Goal: Task Accomplishment & Management: Manage account settings

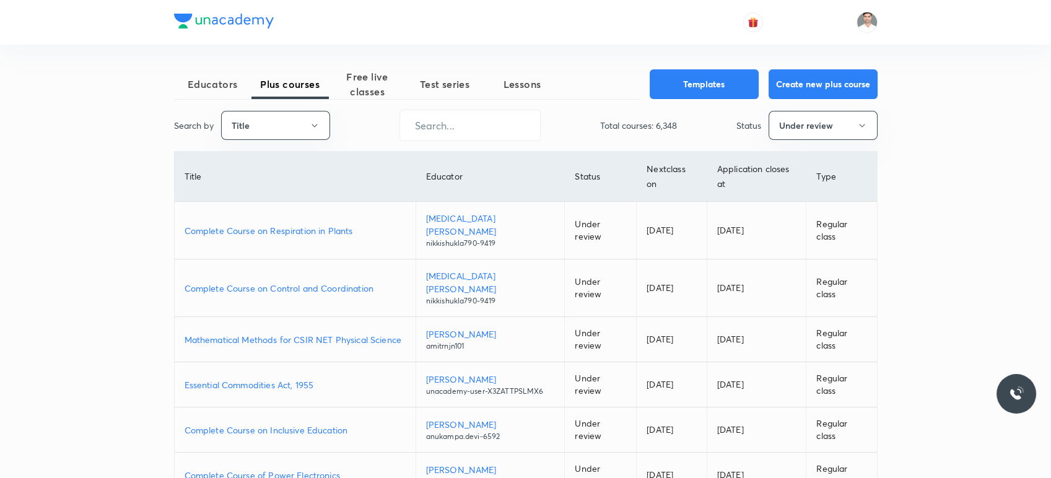
click at [276, 282] on p "Complete Course on Control and Coordination" at bounding box center [294, 288] width 221 height 13
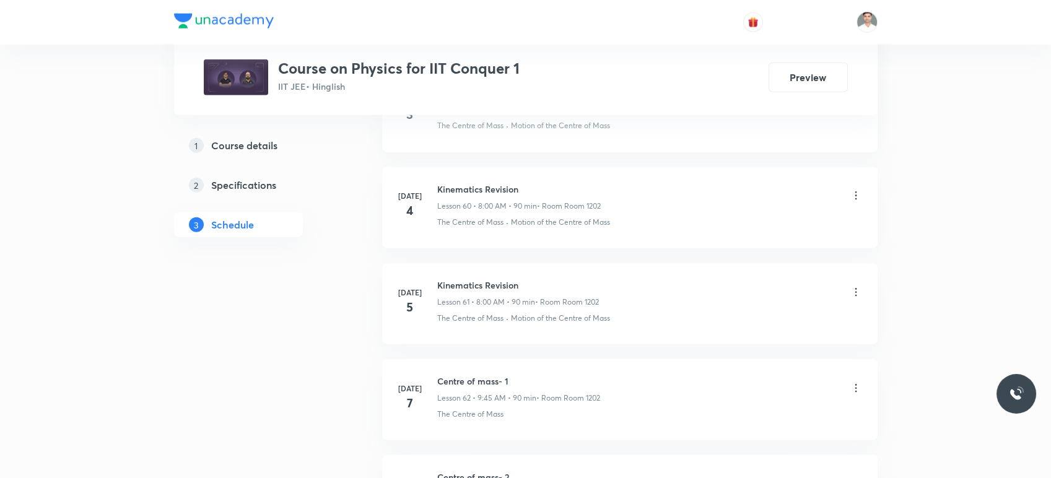
scroll to position [11133, 0]
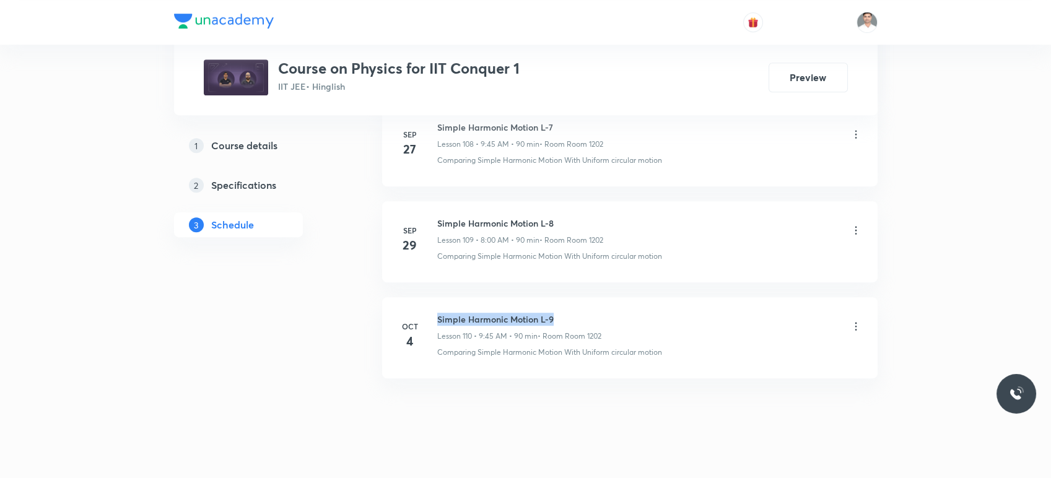
drag, startPoint x: 436, startPoint y: 302, endPoint x: 616, endPoint y: 301, distance: 180.1
click at [616, 313] on div "Oct 4 Simple Harmonic Motion L-9 Lesson 110 • 9:45 AM • 90 min • Room Room 1202…" at bounding box center [629, 335] width 464 height 45
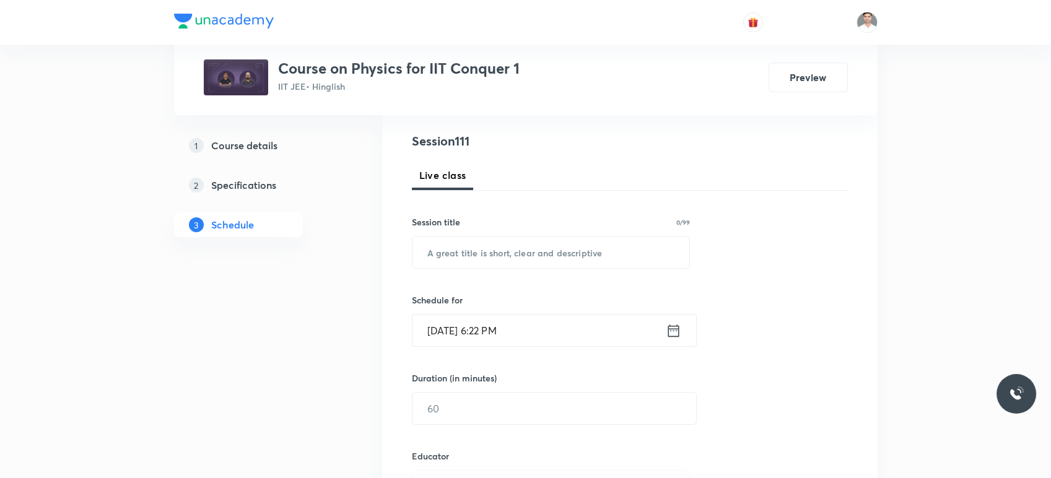
scroll to position [137, 0]
click at [485, 251] on input "text" at bounding box center [550, 251] width 277 height 32
paste input "Simple Harmonic Motion L-9"
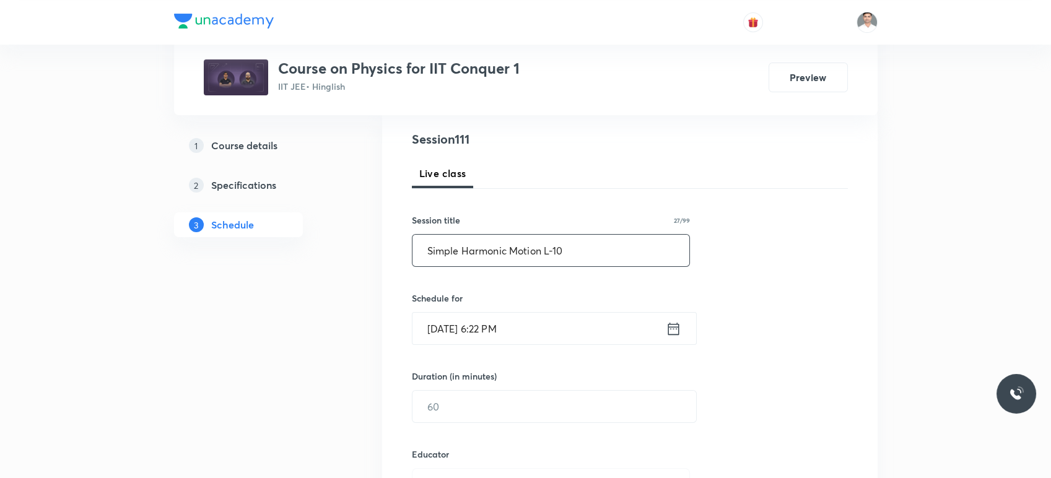
type input "Simple Harmonic Motion L-10"
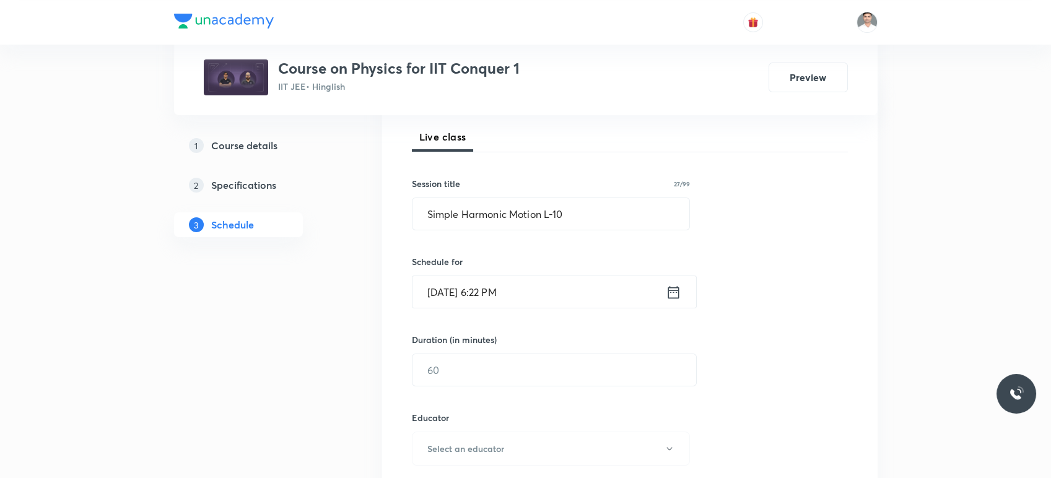
scroll to position [206, 0]
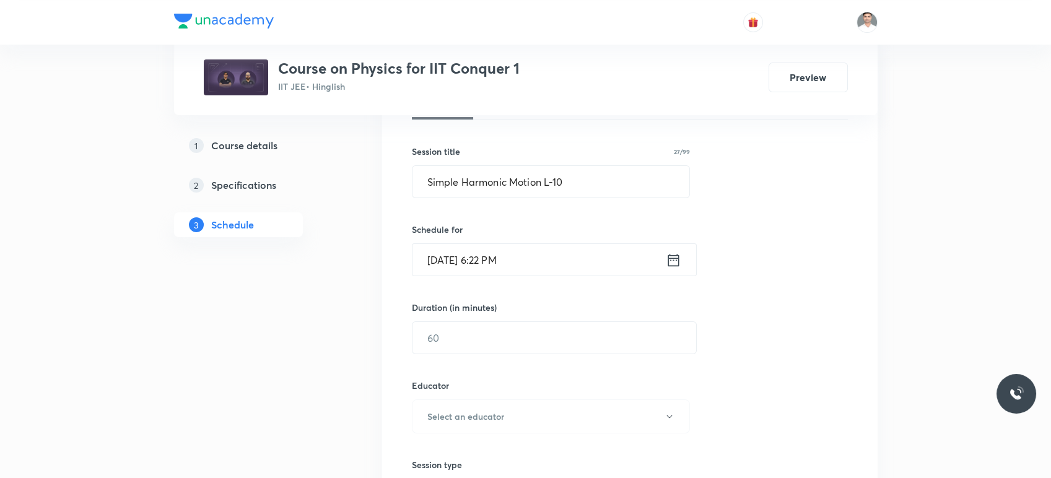
click at [674, 261] on icon at bounding box center [672, 259] width 15 height 17
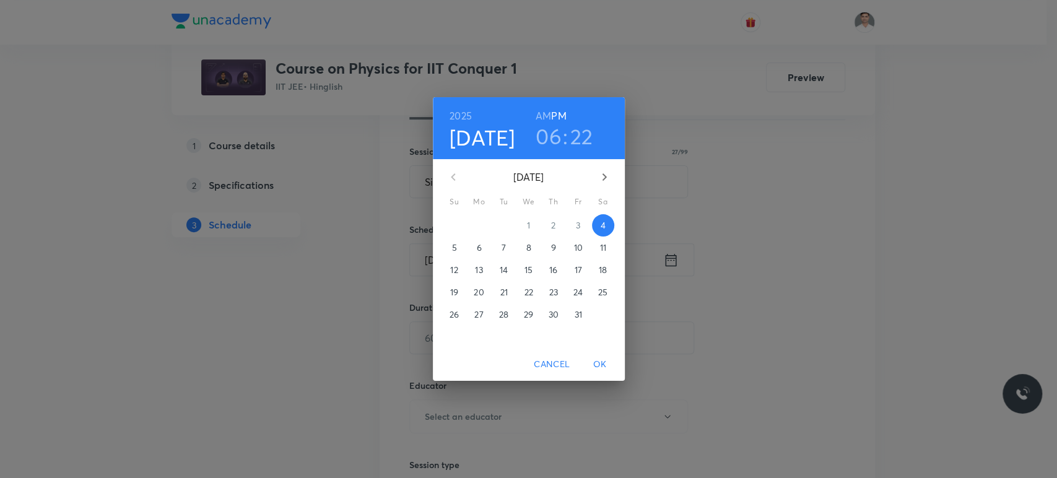
click at [480, 247] on p "6" at bounding box center [478, 247] width 5 height 12
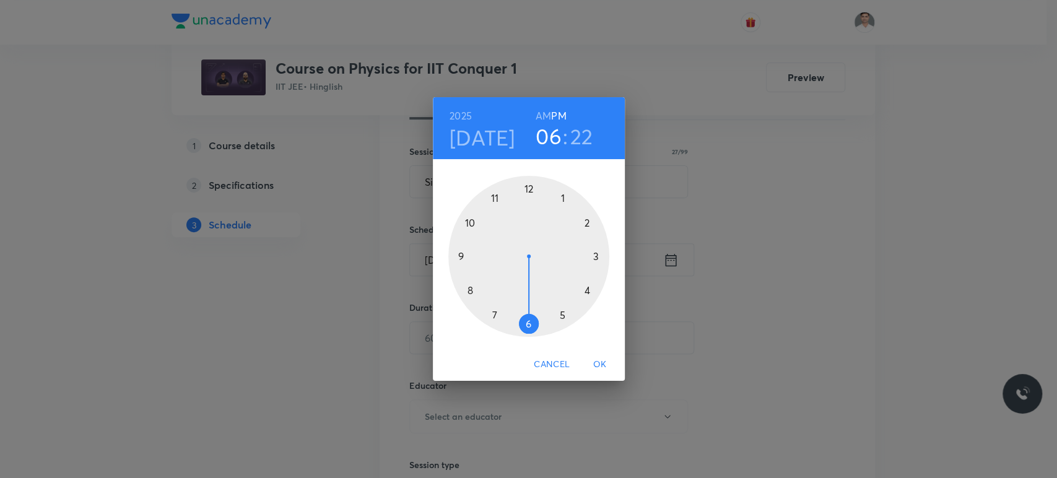
click at [540, 118] on h6 "AM" at bounding box center [542, 115] width 15 height 17
click at [469, 289] on div at bounding box center [528, 256] width 161 height 161
click at [527, 186] on div at bounding box center [528, 256] width 161 height 161
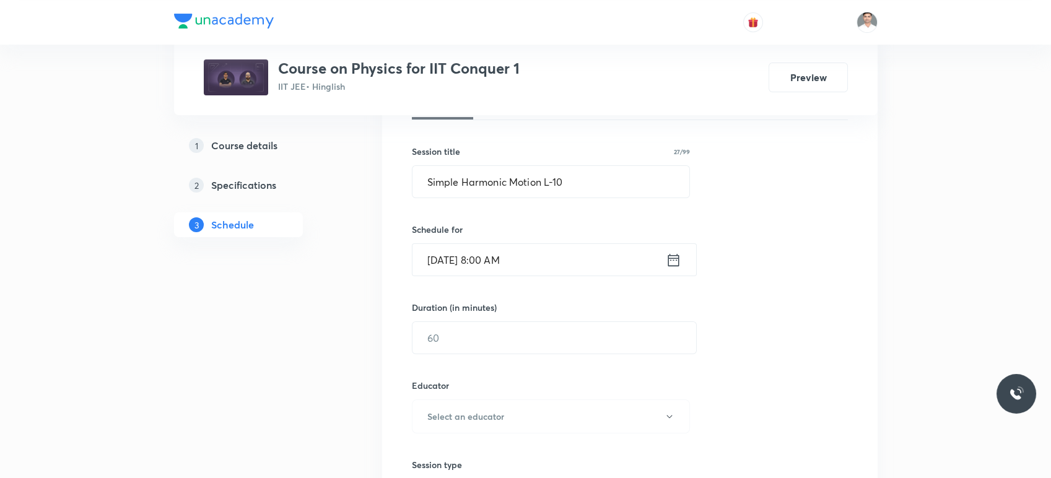
click at [457, 354] on div "Session 111 Live class Session title 27/99 Simple Harmonic Motion L-10 ​ Schedu…" at bounding box center [630, 391] width 436 height 661
click at [485, 345] on input "text" at bounding box center [554, 338] width 284 height 32
type input "90"
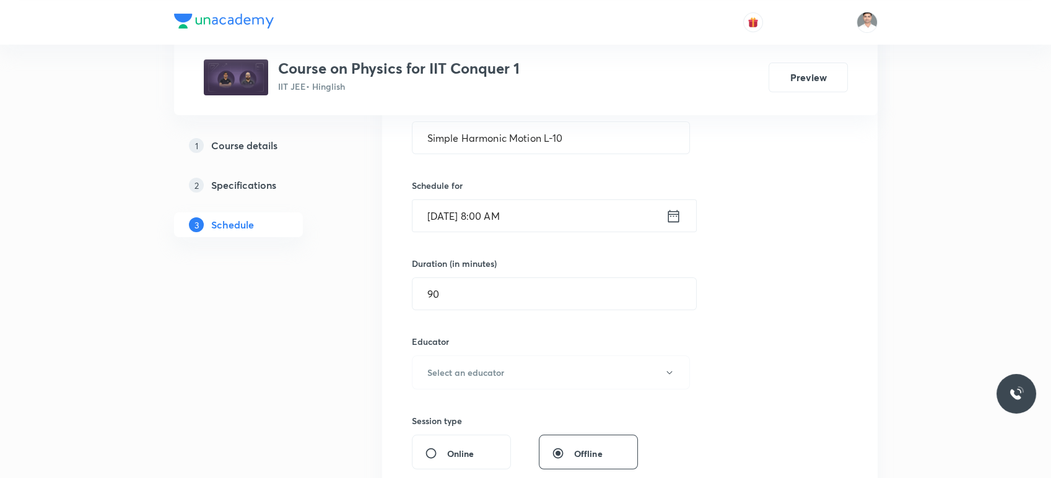
scroll to position [344, 0]
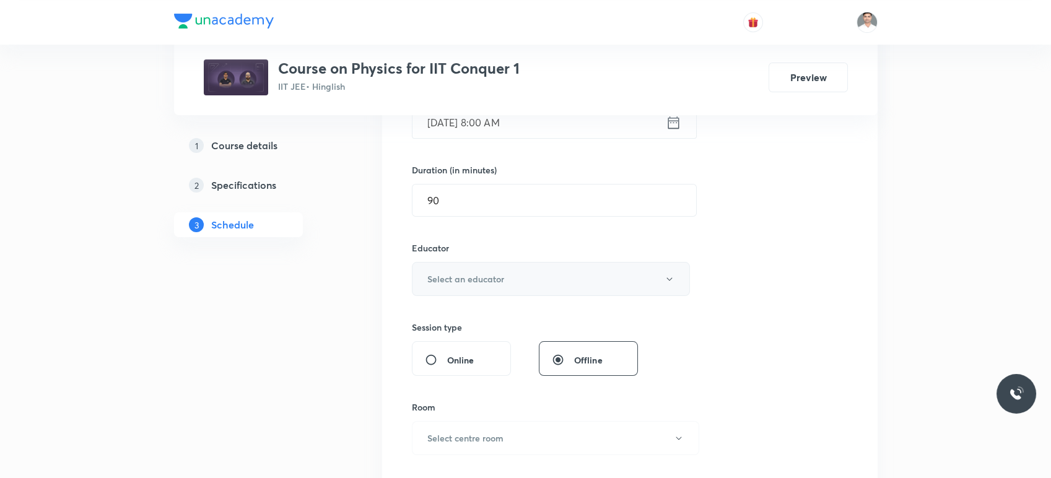
click at [483, 285] on button "Select an educator" at bounding box center [551, 279] width 279 height 34
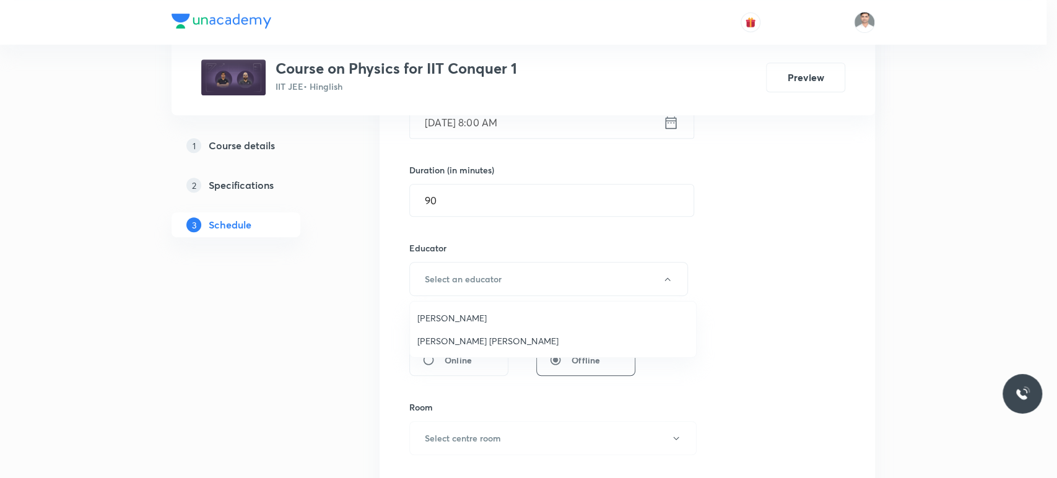
click at [469, 337] on span "Sachin Kumar Singh" at bounding box center [552, 340] width 271 height 13
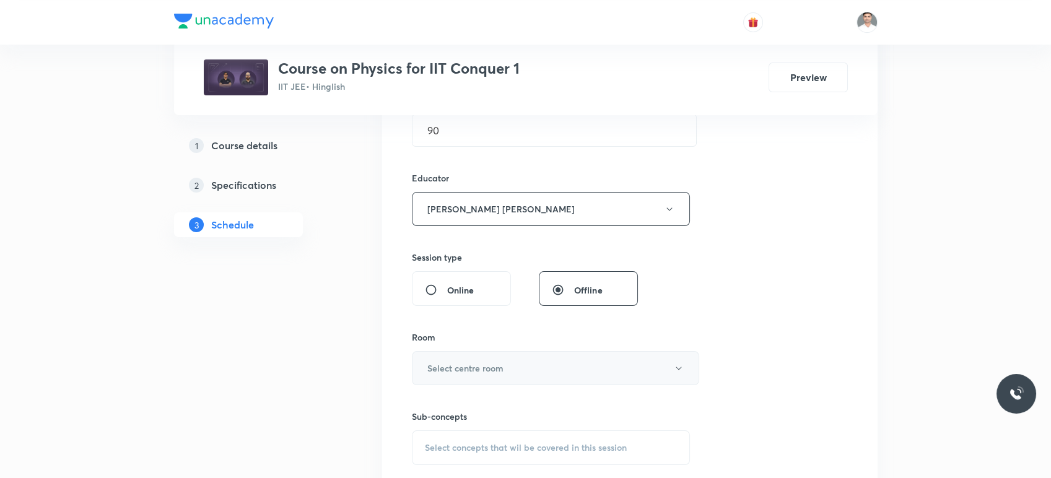
scroll to position [481, 0]
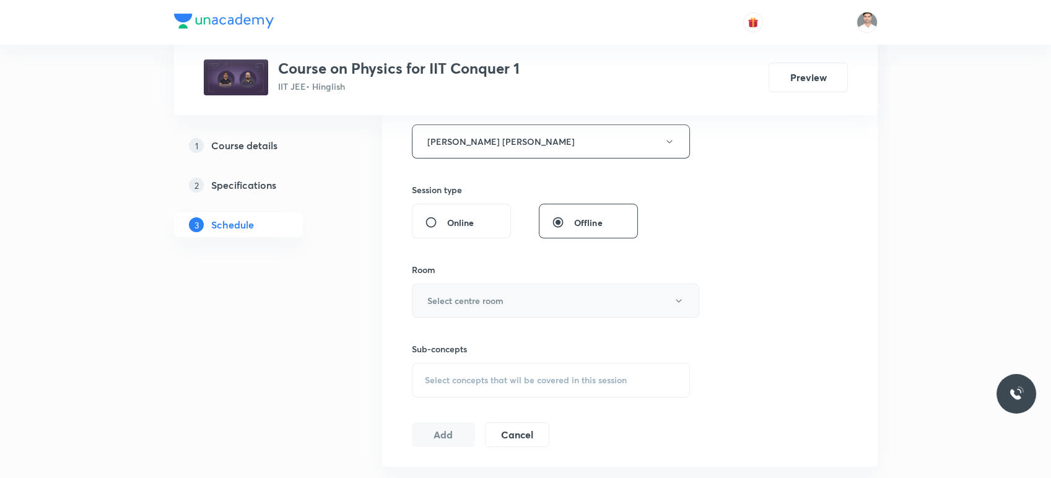
click at [498, 297] on h6 "Select centre room" at bounding box center [465, 300] width 76 height 13
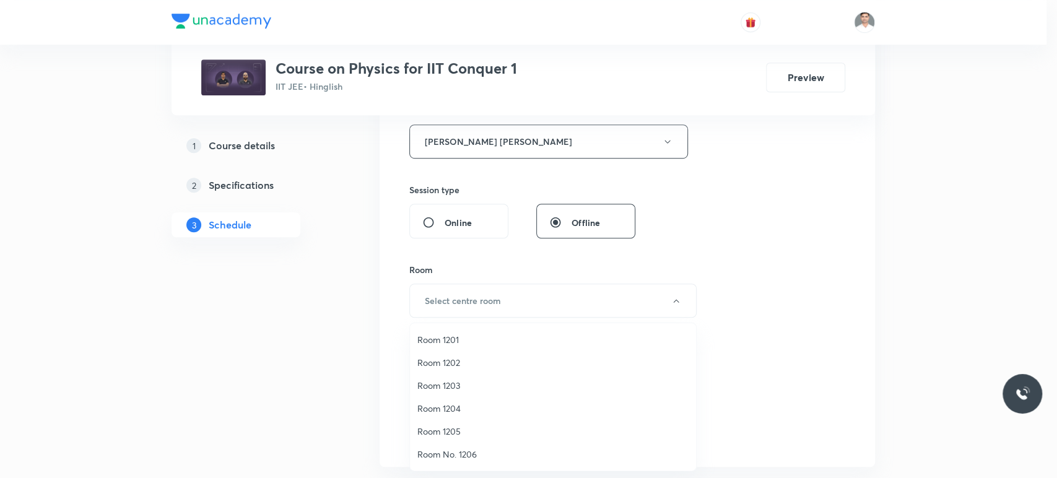
click at [450, 356] on span "Room 1202" at bounding box center [552, 362] width 271 height 13
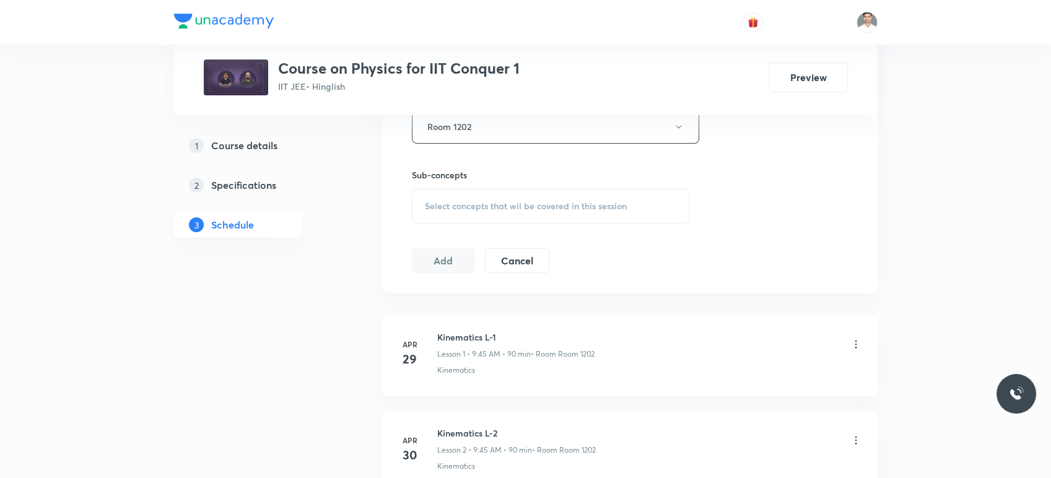
scroll to position [688, 0]
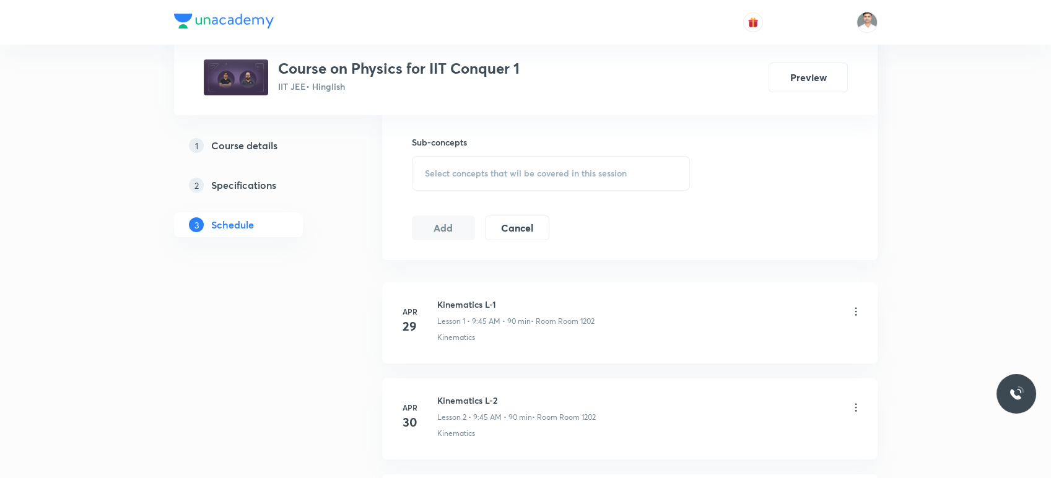
click at [490, 174] on span "Select concepts that wil be covered in this session" at bounding box center [526, 173] width 202 height 10
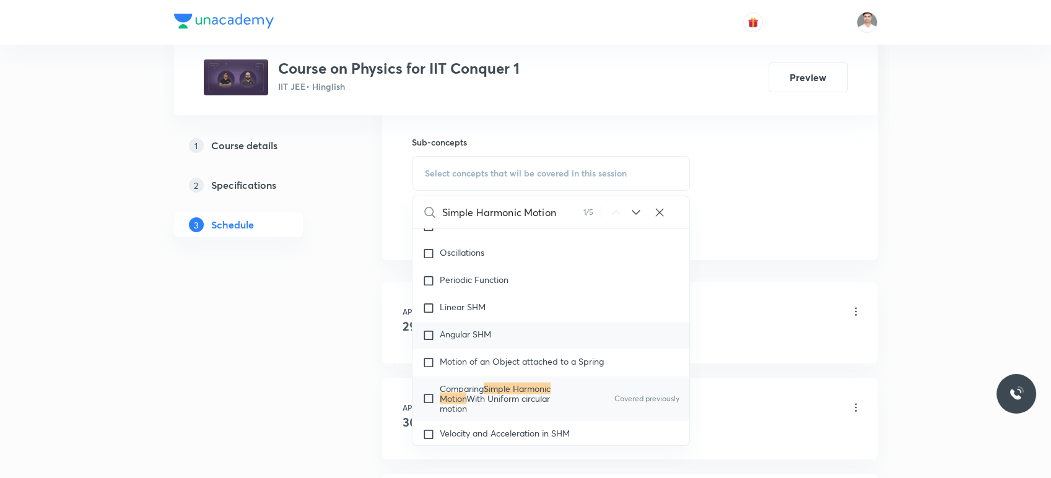
scroll to position [5357, 0]
type input "Simple Harmonic Motion"
click at [498, 388] on mark "Simple Harmonic Motion" at bounding box center [495, 392] width 111 height 22
checkbox input "true"
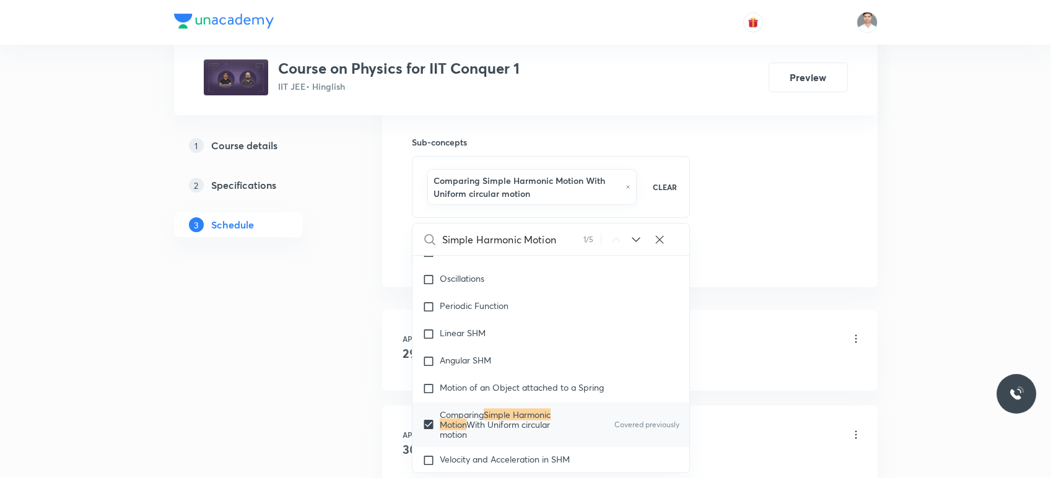
drag, startPoint x: 264, startPoint y: 331, endPoint x: 327, endPoint y: 312, distance: 66.4
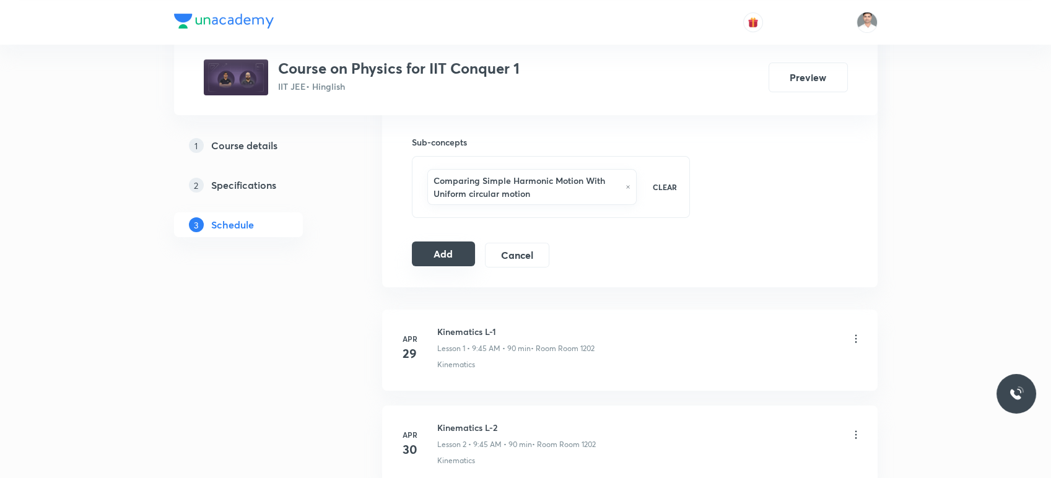
click at [430, 241] on button "Add" at bounding box center [444, 253] width 64 height 25
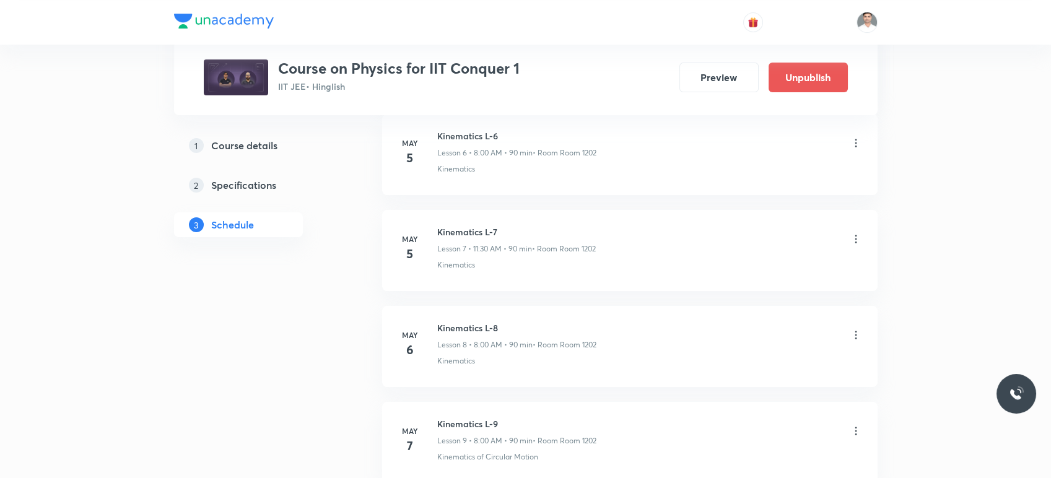
scroll to position [10582, 0]
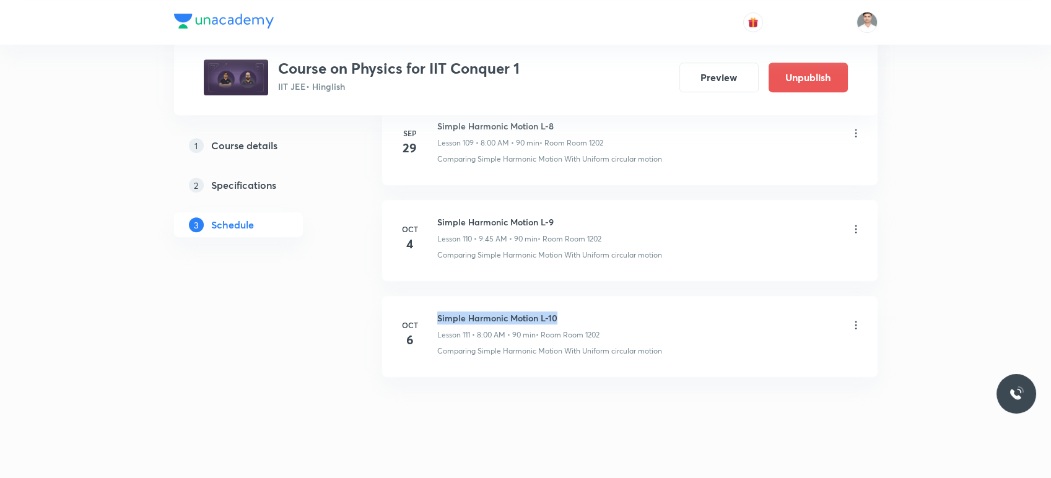
drag, startPoint x: 436, startPoint y: 298, endPoint x: 576, endPoint y: 298, distance: 139.3
click at [576, 311] on h6 "Simple Harmonic Motion L-10" at bounding box center [518, 317] width 162 height 13
copy h6 "Simple Harmonic Motion L-10"
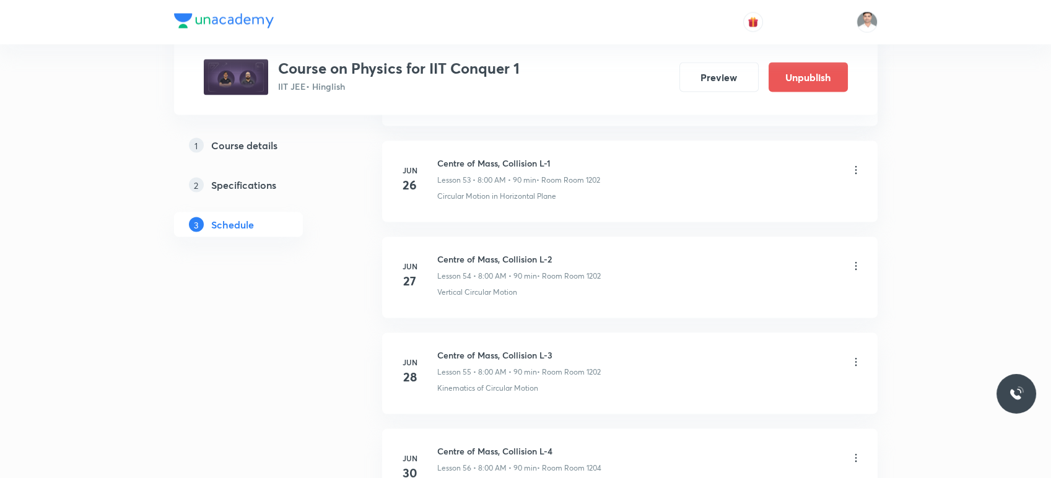
scroll to position [0, 0]
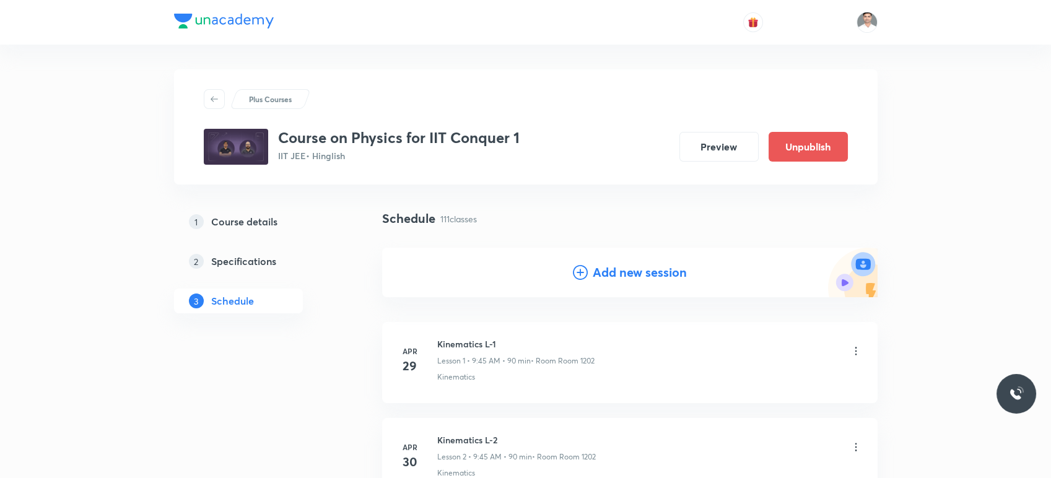
click at [607, 273] on h4 "Add new session" at bounding box center [639, 272] width 94 height 19
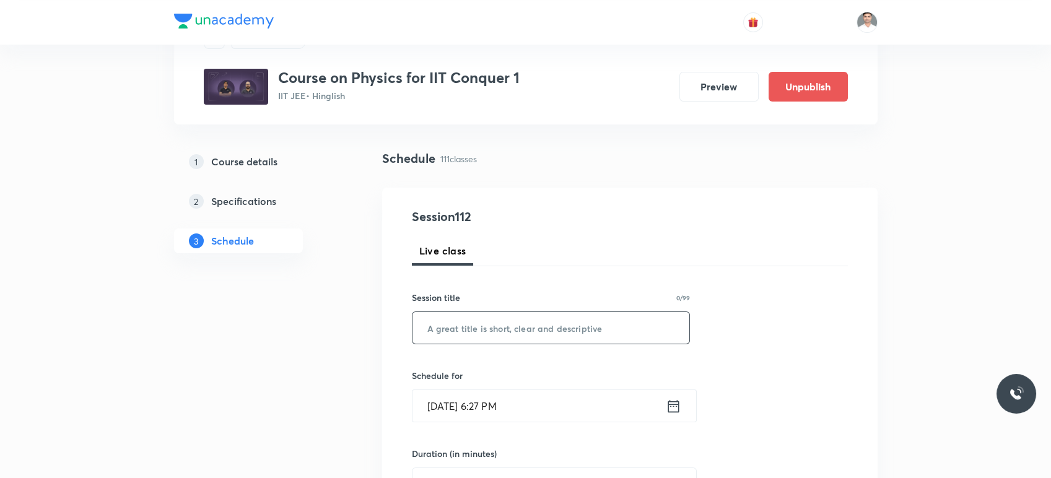
scroll to position [69, 0]
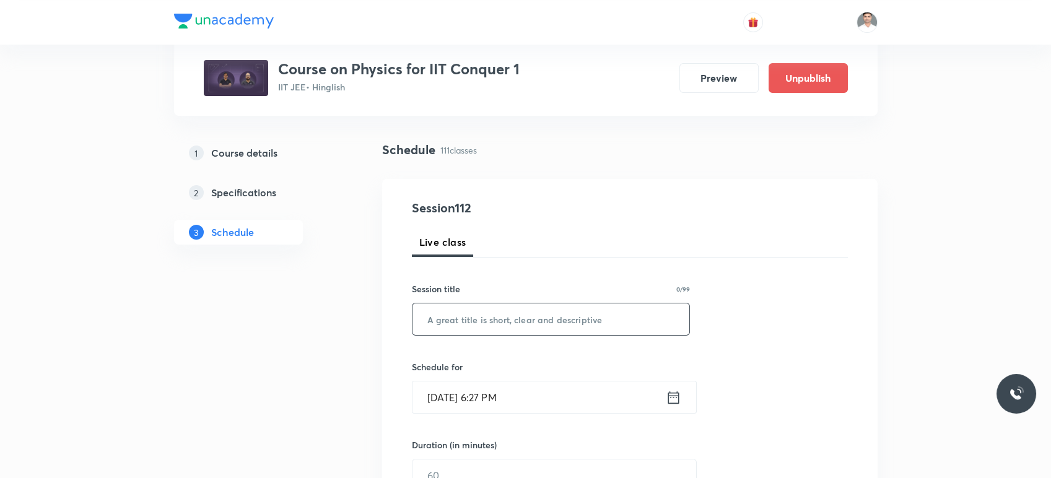
click at [513, 311] on input "text" at bounding box center [550, 319] width 277 height 32
paste input "Simple Harmonic Motion L-10"
type input "Simple Harmonic Motion L-11"
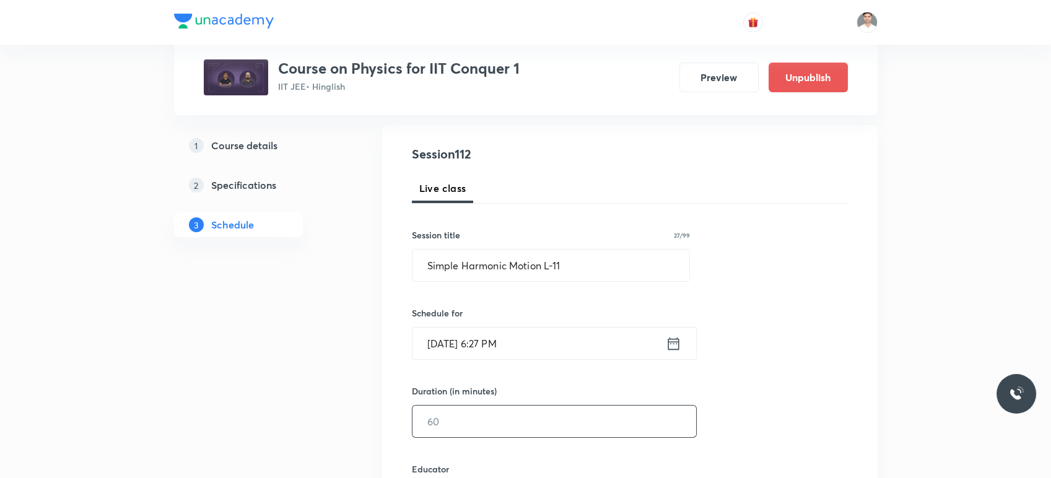
scroll to position [206, 0]
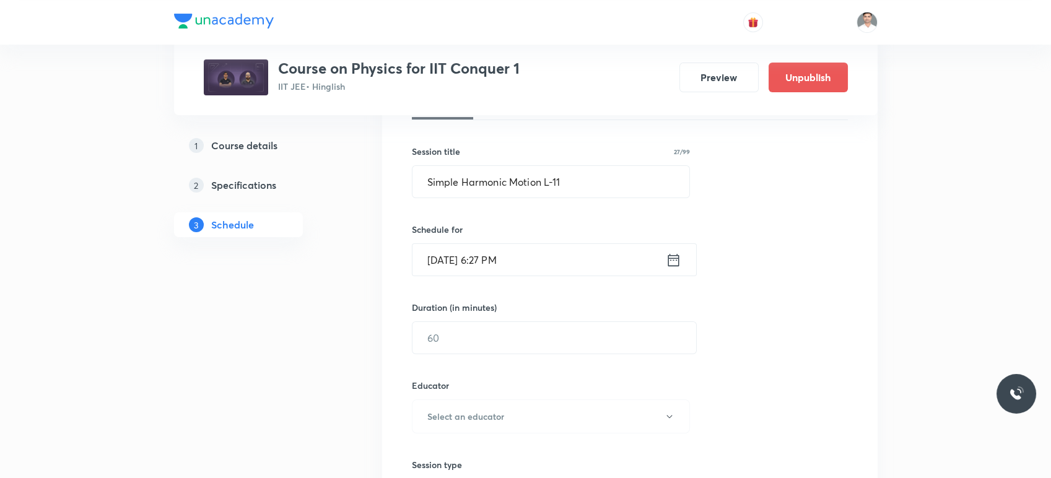
click at [674, 256] on icon at bounding box center [672, 259] width 15 height 17
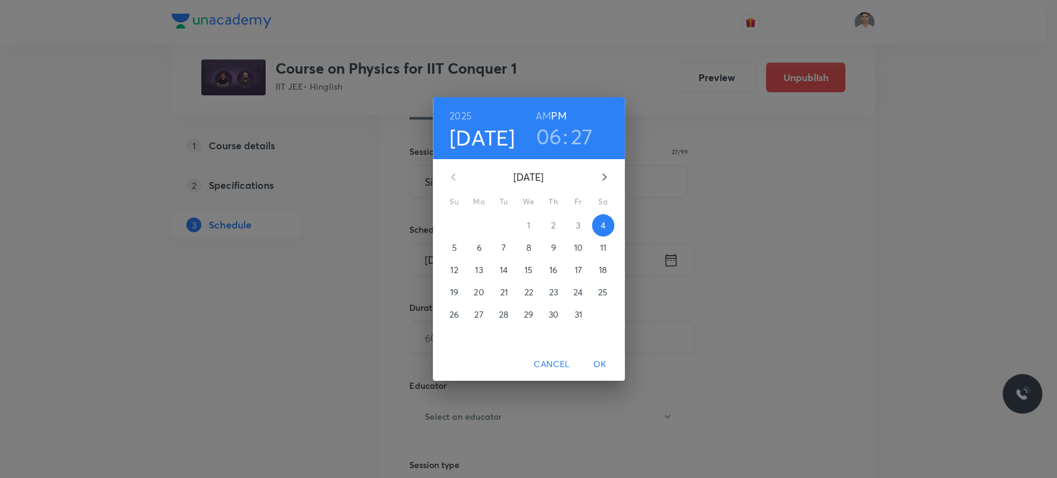
click at [529, 246] on p "8" at bounding box center [528, 247] width 5 height 12
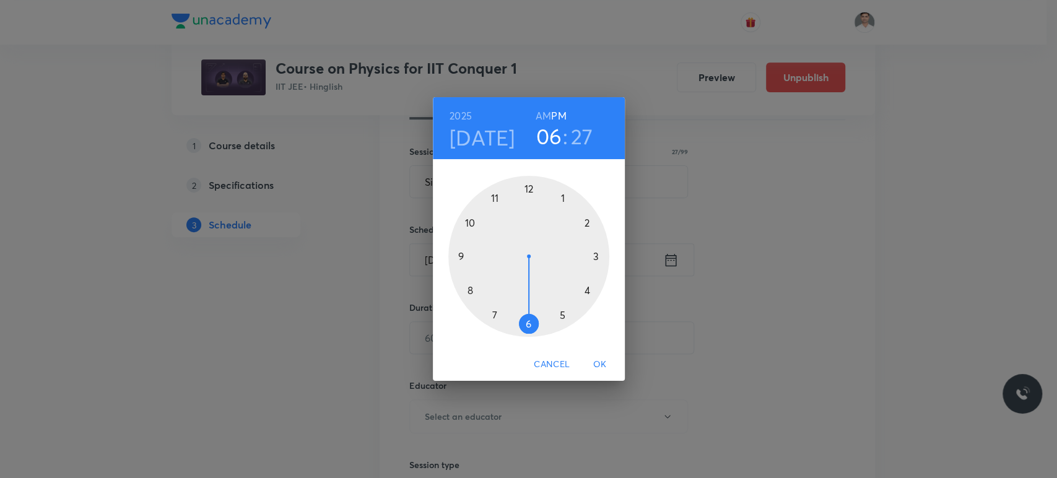
click at [542, 116] on h6 "AM" at bounding box center [542, 115] width 15 height 17
click at [472, 291] on div at bounding box center [528, 256] width 161 height 161
click at [526, 188] on div at bounding box center [528, 256] width 161 height 161
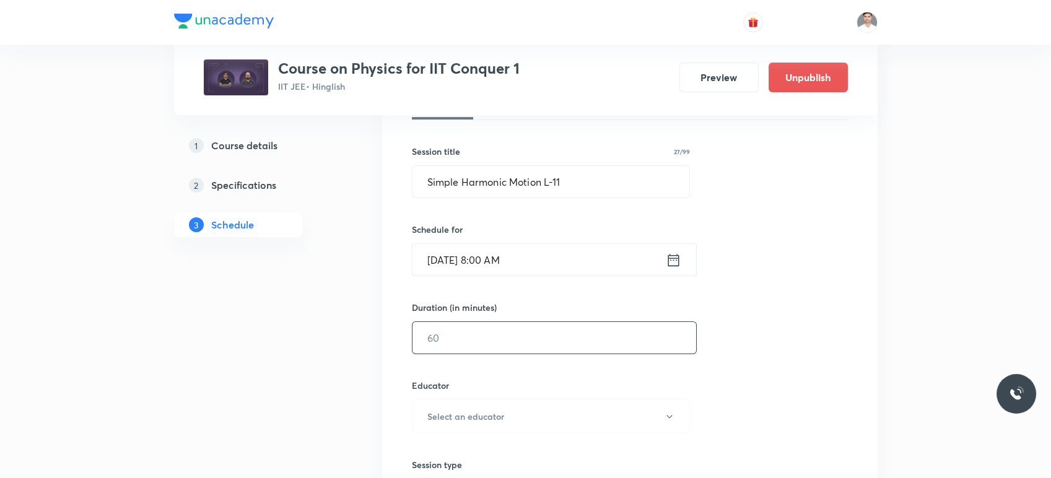
drag, startPoint x: 498, startPoint y: 350, endPoint x: 505, endPoint y: 349, distance: 6.9
click at [500, 350] on input "text" at bounding box center [554, 338] width 284 height 32
type input "90"
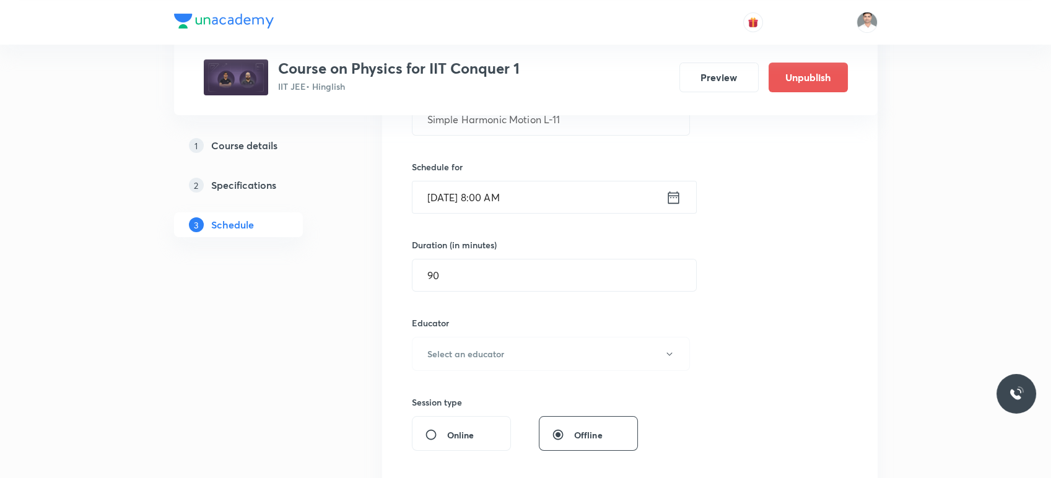
scroll to position [344, 0]
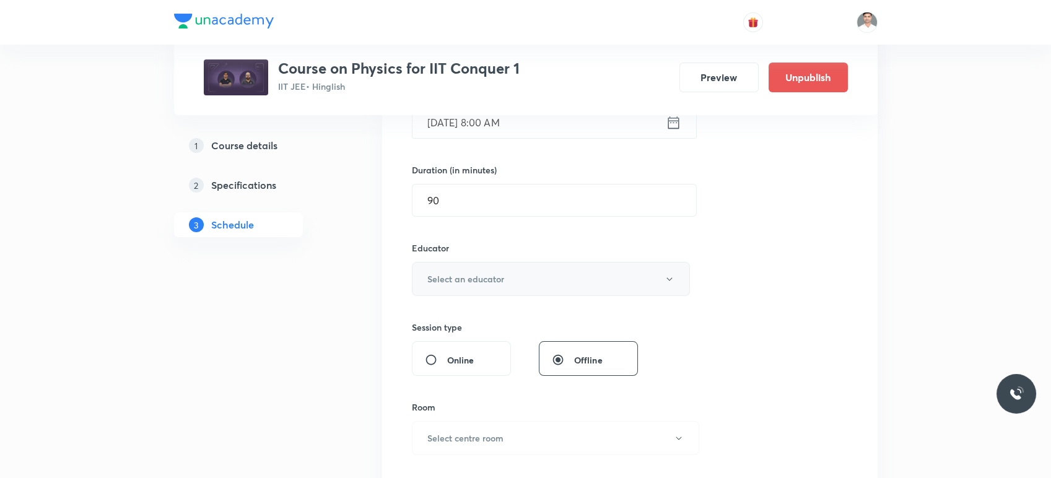
click at [469, 272] on h6 "Select an educator" at bounding box center [465, 278] width 77 height 13
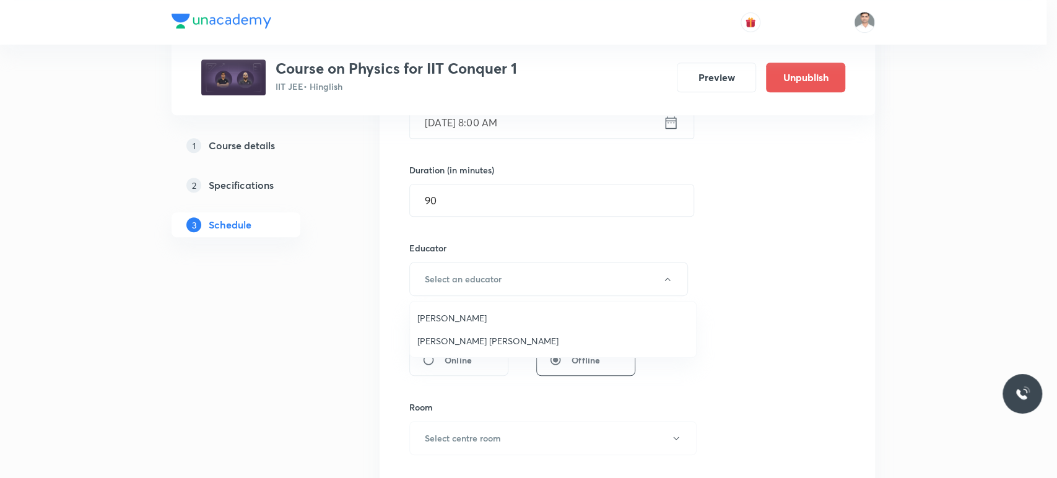
click at [466, 332] on li "Sachin Kumar Singh" at bounding box center [553, 340] width 286 height 23
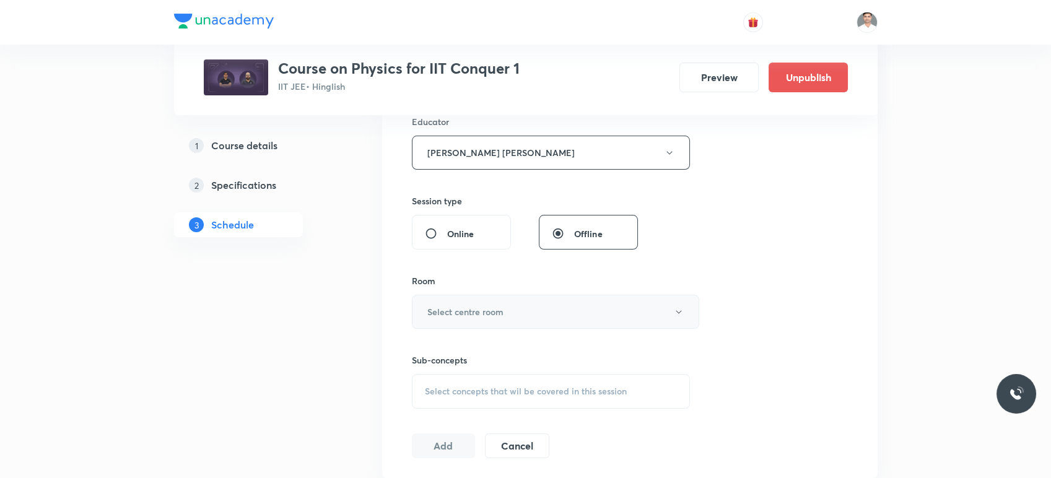
scroll to position [481, 0]
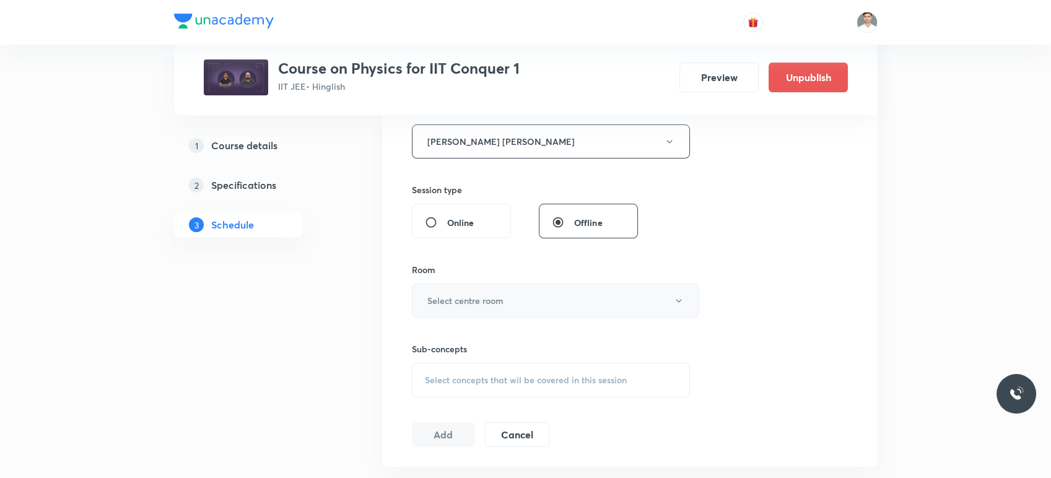
click at [481, 294] on h6 "Select centre room" at bounding box center [465, 300] width 76 height 13
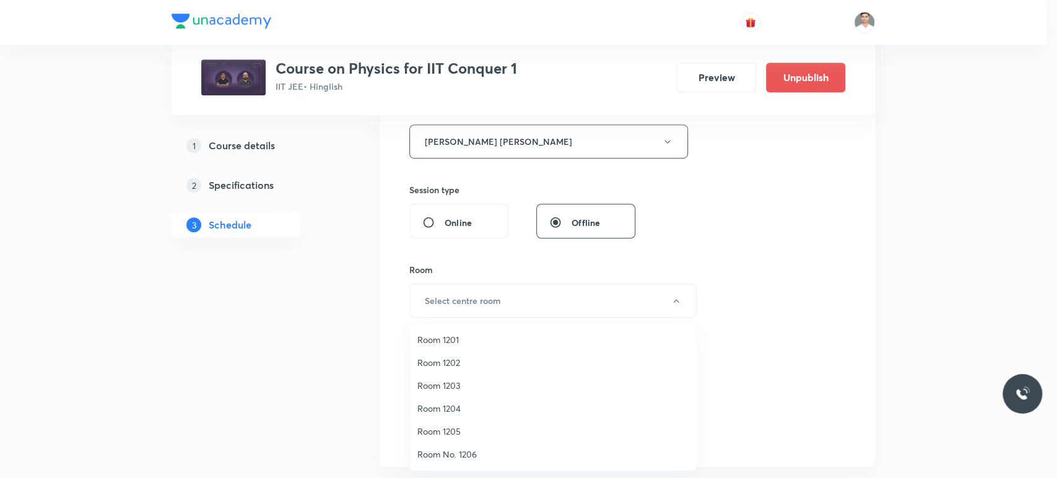
click at [444, 368] on span "Room 1202" at bounding box center [552, 362] width 271 height 13
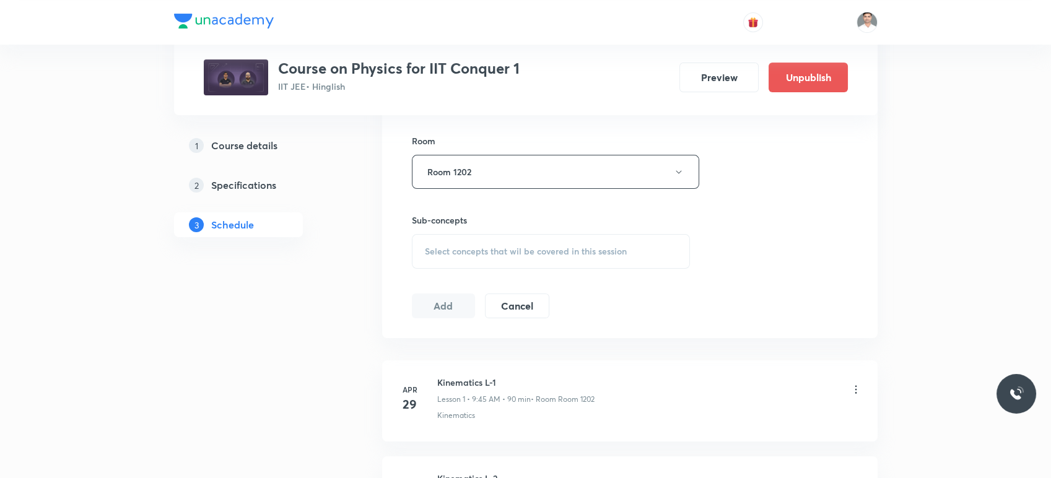
scroll to position [619, 0]
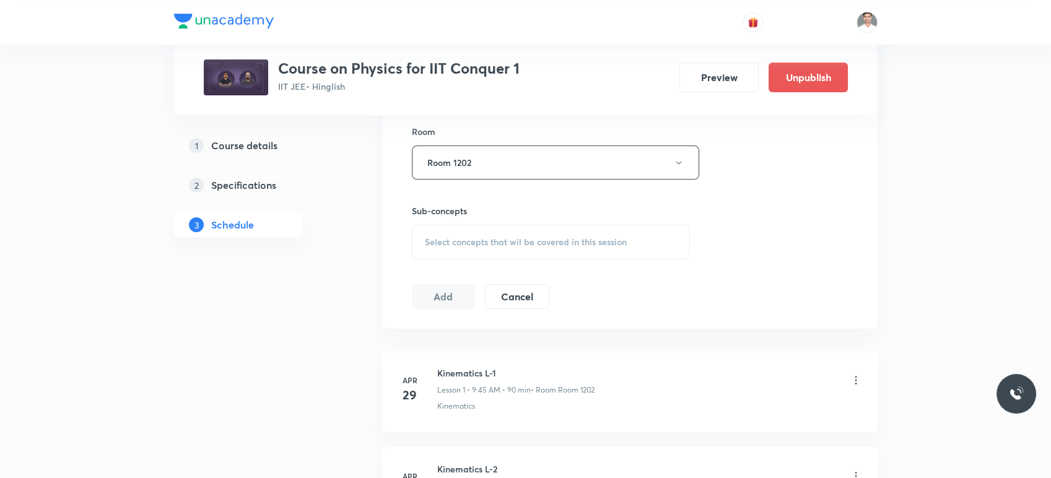
click at [499, 246] on span "Select concepts that wil be covered in this session" at bounding box center [526, 242] width 202 height 10
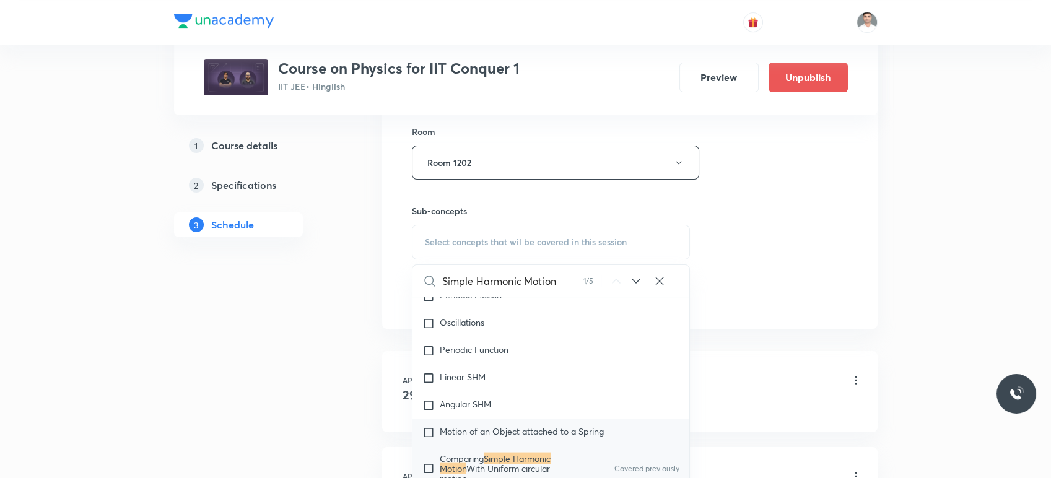
scroll to position [5357, 0]
type input "Simple Harmonic Motion"
click at [524, 448] on div "Comparing Simple Harmonic Motion With Uniform circular motion Covered previously" at bounding box center [550, 465] width 277 height 45
checkbox input "true"
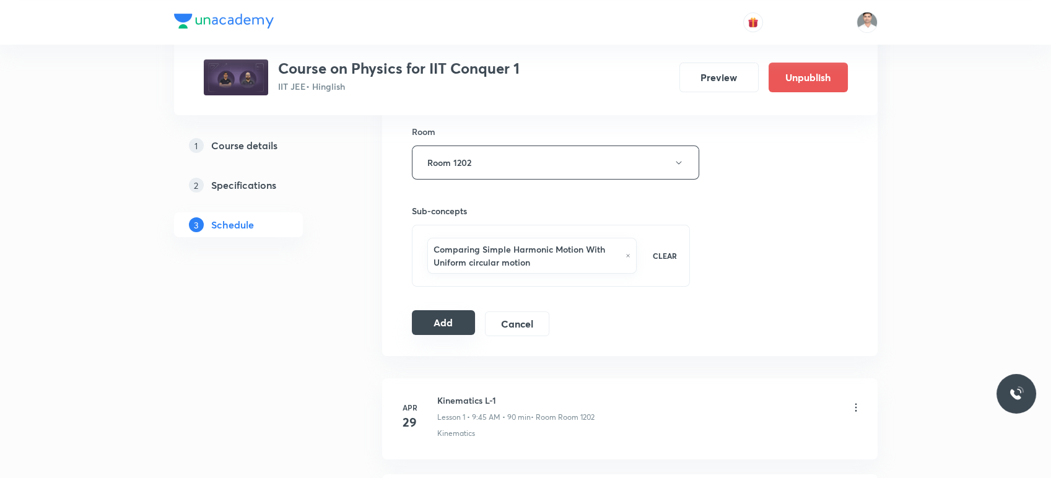
click at [449, 323] on button "Add" at bounding box center [444, 322] width 64 height 25
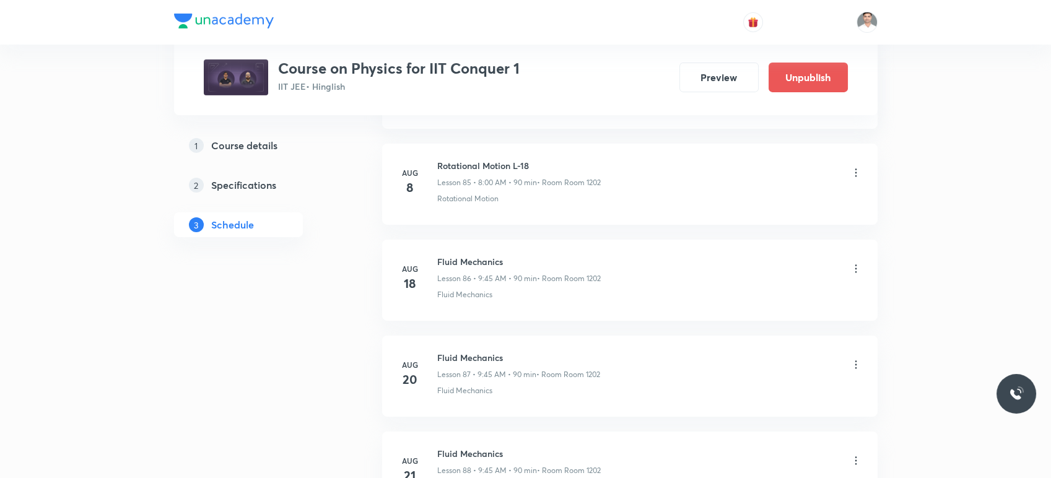
scroll to position [10677, 0]
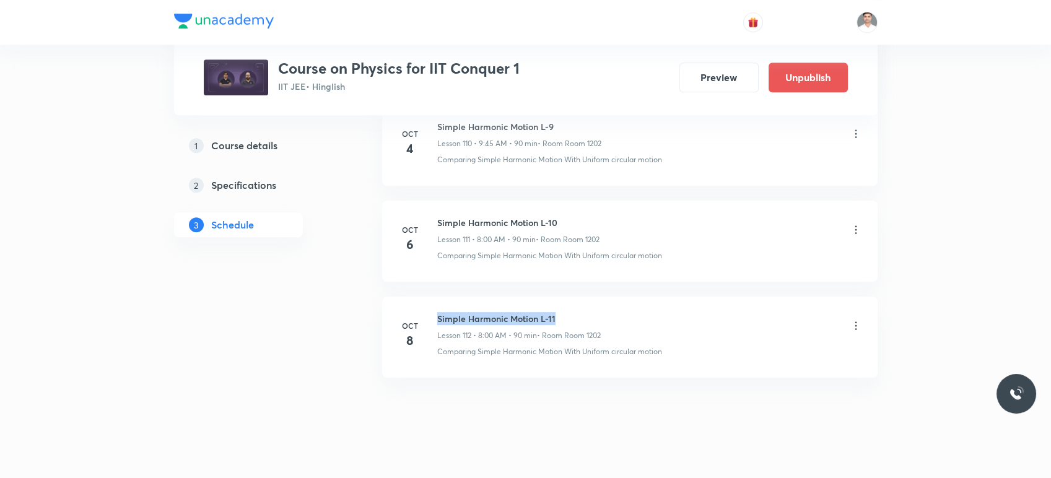
drag, startPoint x: 435, startPoint y: 302, endPoint x: 578, endPoint y: 298, distance: 142.4
click at [578, 312] on div "Oct 8 Simple Harmonic Motion L-11 Lesson 112 • 8:00 AM • 90 min • Room Room 120…" at bounding box center [629, 334] width 464 height 45
copy h6 "Simple Harmonic Motion L-11"
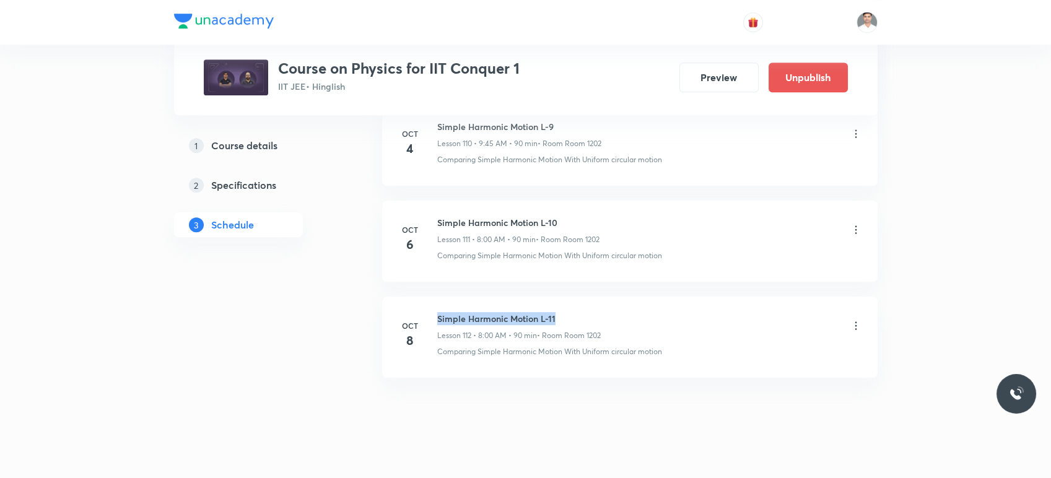
copy h6 "Simple Harmonic Motion L-11"
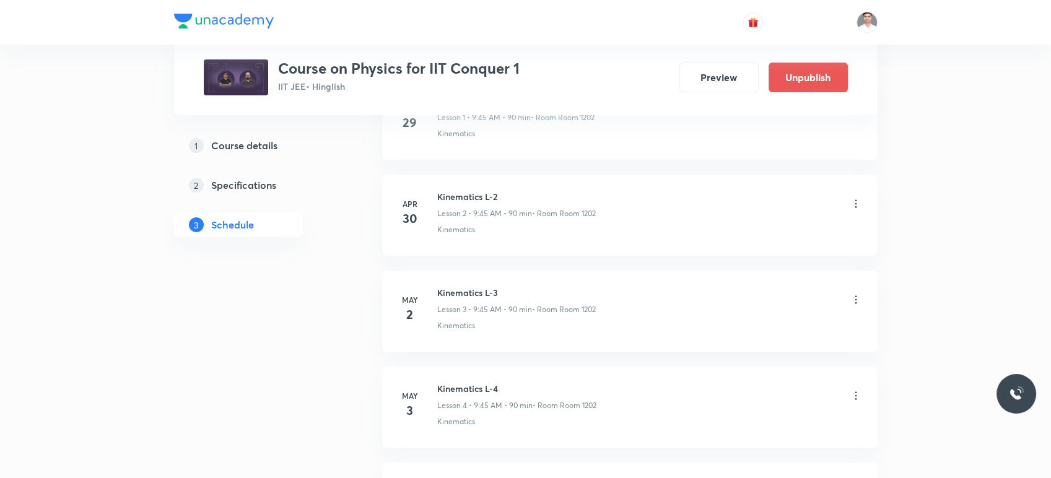
scroll to position [0, 0]
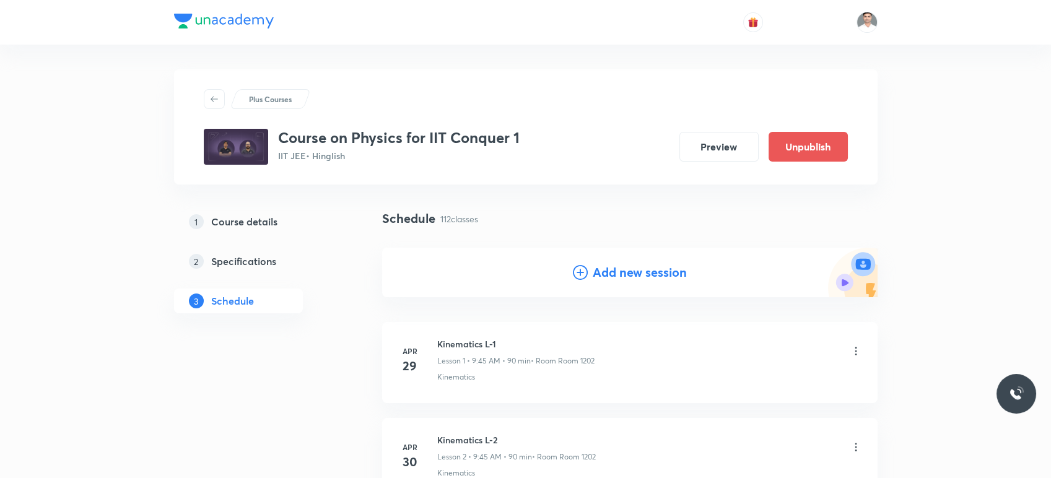
drag, startPoint x: 617, startPoint y: 266, endPoint x: 601, endPoint y: 290, distance: 28.5
click at [619, 269] on h4 "Add new session" at bounding box center [639, 272] width 94 height 19
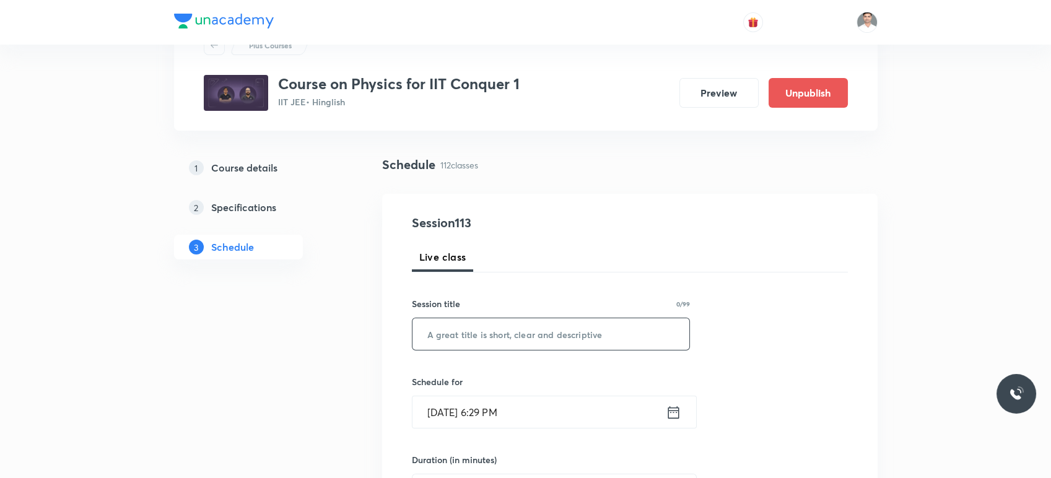
scroll to position [69, 0]
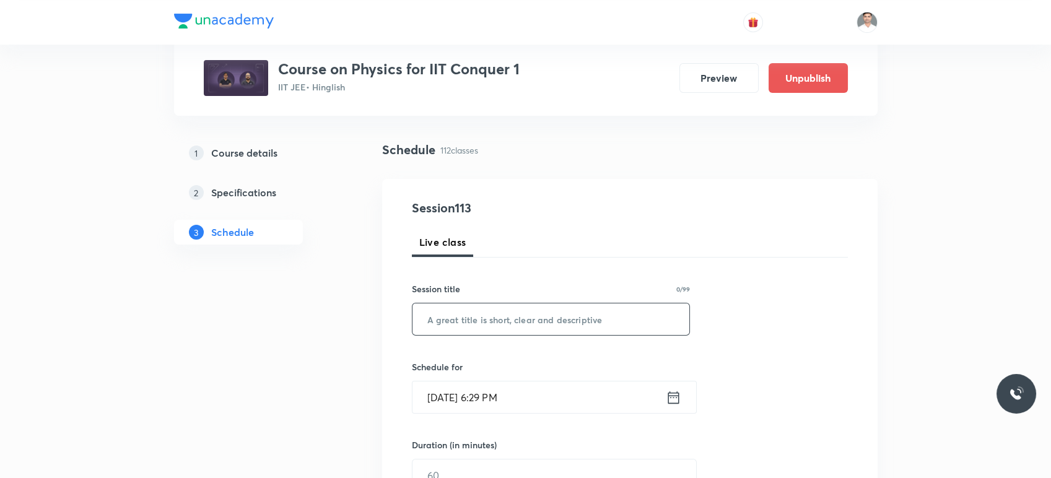
click at [488, 307] on input "text" at bounding box center [550, 319] width 277 height 32
paste input "Simple Harmonic Motion L-11"
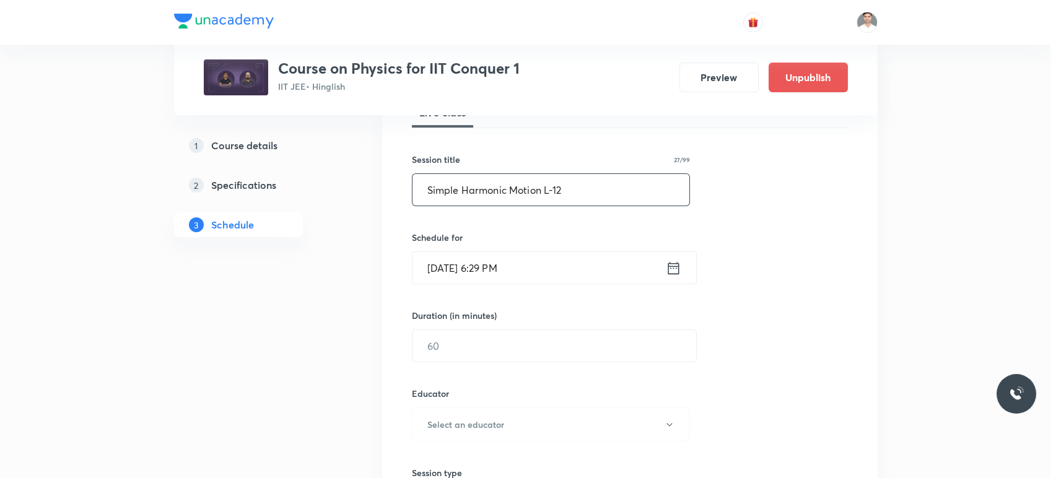
scroll to position [206, 0]
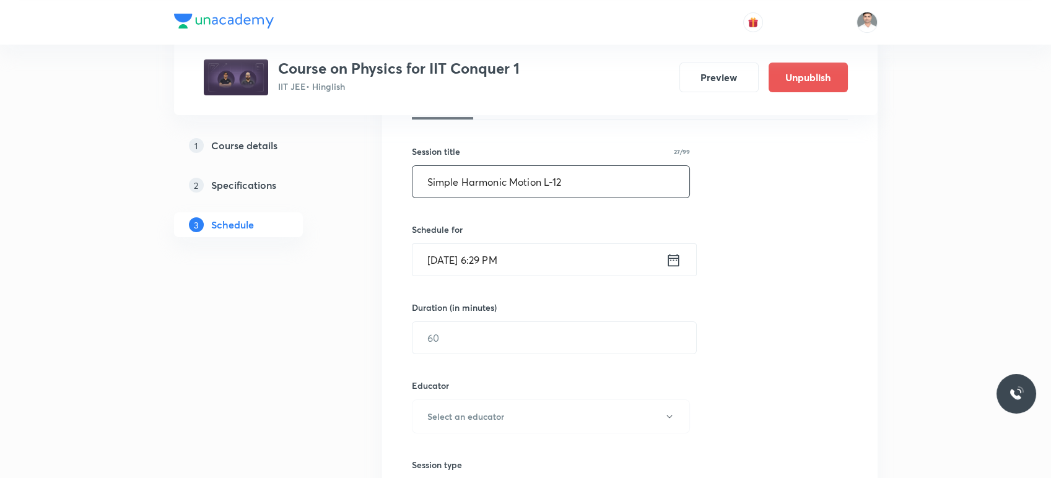
type input "Simple Harmonic Motion L-12"
click at [665, 264] on icon at bounding box center [672, 259] width 15 height 17
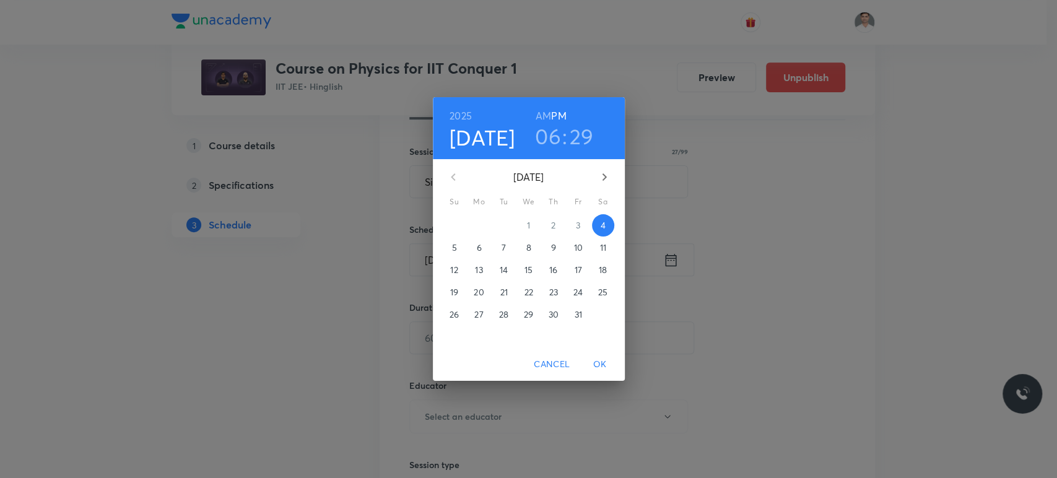
click at [555, 246] on p "9" at bounding box center [552, 247] width 5 height 12
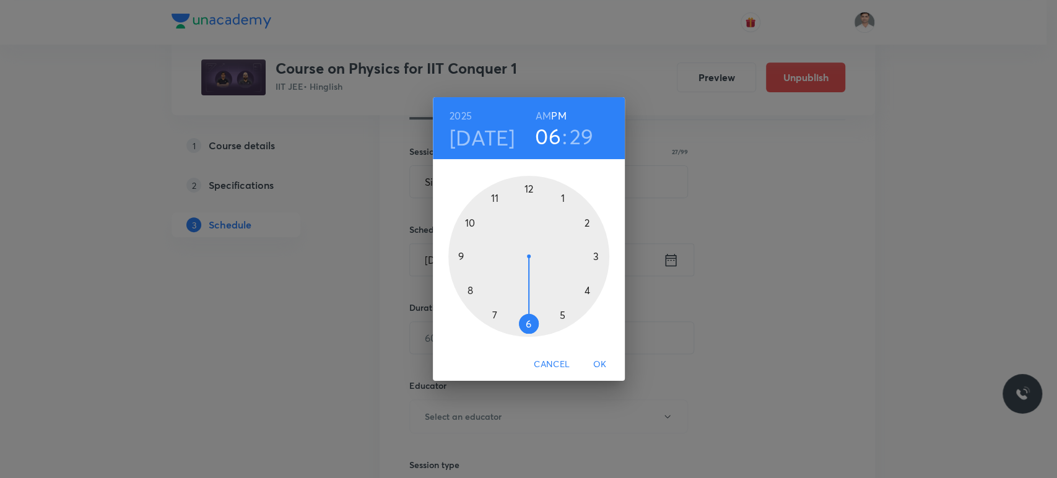
click at [542, 111] on h6 "AM" at bounding box center [542, 115] width 15 height 17
click at [470, 289] on div at bounding box center [528, 256] width 161 height 161
click at [529, 188] on div at bounding box center [528, 256] width 161 height 161
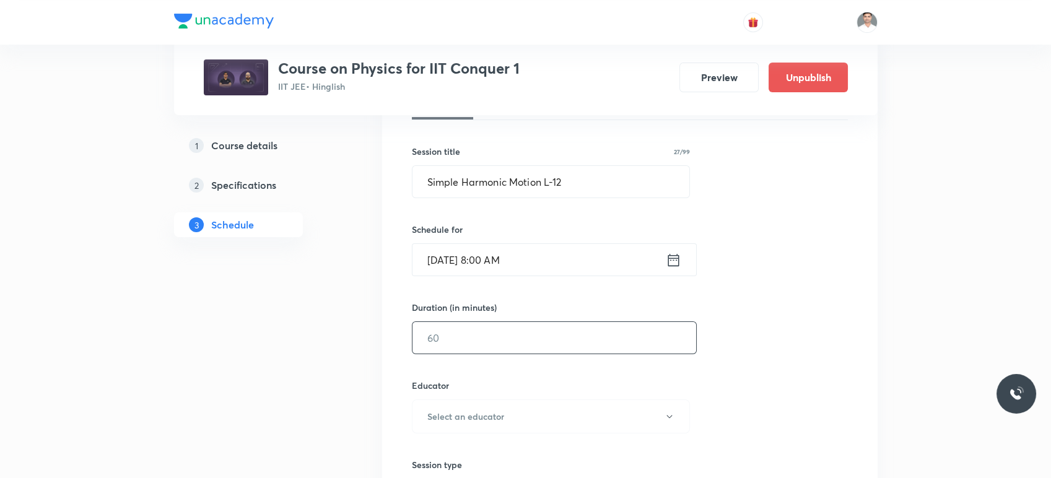
click at [503, 347] on input "text" at bounding box center [554, 338] width 284 height 32
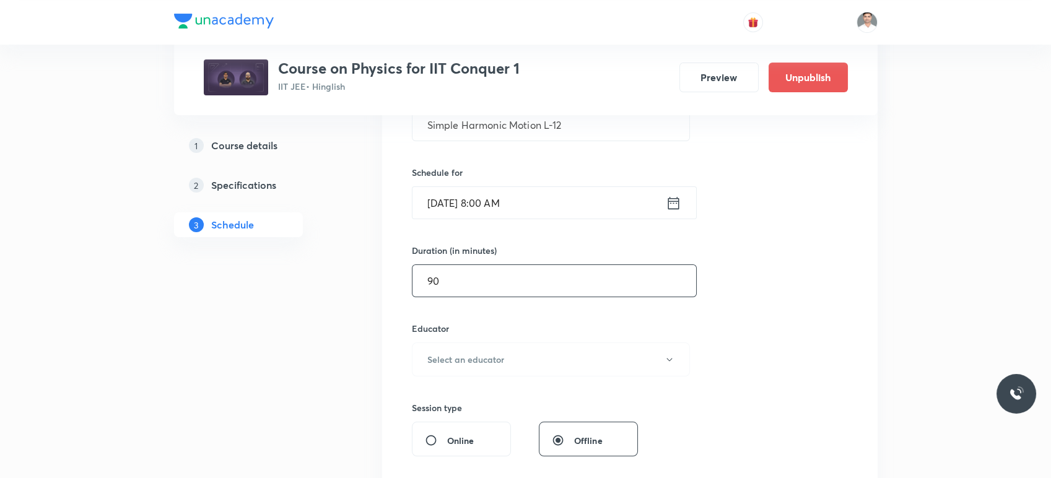
scroll to position [412, 0]
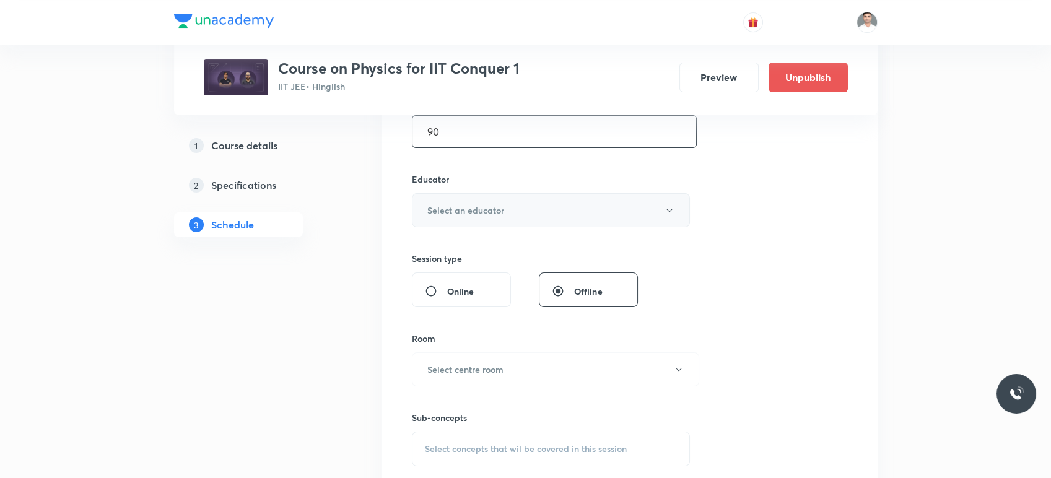
type input "90"
click at [468, 215] on h6 "Select an educator" at bounding box center [465, 210] width 77 height 13
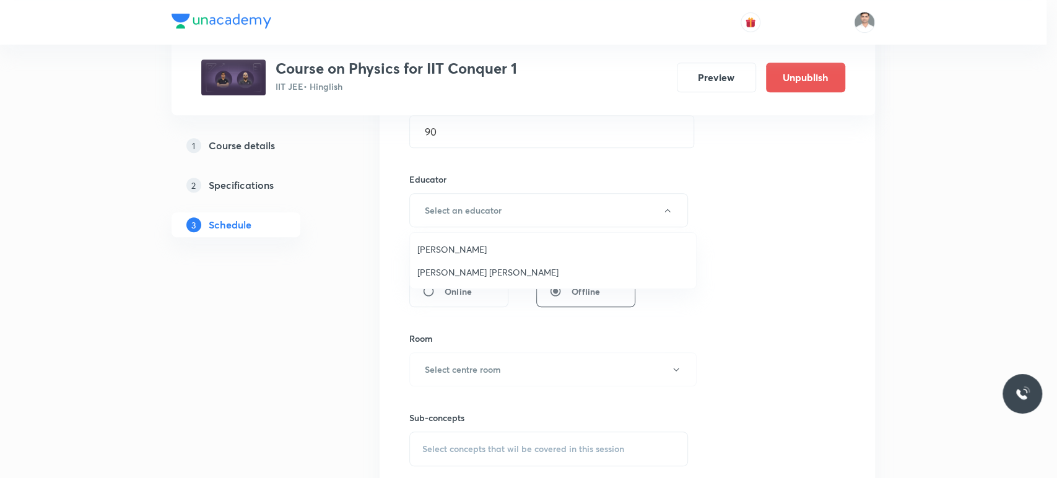
click at [475, 267] on span "Sachin Kumar Singh" at bounding box center [552, 272] width 271 height 13
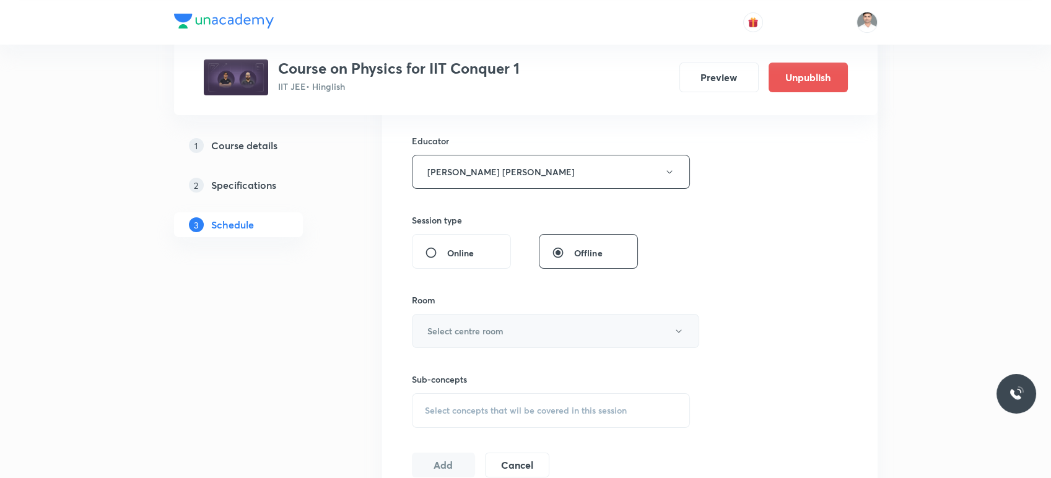
scroll to position [481, 0]
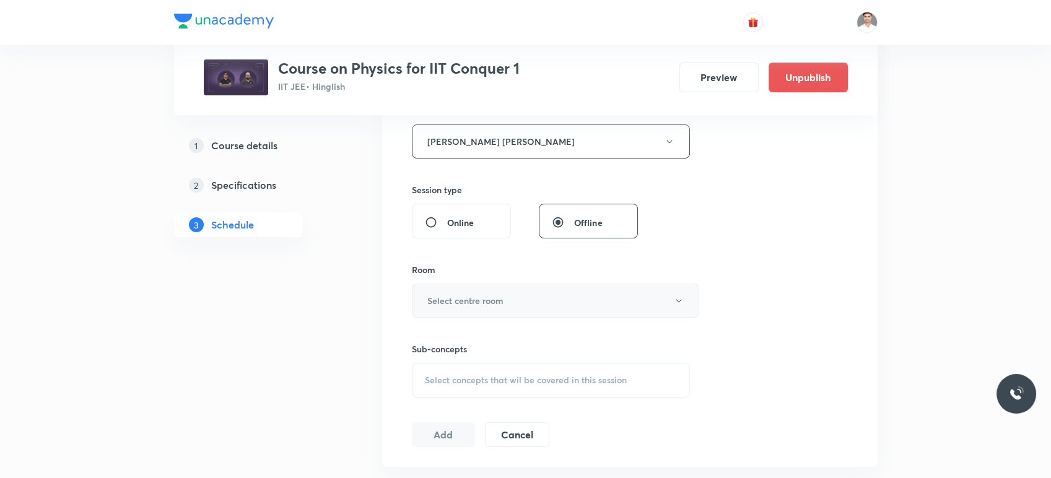
click at [470, 294] on h6 "Select centre room" at bounding box center [465, 300] width 76 height 13
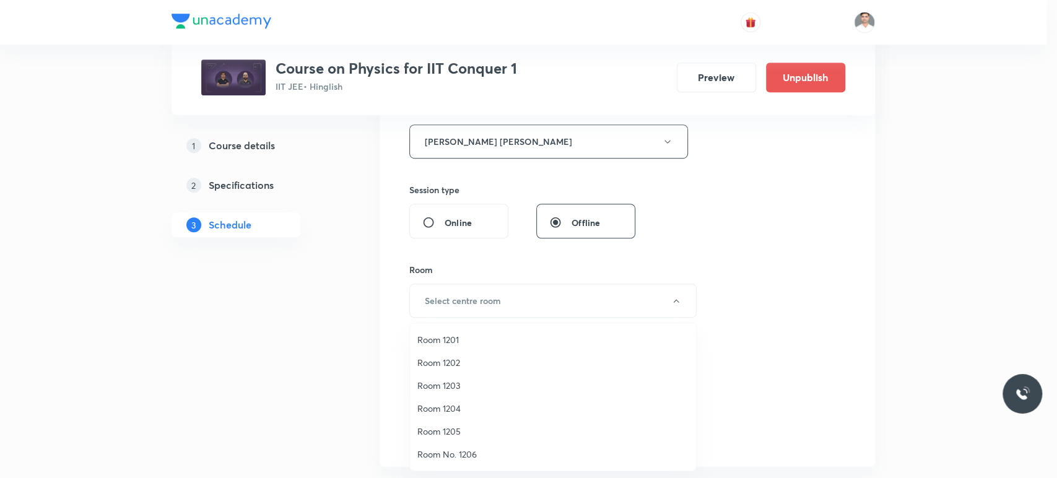
click at [465, 357] on span "Room 1202" at bounding box center [552, 362] width 271 height 13
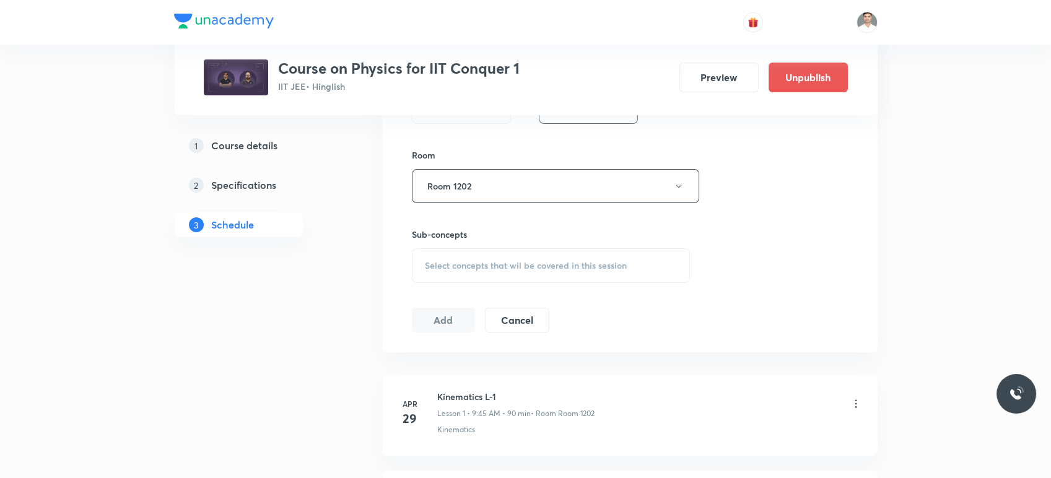
scroll to position [619, 0]
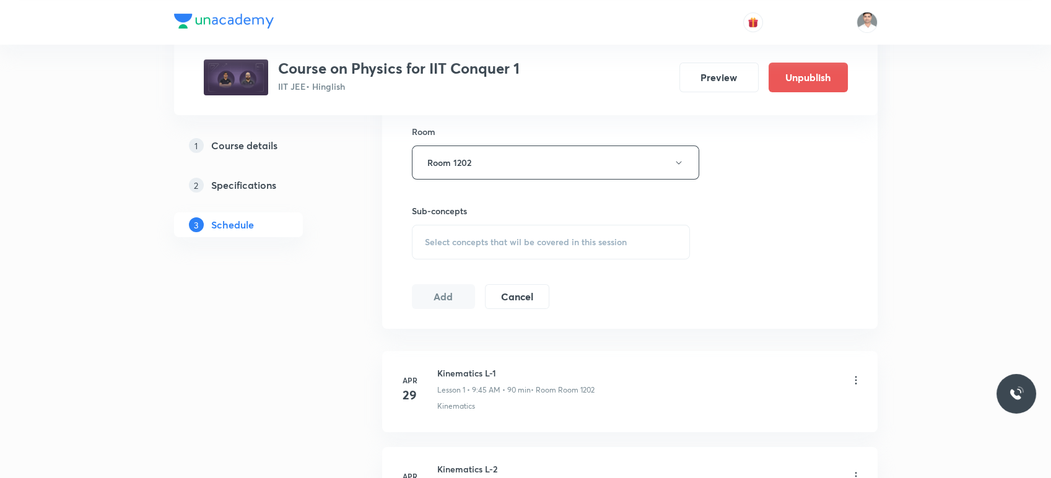
click at [496, 237] on span "Select concepts that wil be covered in this session" at bounding box center [526, 242] width 202 height 10
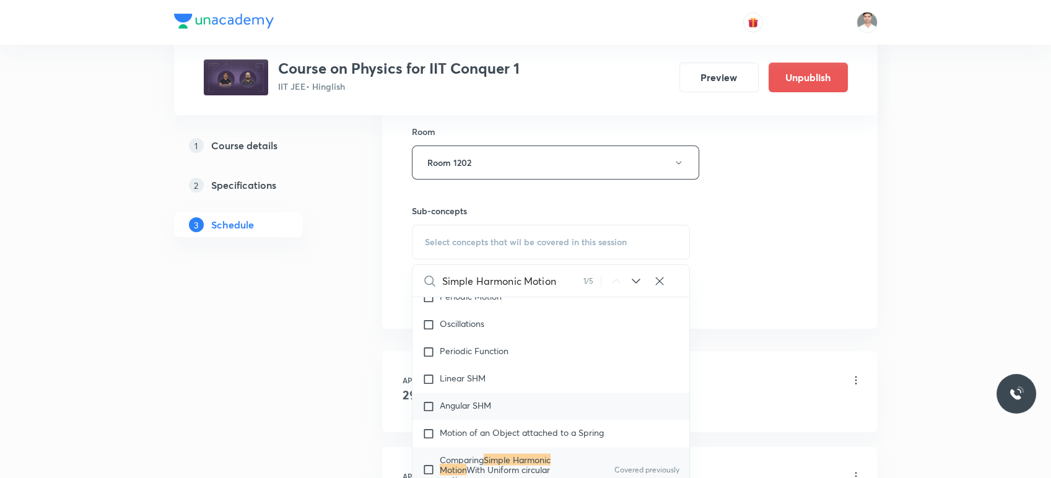
scroll to position [5357, 0]
type input "Simple Harmonic Motion"
click at [514, 451] on mark "Simple Harmonic Motion" at bounding box center [495, 460] width 111 height 22
checkbox input "true"
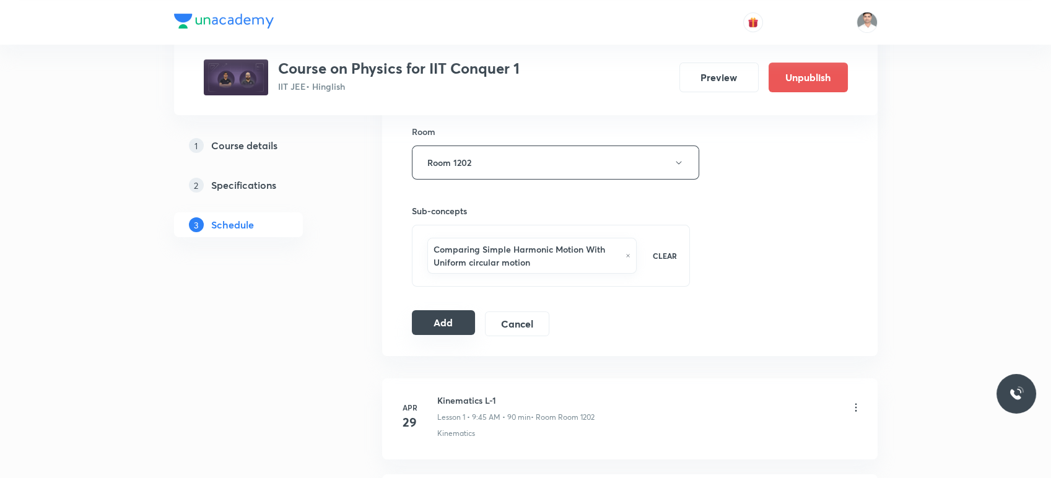
click at [448, 326] on button "Add" at bounding box center [444, 322] width 64 height 25
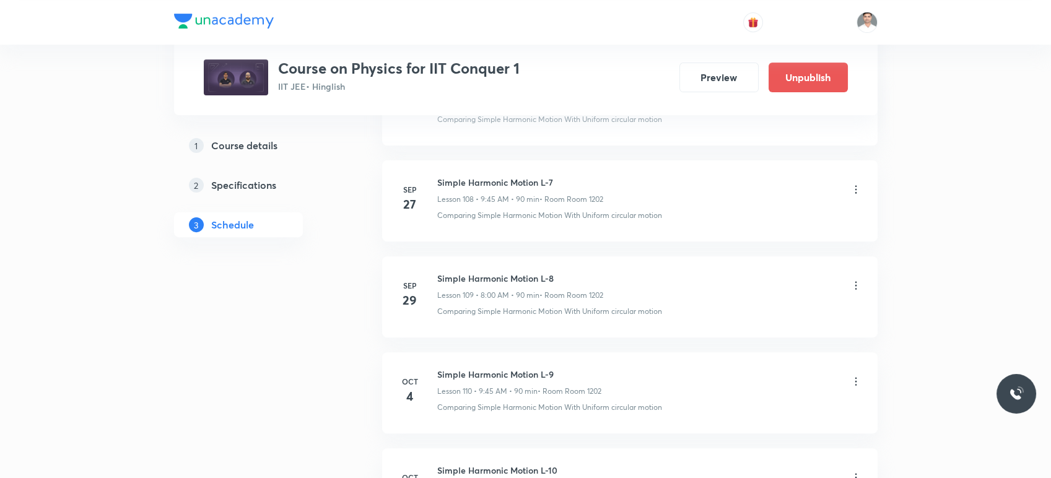
scroll to position [10773, 0]
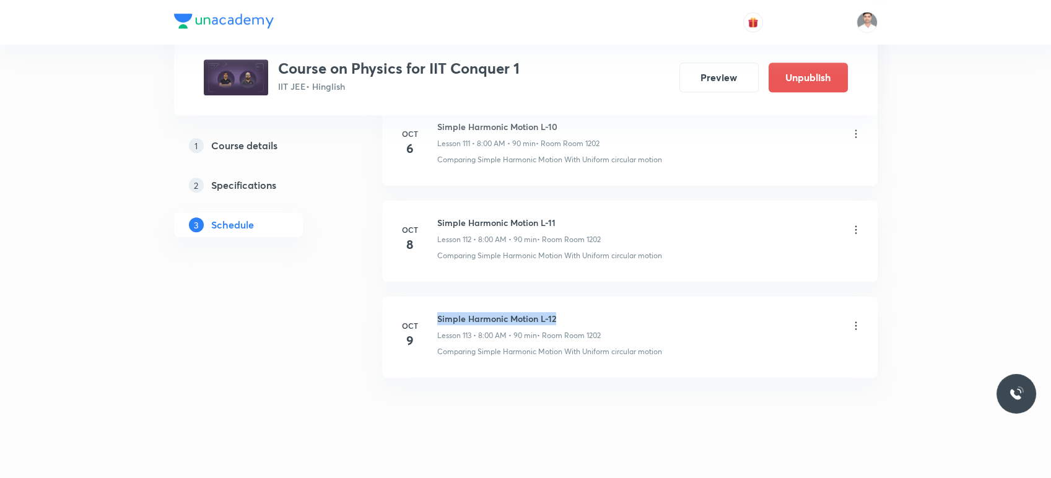
drag, startPoint x: 435, startPoint y: 301, endPoint x: 592, endPoint y: 297, distance: 157.3
click at [592, 312] on div "Oct 9 Simple Harmonic Motion L-12 Lesson 113 • 8:00 AM • 90 min • Room Room 120…" at bounding box center [629, 334] width 464 height 45
copy h6 "Simple Harmonic Motion L-12"
drag, startPoint x: 438, startPoint y: 302, endPoint x: 574, endPoint y: 295, distance: 136.4
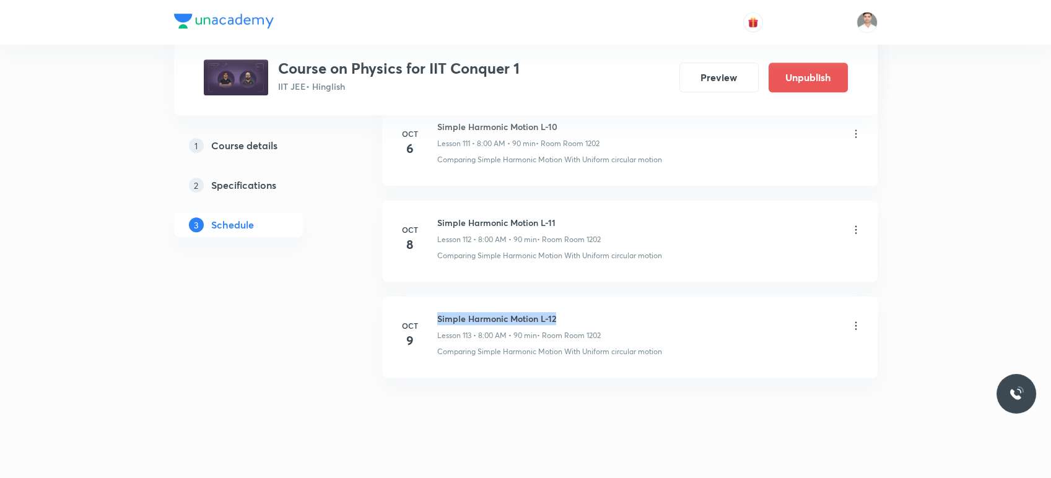
click at [574, 297] on li "Oct 9 Simple Harmonic Motion L-12 Lesson 113 • 8:00 AM • 90 min • Room Room 120…" at bounding box center [629, 337] width 495 height 81
copy h6 "Simple Harmonic Motion L-12"
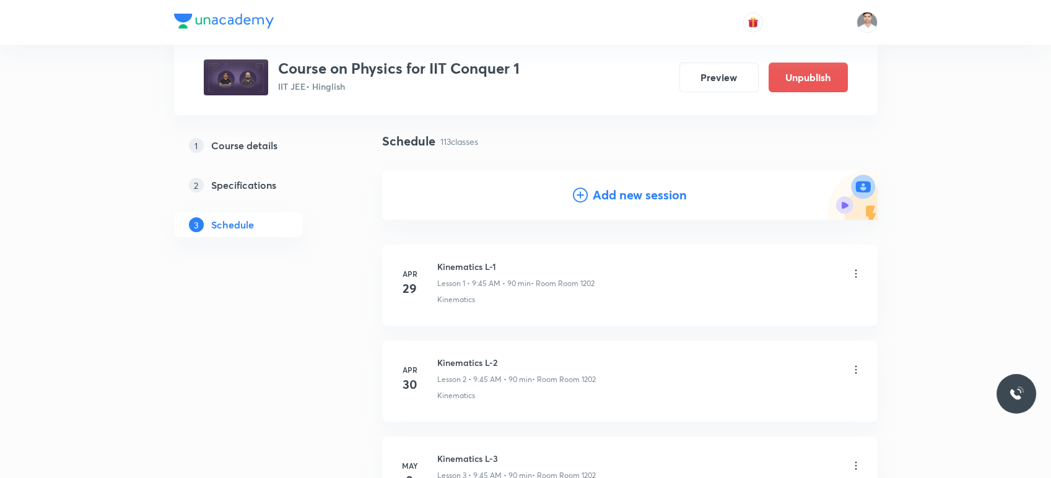
scroll to position [0, 0]
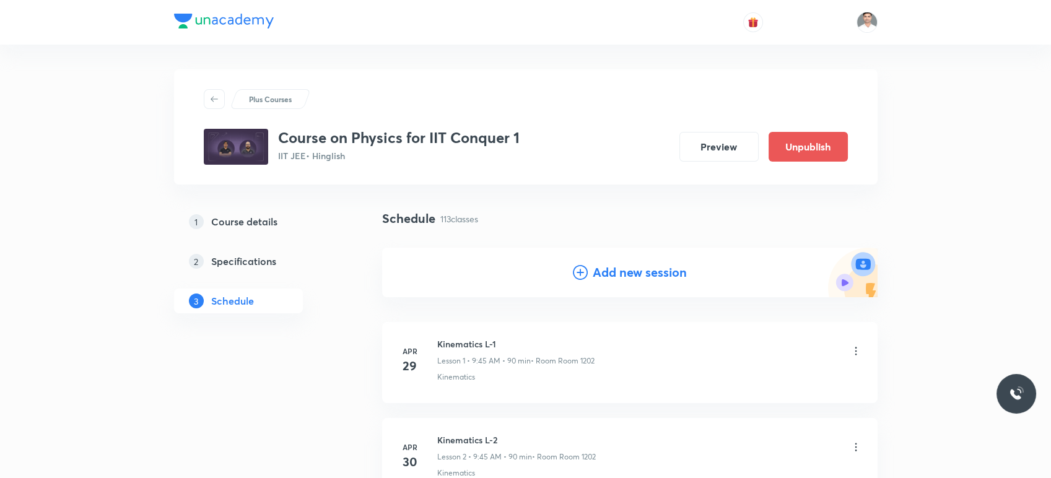
click at [628, 275] on h4 "Add new session" at bounding box center [639, 272] width 94 height 19
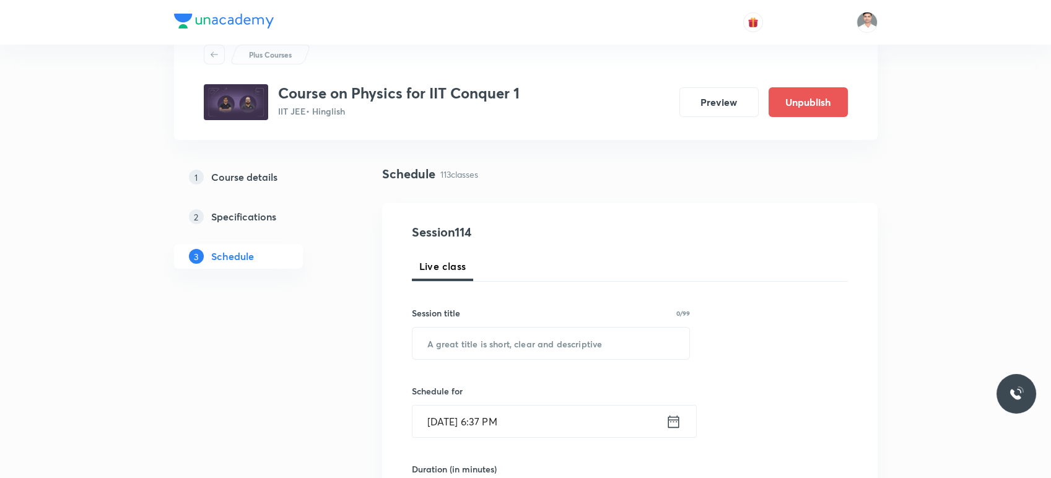
scroll to position [69, 0]
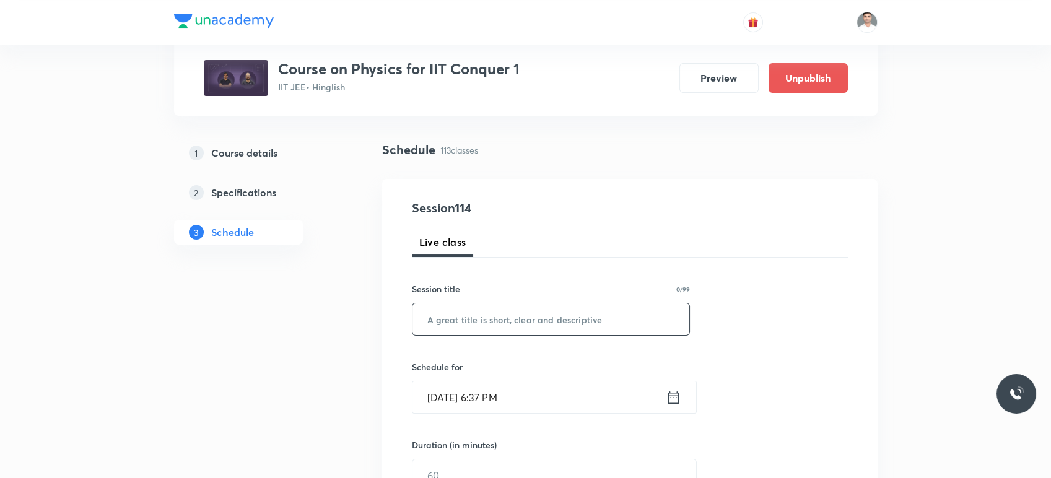
click at [513, 324] on input "text" at bounding box center [550, 319] width 277 height 32
paste input "Simple Harmonic Motion L-12"
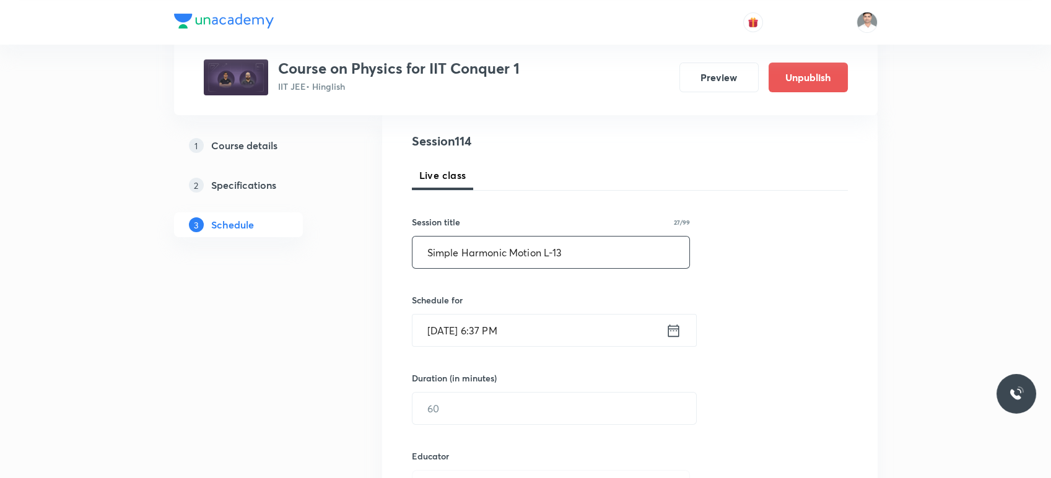
scroll to position [206, 0]
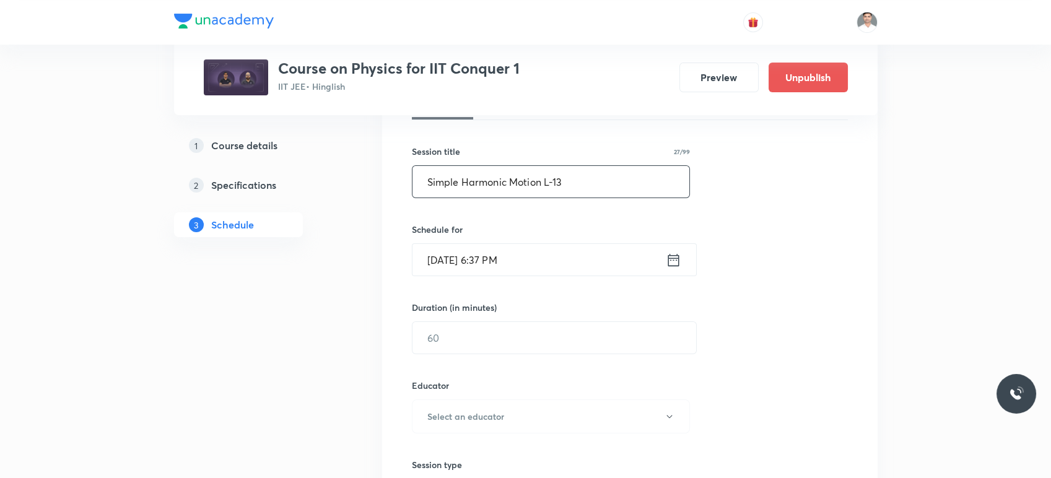
type input "Simple Harmonic Motion L-13"
click at [669, 259] on icon at bounding box center [672, 259] width 15 height 17
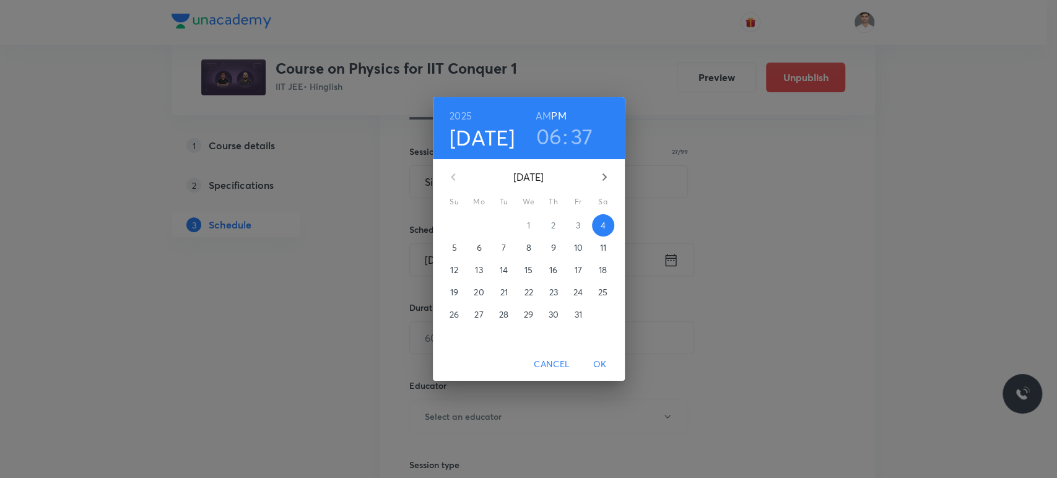
click at [820, 229] on div "2025 Oct 4 06 : 37 AM PM October 2025 Su Mo Tu We Th Fr Sa 28 29 30 1 2 3 4 5 6…" at bounding box center [528, 239] width 1057 height 478
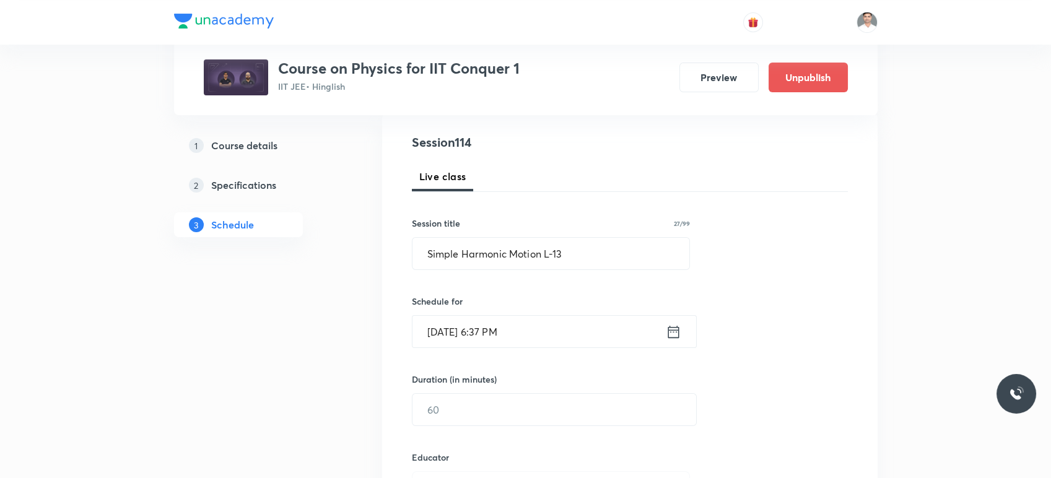
scroll to position [137, 0]
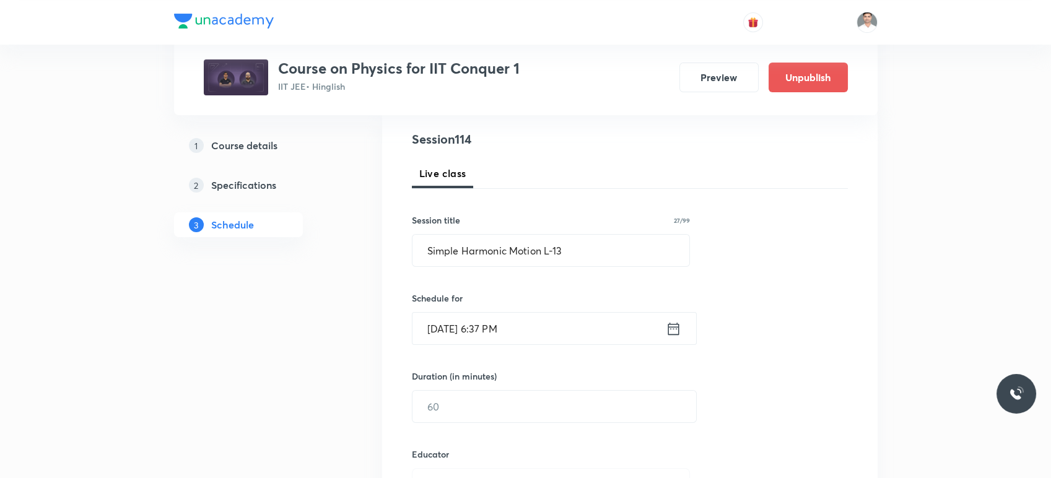
click at [669, 326] on icon at bounding box center [672, 328] width 11 height 12
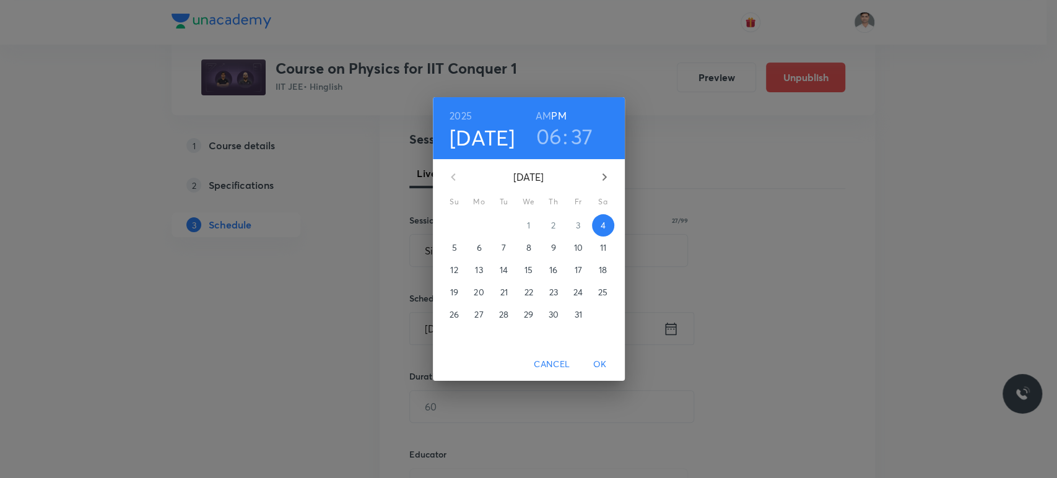
click at [578, 243] on p "10" at bounding box center [577, 247] width 9 height 12
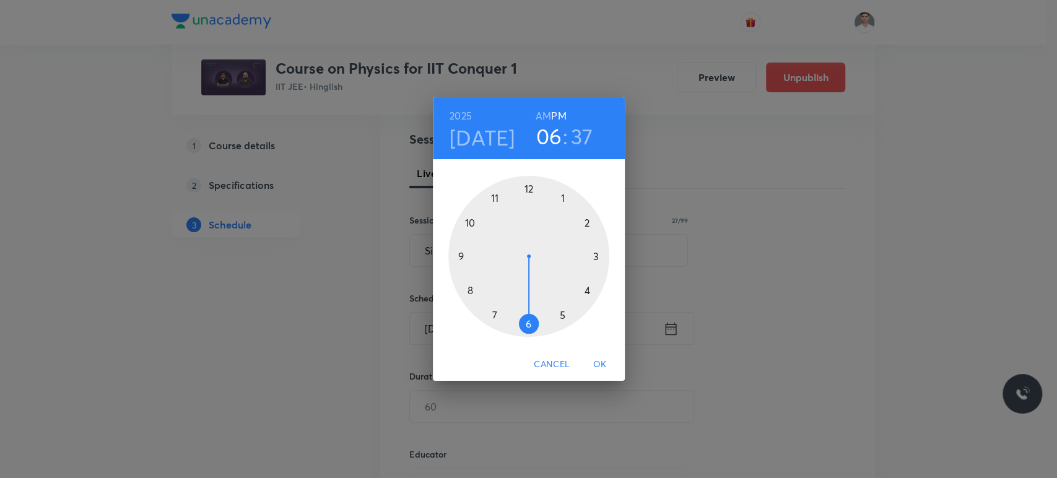
click at [541, 114] on h6 "AM" at bounding box center [542, 115] width 15 height 17
click at [497, 198] on div at bounding box center [528, 256] width 161 height 161
click at [528, 324] on div at bounding box center [528, 256] width 161 height 161
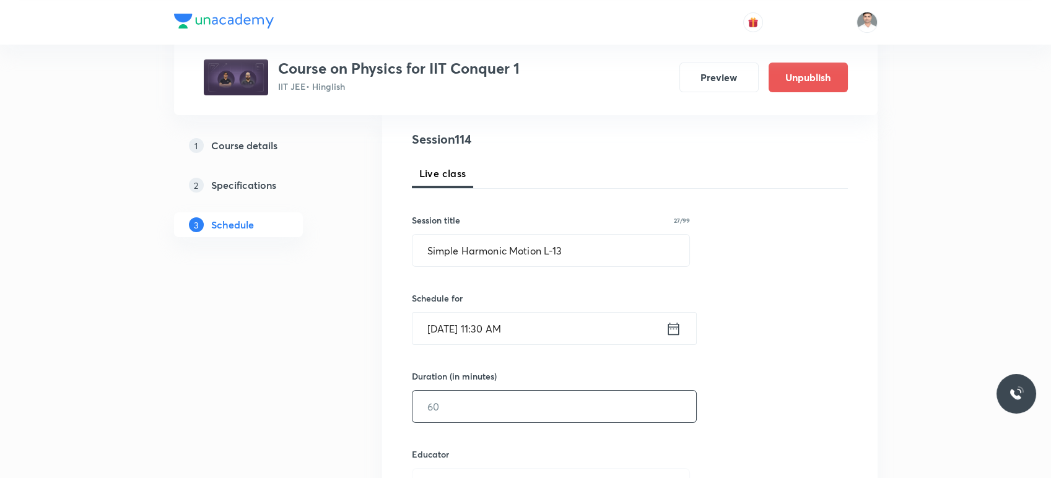
click at [505, 403] on input "text" at bounding box center [554, 407] width 284 height 32
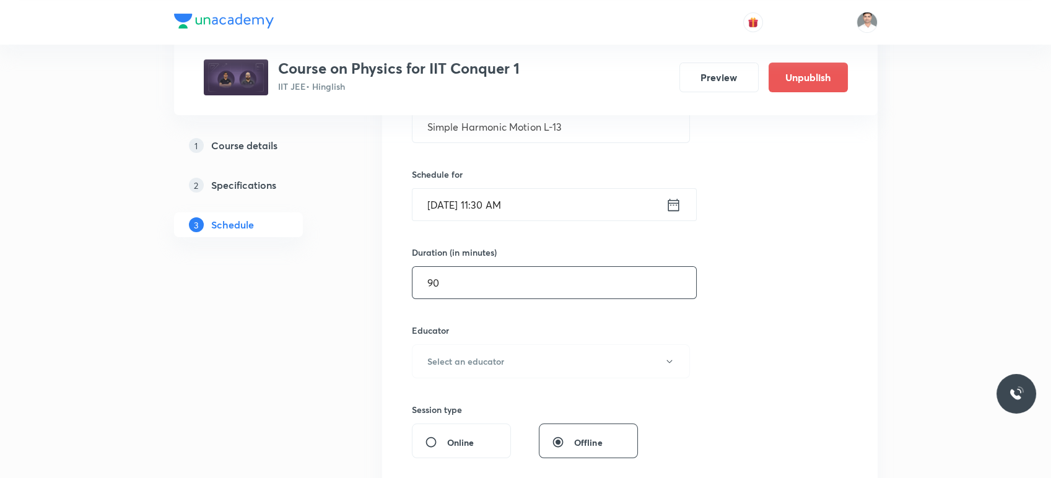
scroll to position [275, 0]
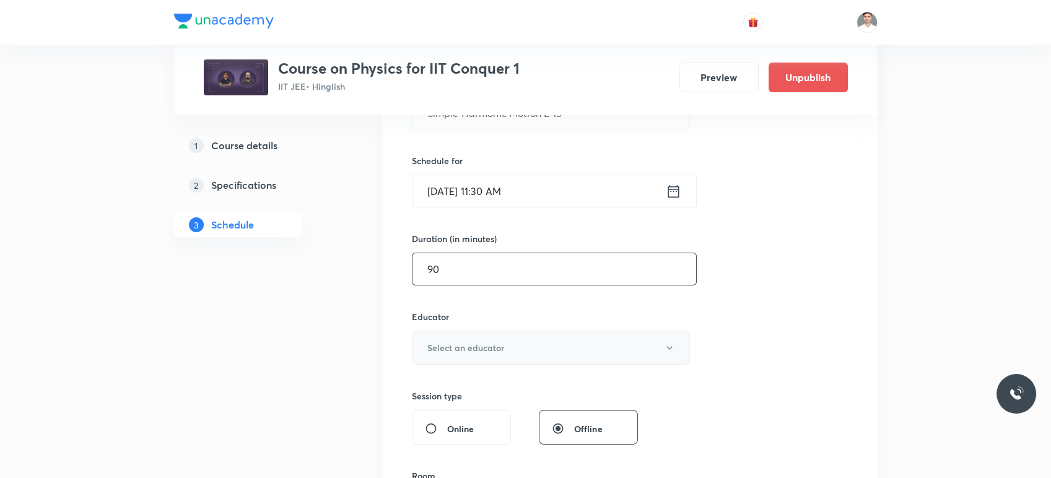
type input "90"
click at [487, 352] on h6 "Select an educator" at bounding box center [465, 347] width 77 height 13
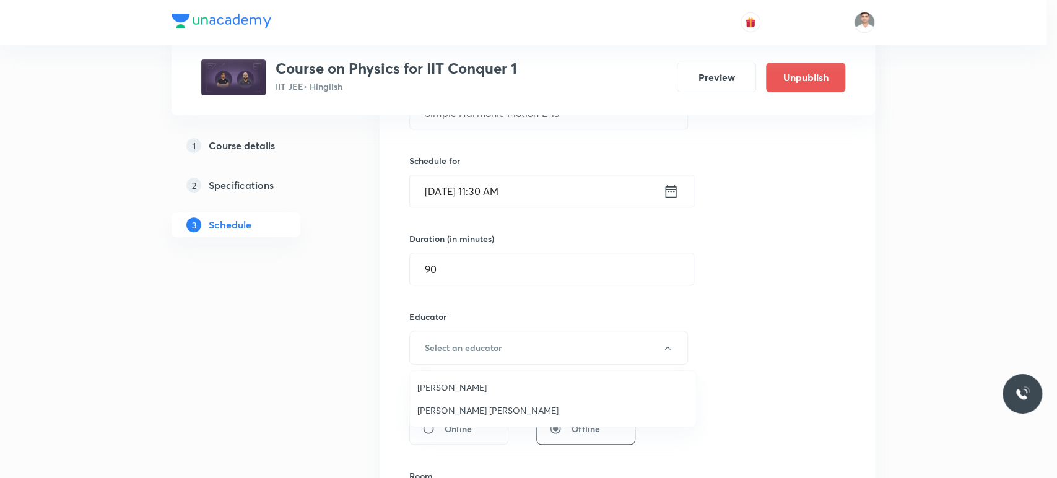
click at [475, 407] on span "Sachin Kumar Singh" at bounding box center [552, 410] width 271 height 13
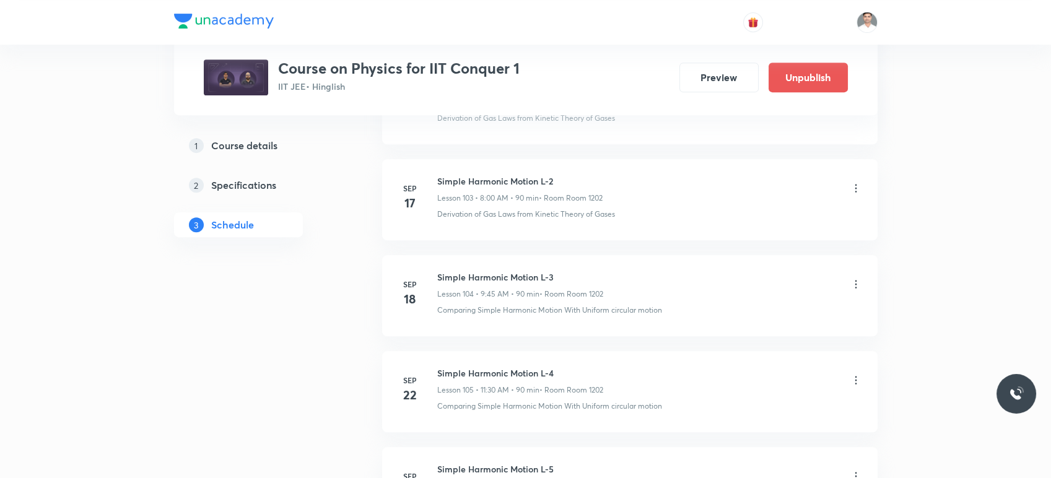
scroll to position [11421, 0]
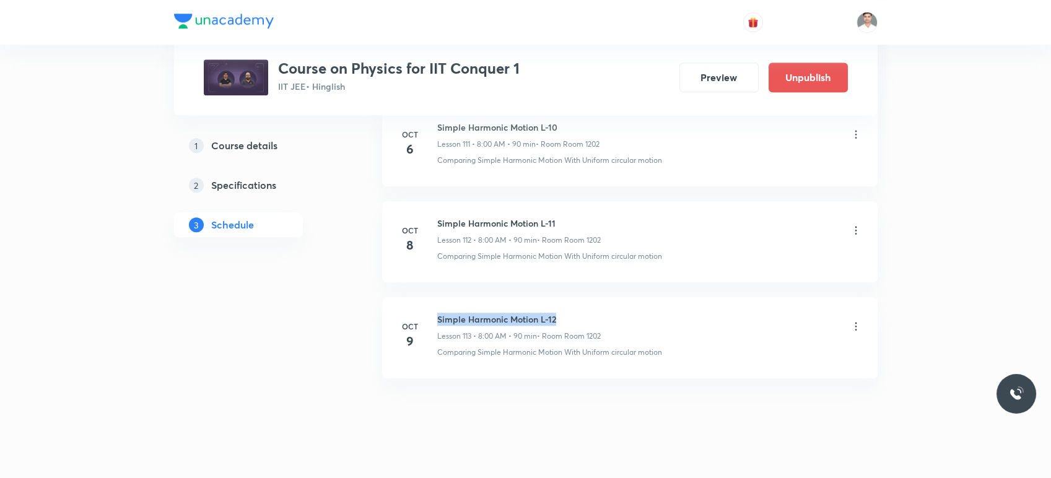
drag, startPoint x: 436, startPoint y: 301, endPoint x: 576, endPoint y: 300, distance: 139.9
click at [576, 313] on div "Oct 9 Simple Harmonic Motion L-12 Lesson 113 • 8:00 AM • 90 min • Room Room 120…" at bounding box center [629, 335] width 464 height 45
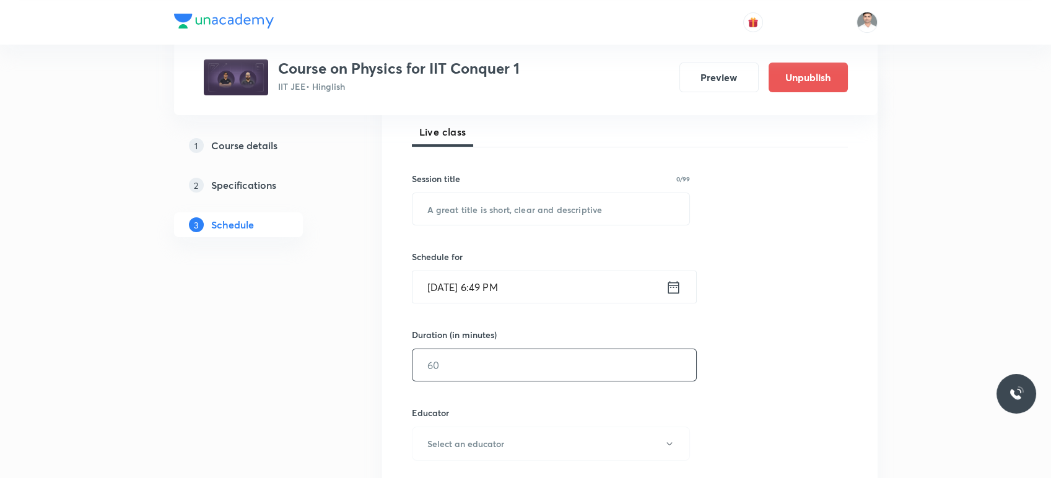
scroll to position [206, 0]
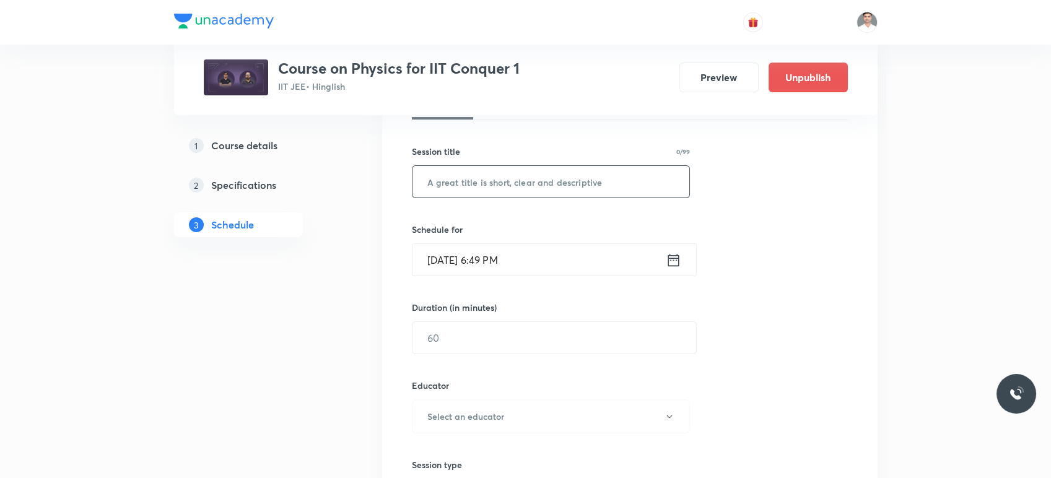
click at [504, 186] on input "text" at bounding box center [550, 182] width 277 height 32
paste input "Simple Harmonic Motion L-12"
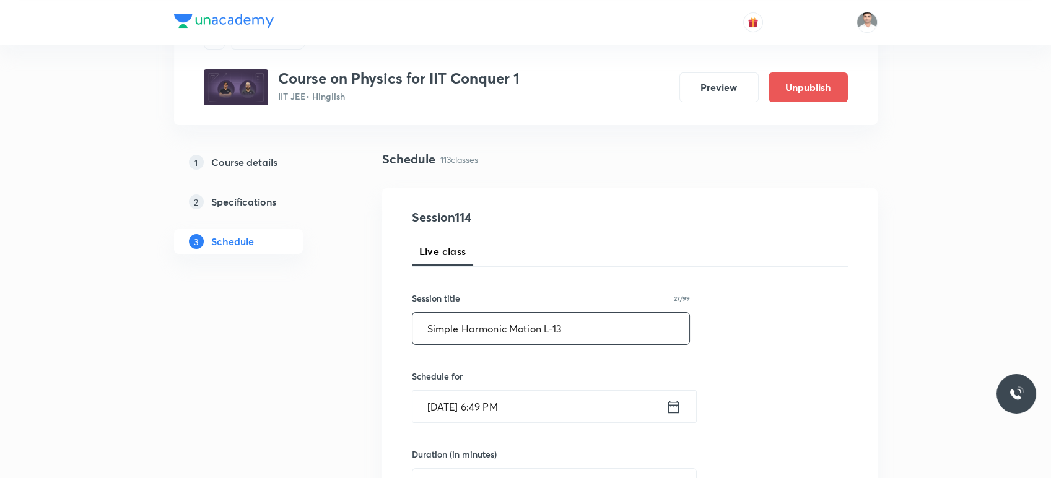
scroll to position [137, 0]
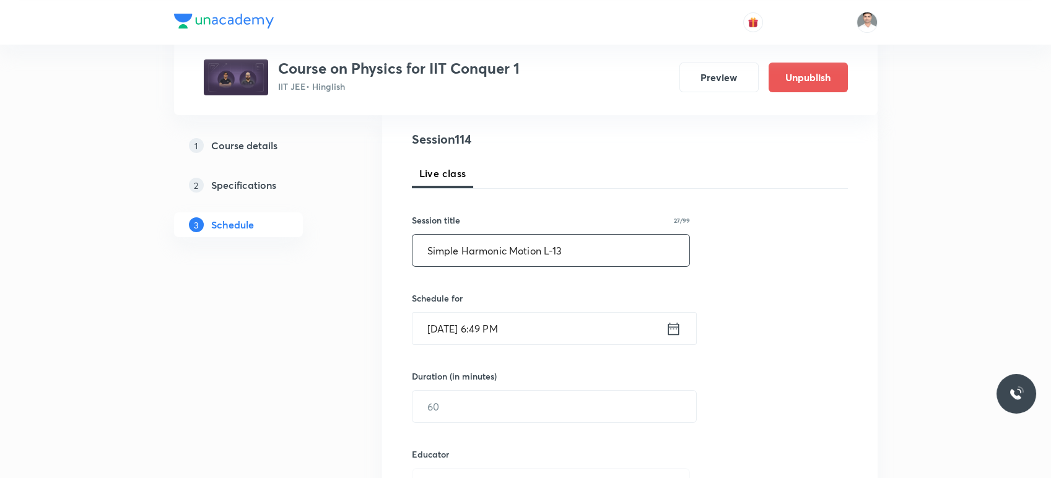
type input "Simple Harmonic Motion L-13"
click at [675, 326] on icon at bounding box center [672, 328] width 11 height 12
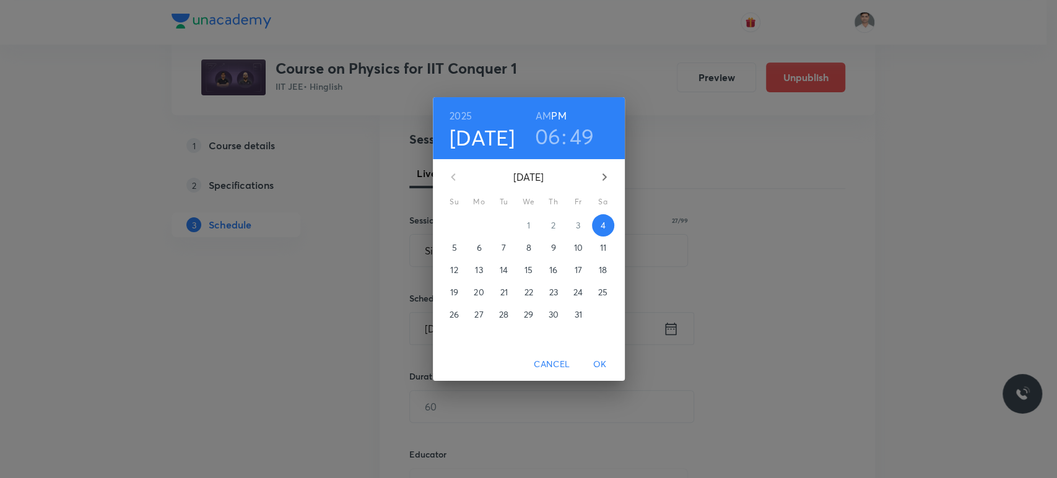
click at [576, 253] on p "10" at bounding box center [577, 247] width 9 height 12
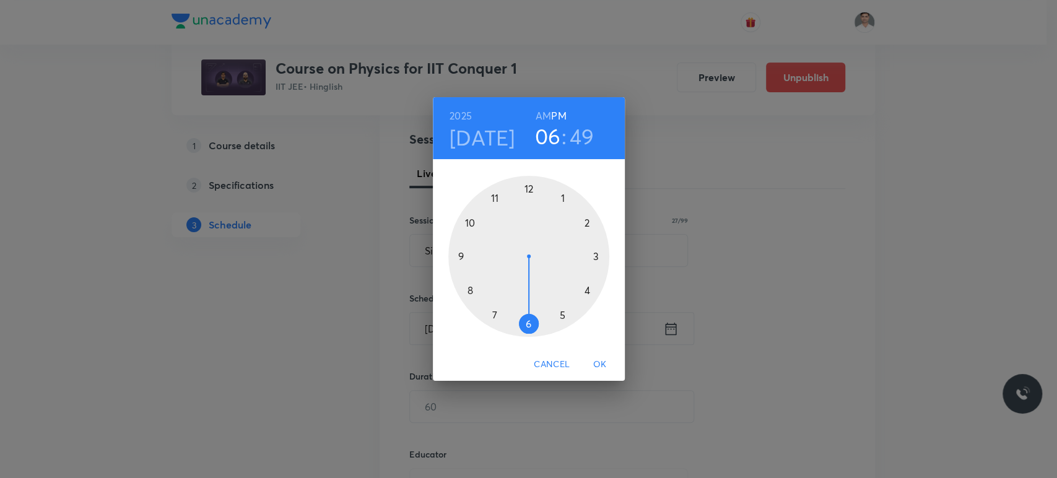
click at [541, 115] on h6 "AM" at bounding box center [542, 115] width 15 height 17
click at [498, 197] on div at bounding box center [528, 256] width 161 height 161
click at [528, 324] on div at bounding box center [528, 256] width 161 height 161
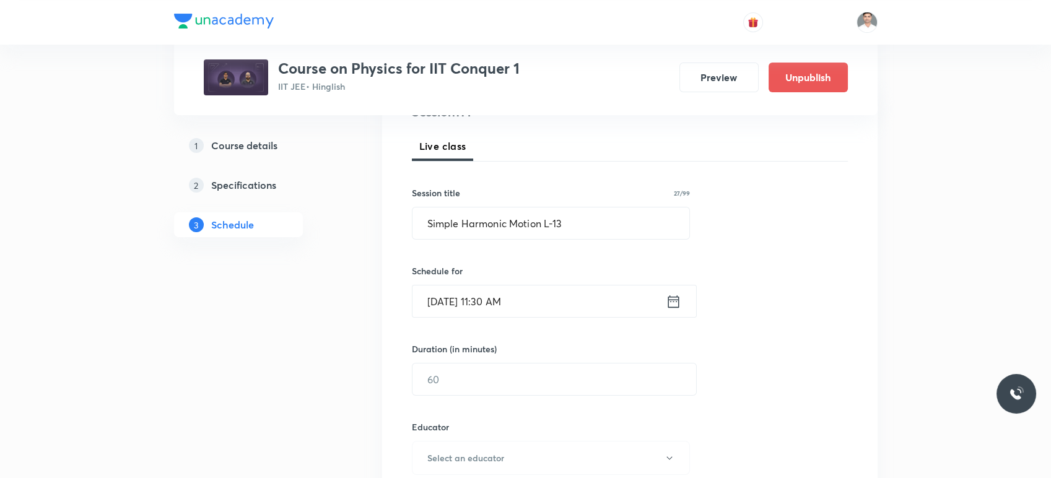
scroll to position [206, 0]
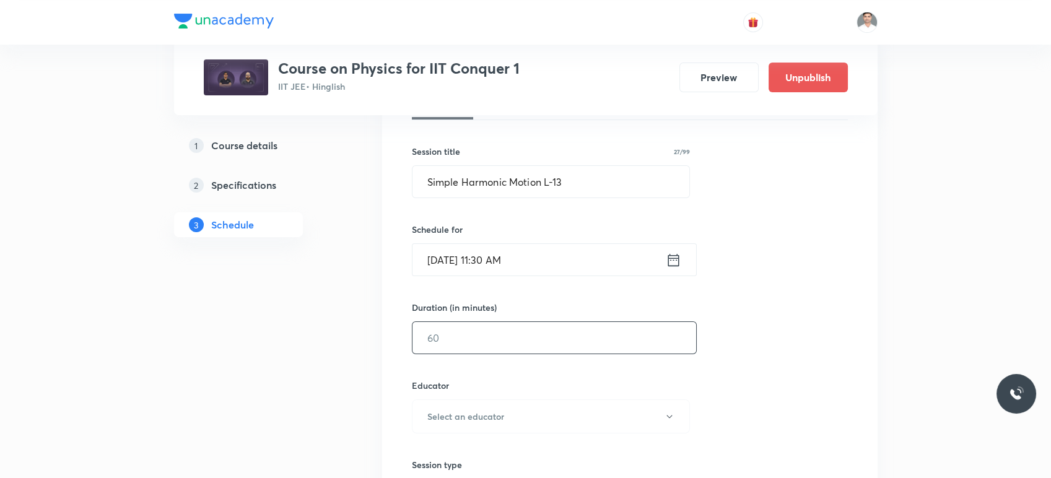
click at [525, 350] on input "text" at bounding box center [554, 338] width 284 height 32
type input "90"
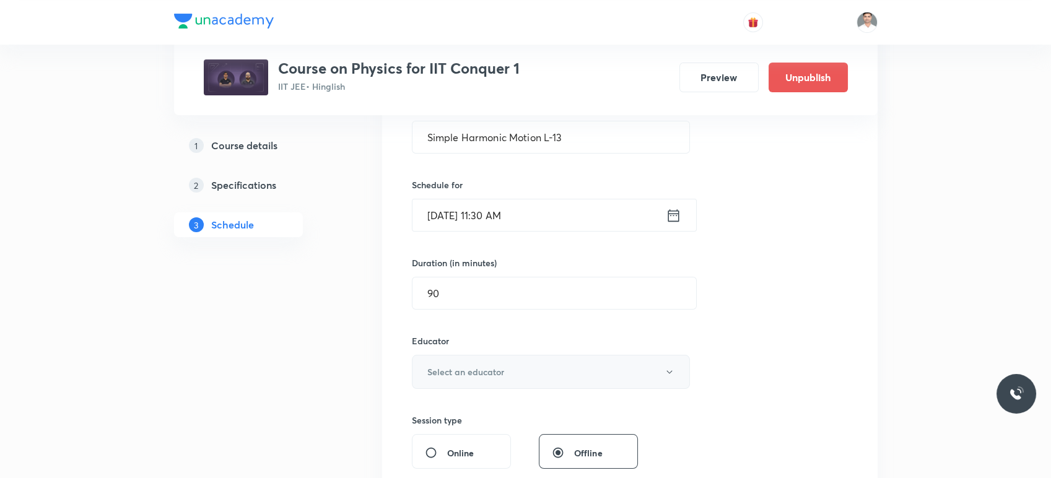
scroll to position [275, 0]
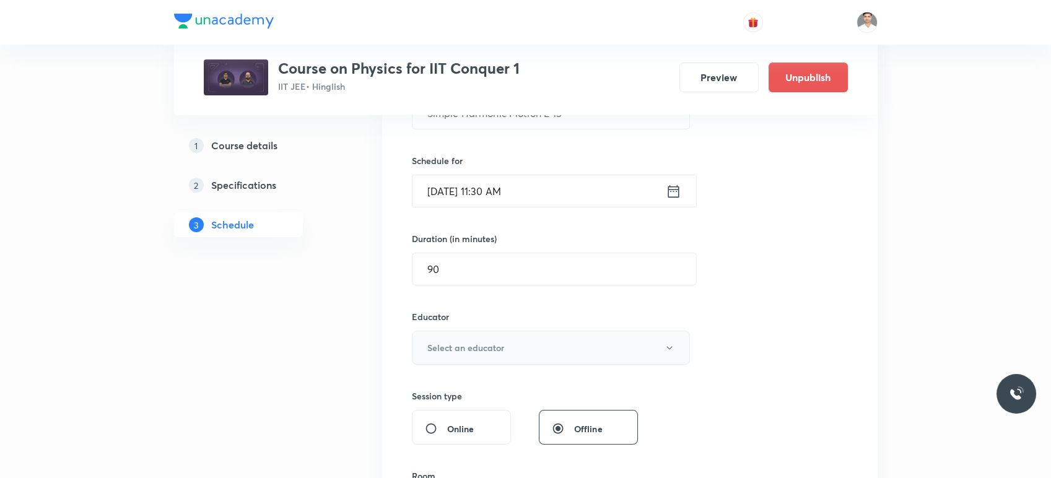
click at [478, 342] on h6 "Select an educator" at bounding box center [465, 347] width 77 height 13
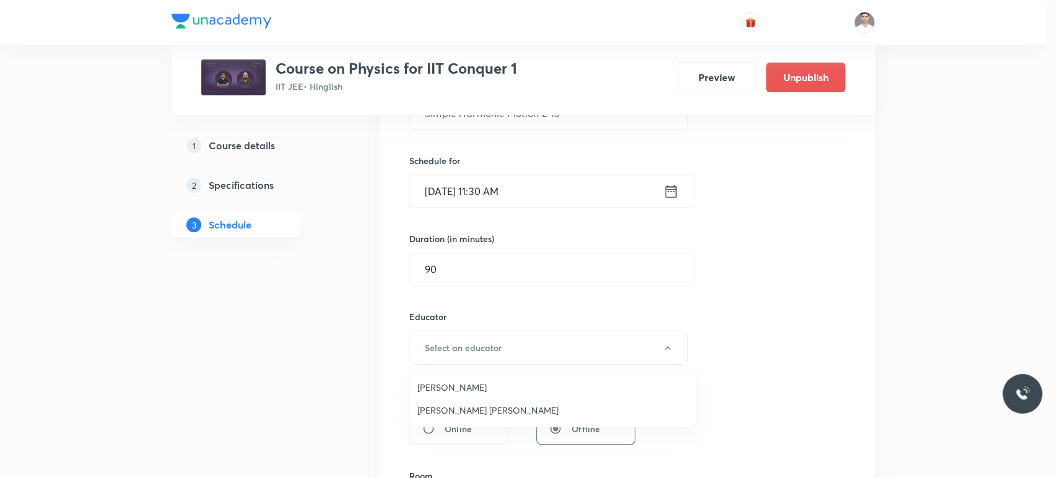
click at [475, 407] on span "Sachin Kumar Singh" at bounding box center [552, 410] width 271 height 13
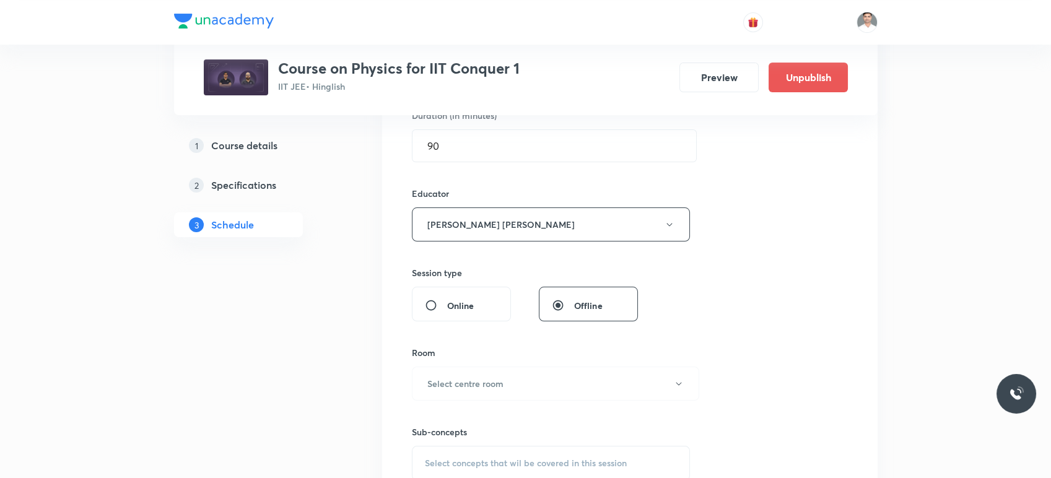
scroll to position [412, 0]
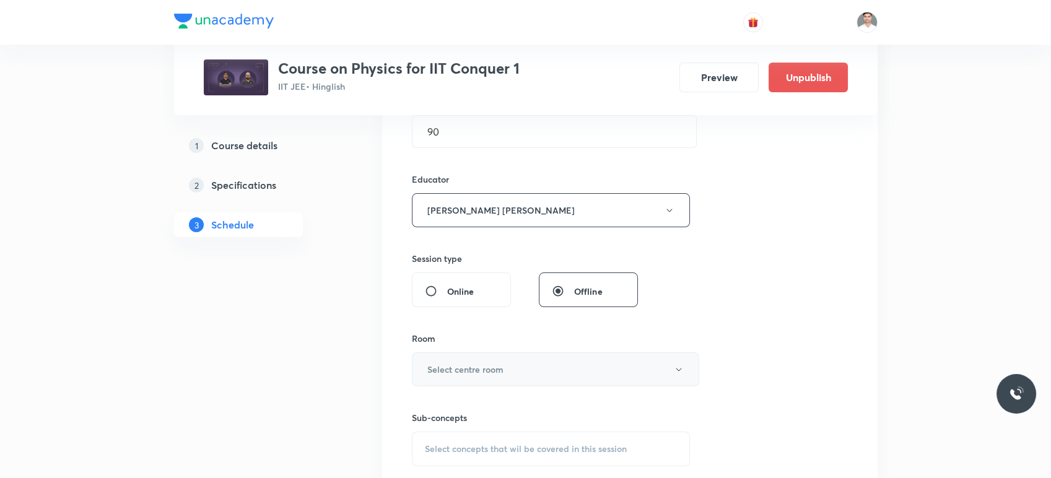
click at [485, 375] on button "Select centre room" at bounding box center [555, 369] width 287 height 34
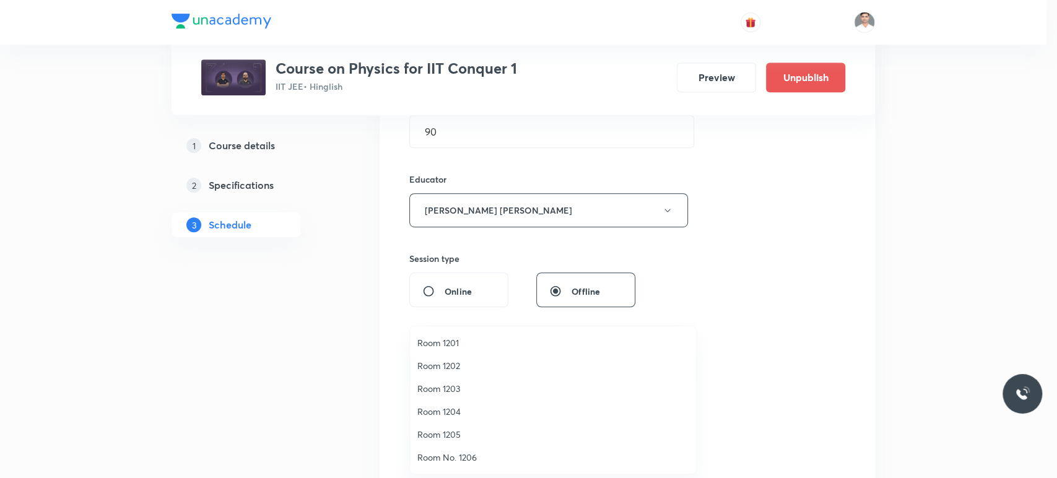
click at [437, 365] on span "Room 1202" at bounding box center [552, 365] width 271 height 13
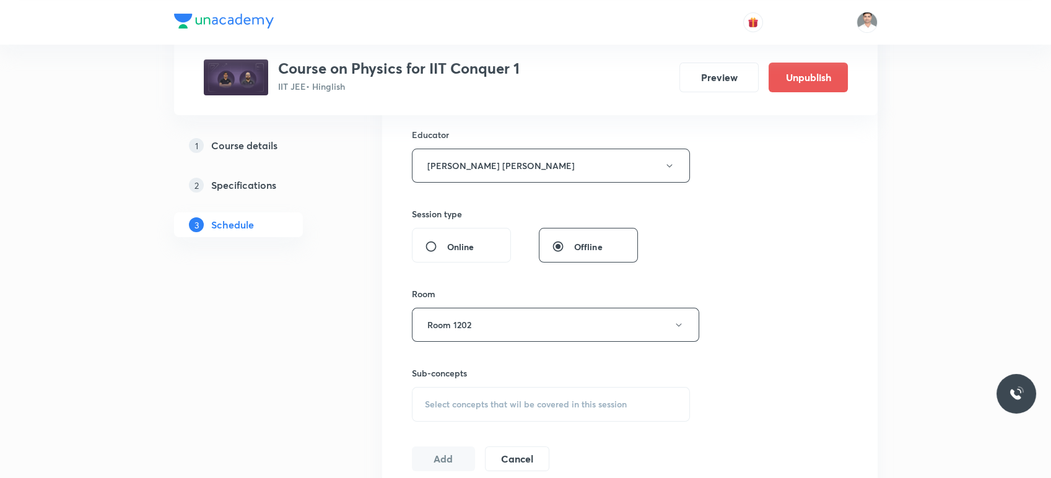
scroll to position [481, 0]
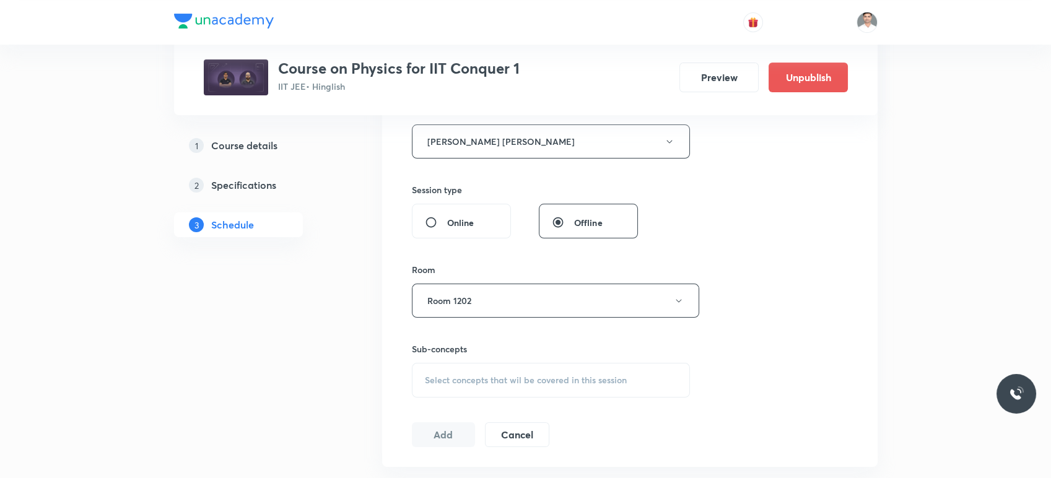
click at [470, 365] on div "Select concepts that wil be covered in this session" at bounding box center [551, 380] width 279 height 35
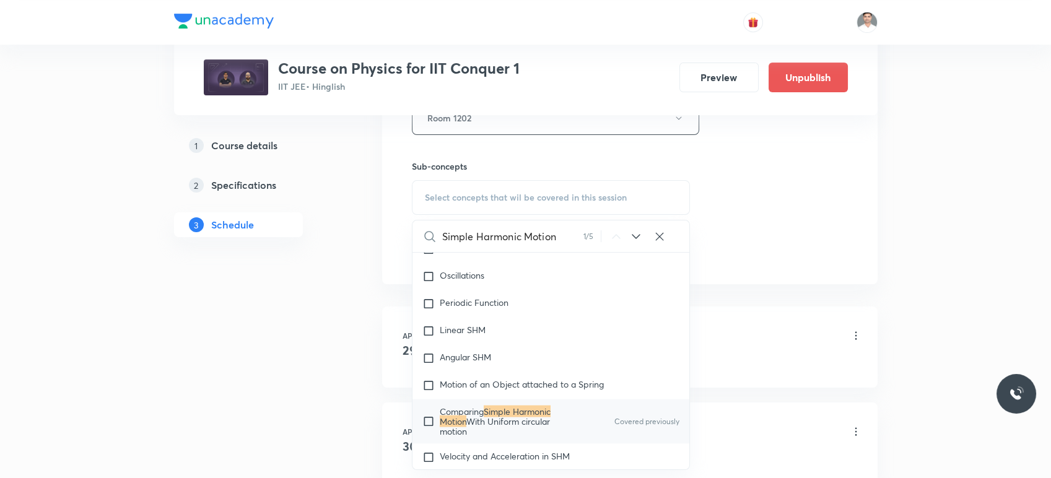
scroll to position [688, 0]
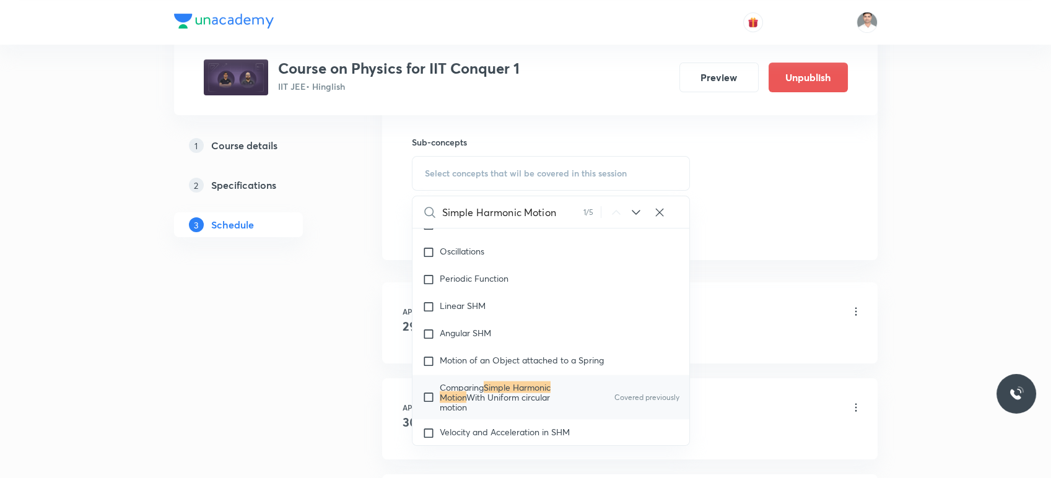
type input "Simple Harmonic Motion"
click at [534, 384] on mark "Simple Harmonic Motion" at bounding box center [495, 392] width 111 height 22
checkbox input "true"
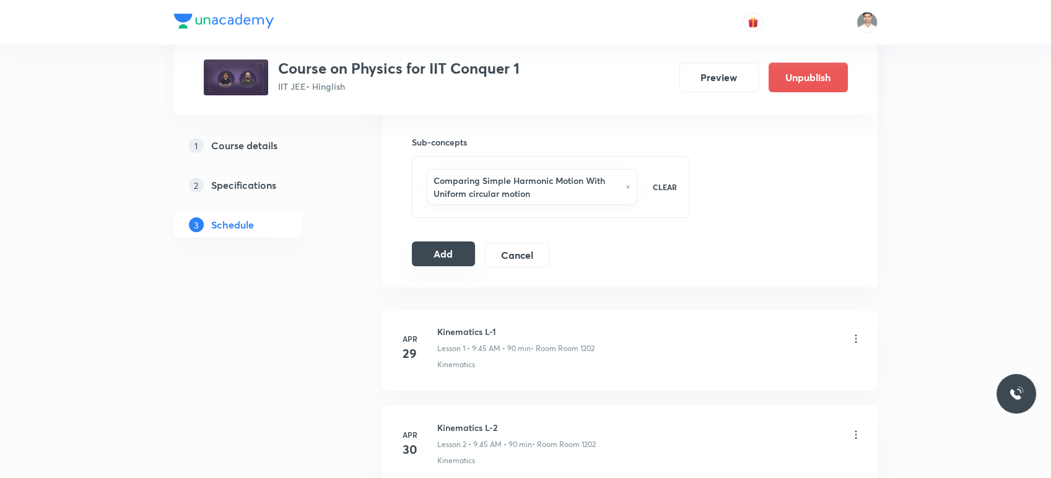
click at [429, 245] on button "Add" at bounding box center [444, 253] width 64 height 25
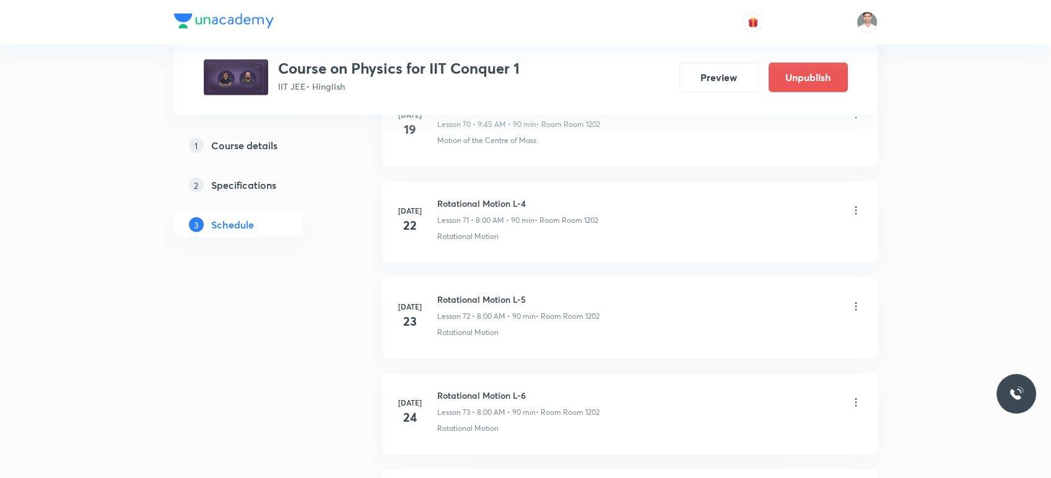
scroll to position [10869, 0]
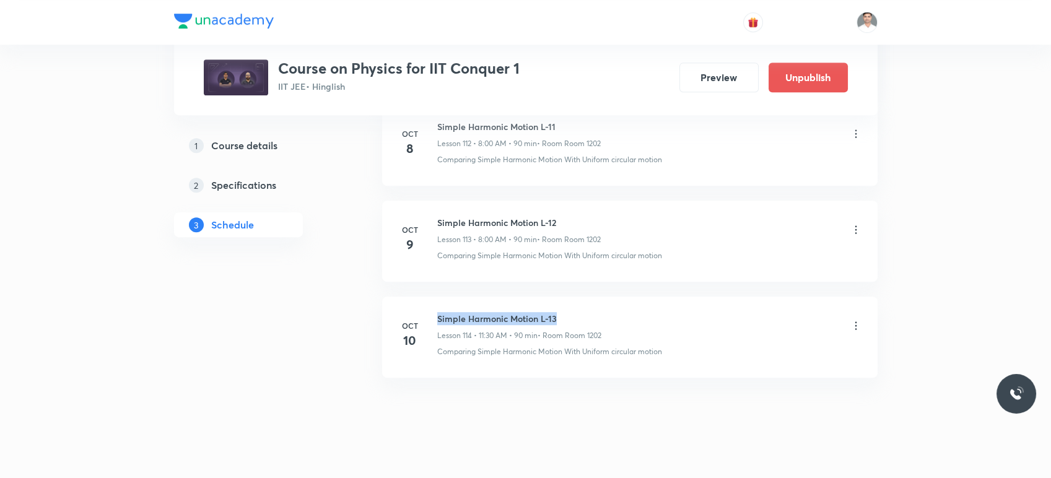
drag, startPoint x: 437, startPoint y: 301, endPoint x: 623, endPoint y: 301, distance: 186.3
click at [623, 312] on div "Simple Harmonic Motion L-13 Lesson 114 • 11:30 AM • 90 min • Room Room 1202" at bounding box center [649, 326] width 425 height 29
copy h6 "Simple Harmonic Motion L-13"
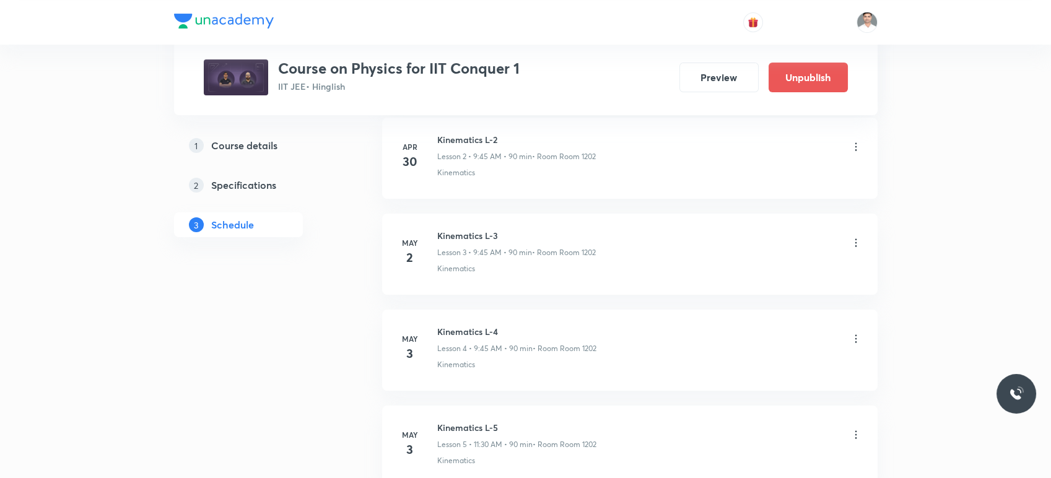
scroll to position [0, 0]
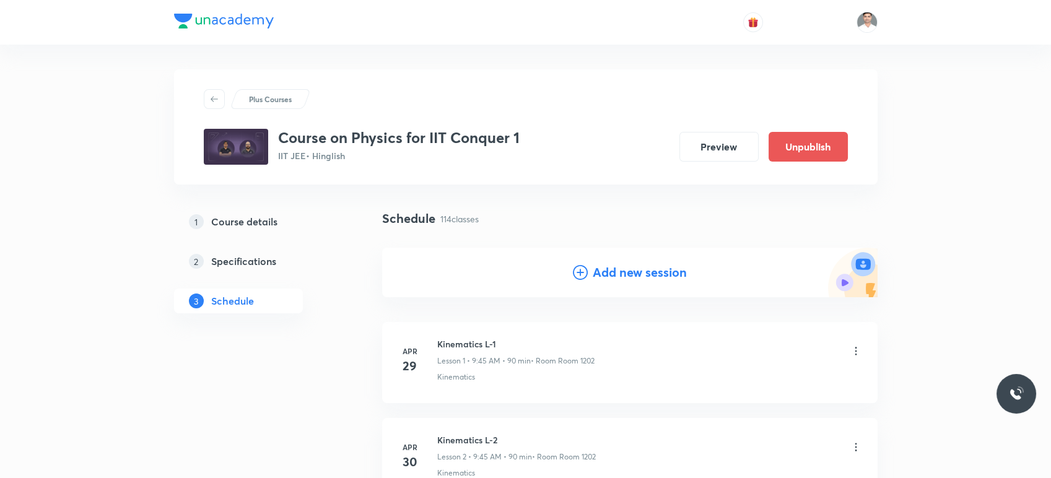
click at [624, 272] on h4 "Add new session" at bounding box center [639, 272] width 94 height 19
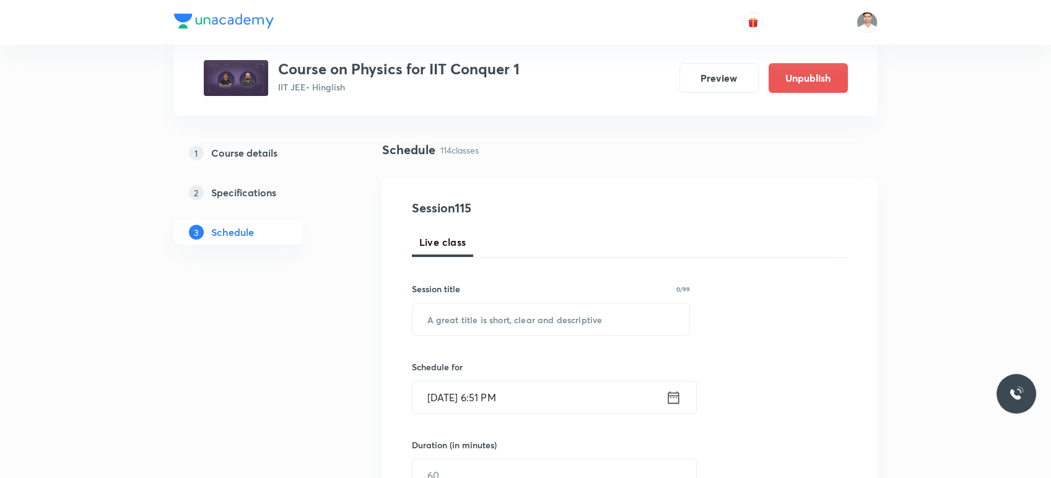
scroll to position [137, 0]
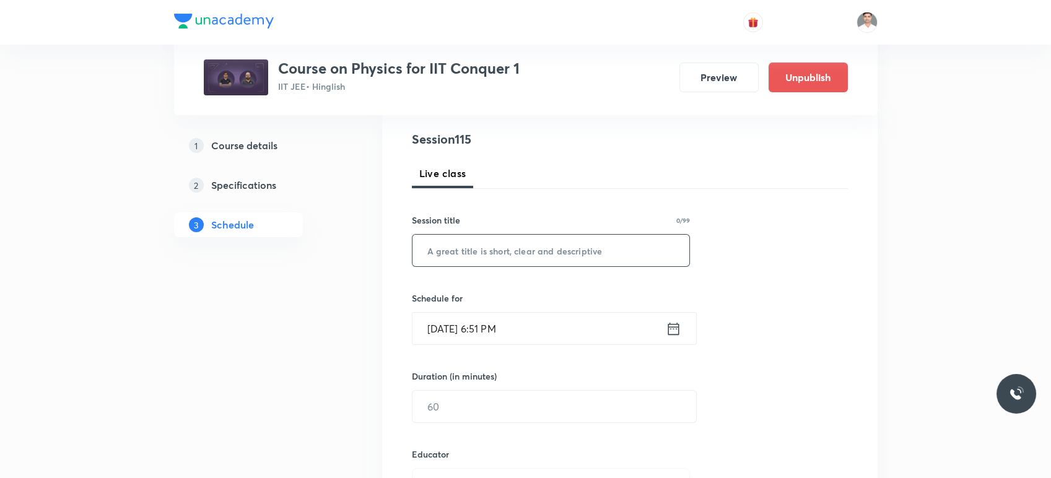
click at [500, 248] on input "text" at bounding box center [550, 251] width 277 height 32
paste input "Simple Harmonic Motion L-13"
type input "Simple Harmonic Motion L-14"
click at [674, 322] on icon at bounding box center [672, 328] width 15 height 17
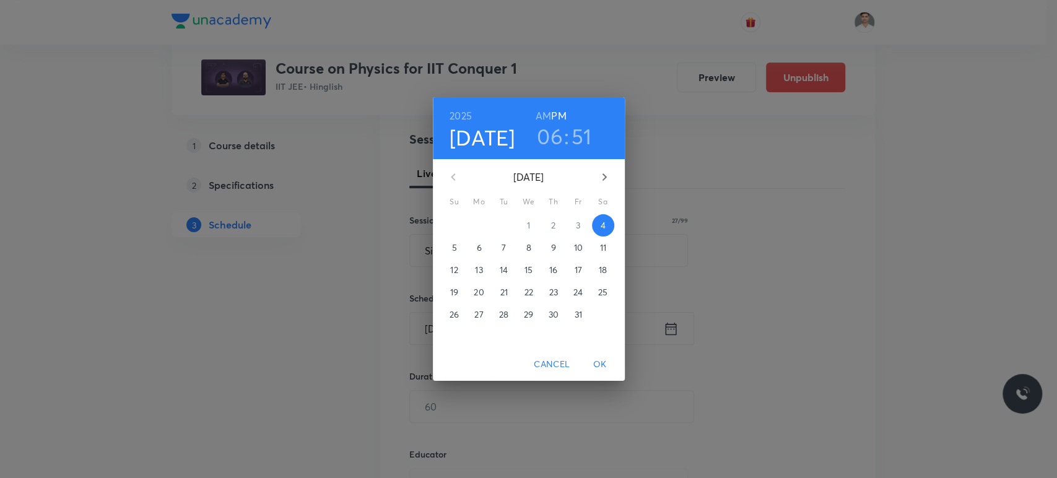
click at [604, 246] on p "11" at bounding box center [602, 247] width 6 height 12
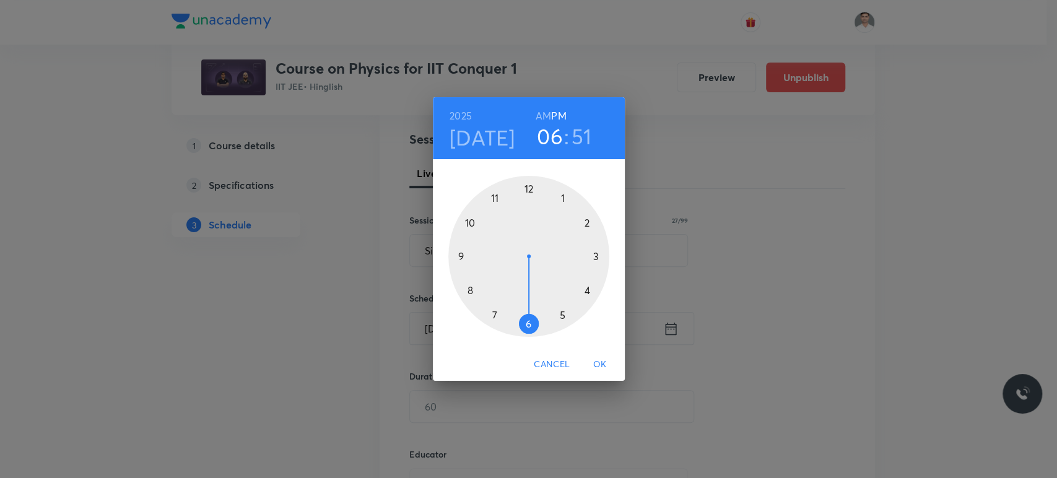
click at [545, 116] on h6 "AM" at bounding box center [542, 115] width 15 height 17
click at [466, 256] on div at bounding box center [528, 256] width 161 height 161
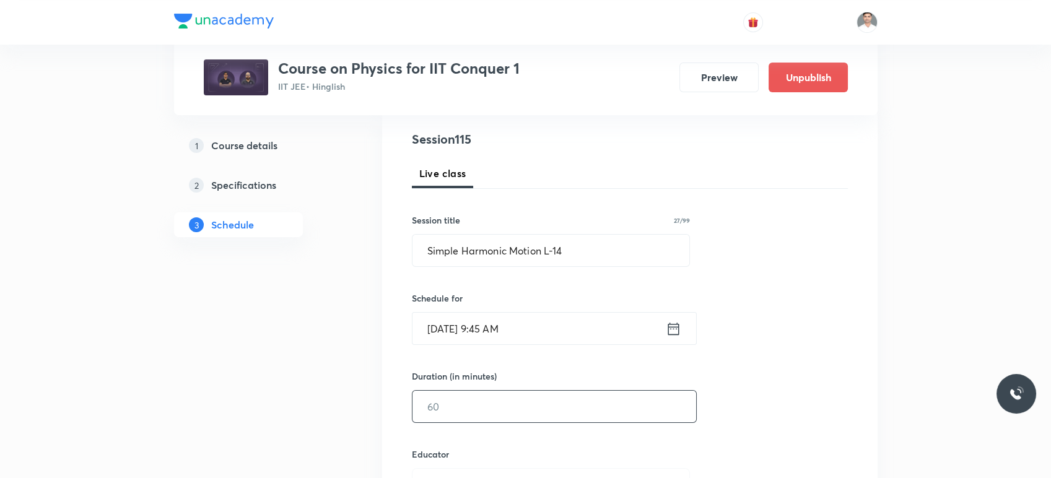
click at [481, 400] on input "text" at bounding box center [554, 407] width 284 height 32
type input "90"
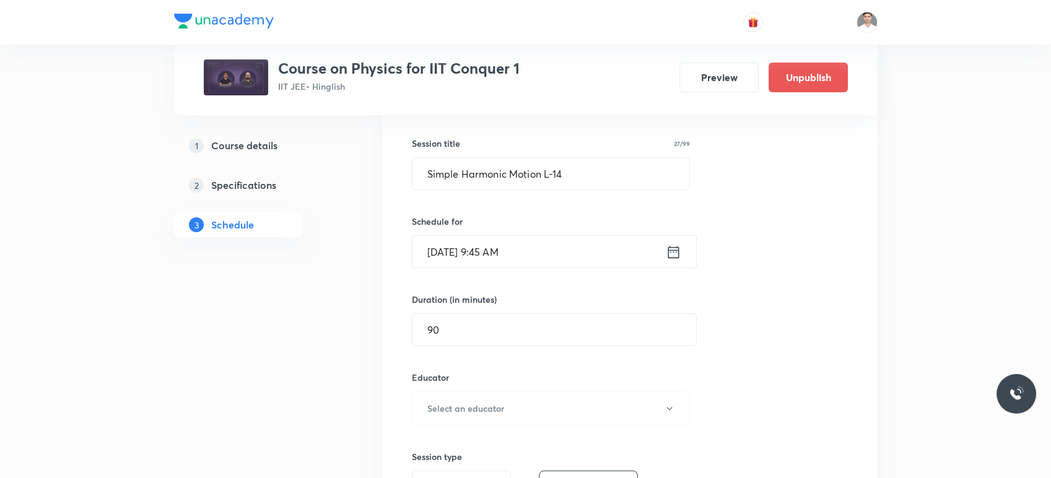
scroll to position [298, 0]
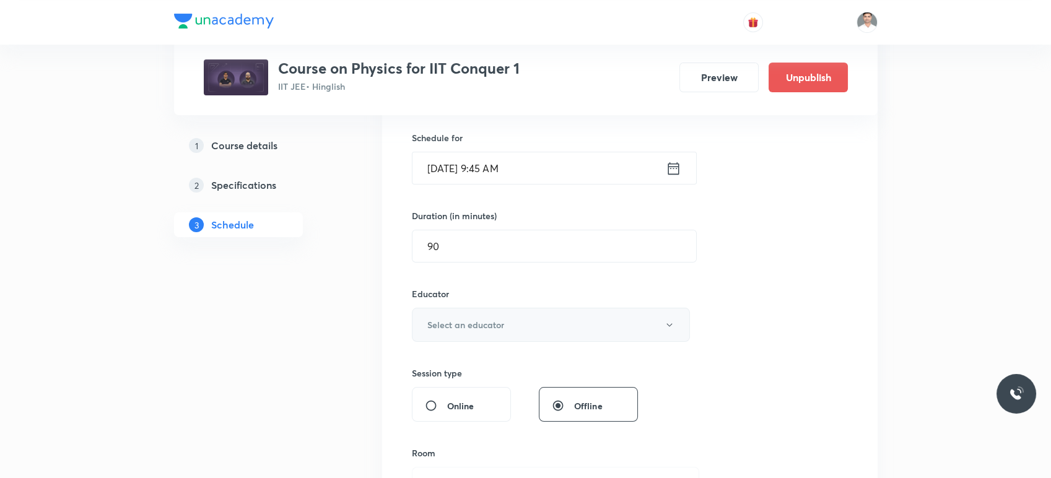
click at [482, 318] on h6 "Select an educator" at bounding box center [465, 324] width 77 height 13
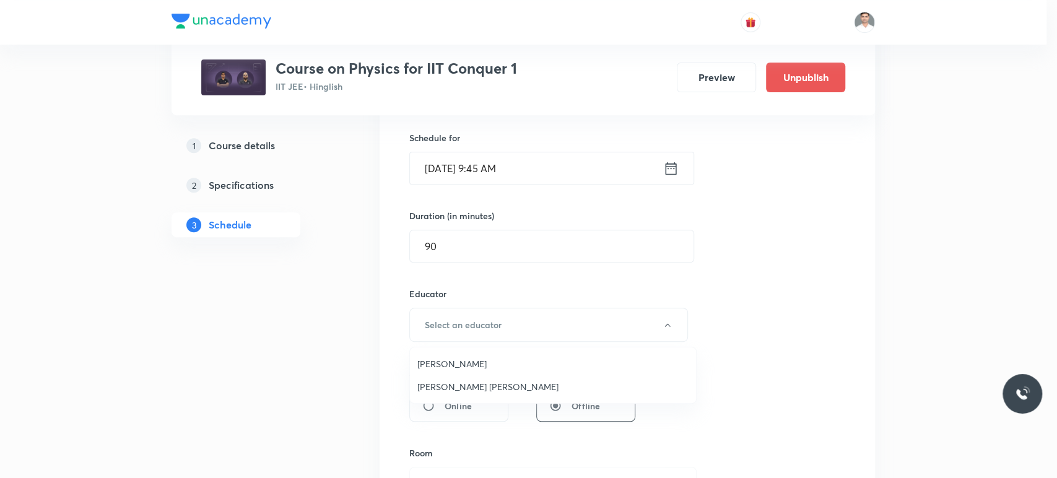
click at [467, 384] on span "Sachin Kumar Singh" at bounding box center [552, 386] width 271 height 13
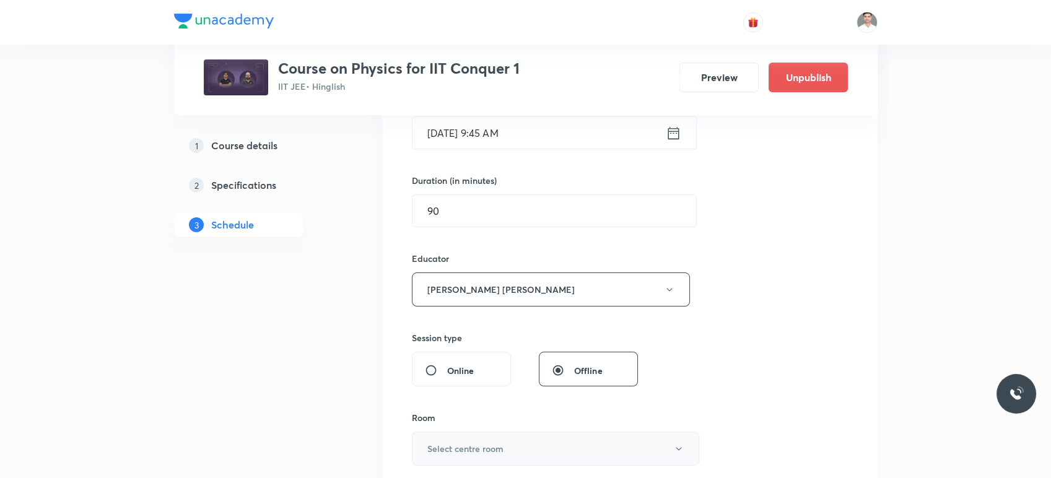
scroll to position [436, 0]
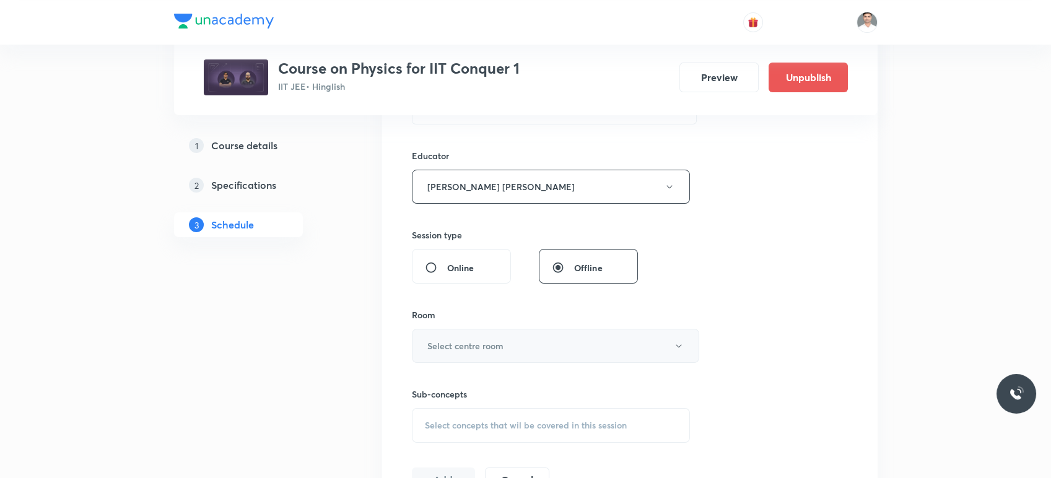
click at [472, 342] on h6 "Select centre room" at bounding box center [465, 345] width 76 height 13
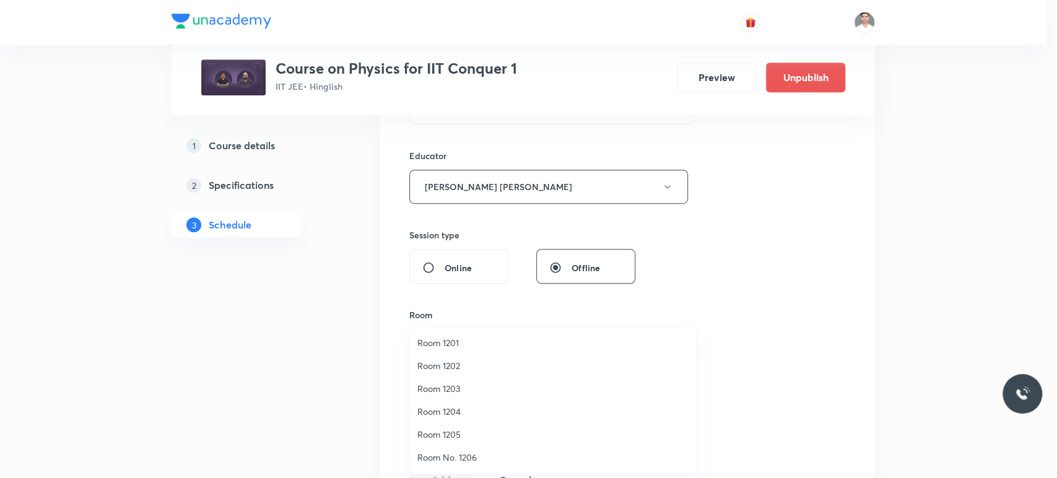
click at [441, 362] on span "Room 1202" at bounding box center [552, 365] width 271 height 13
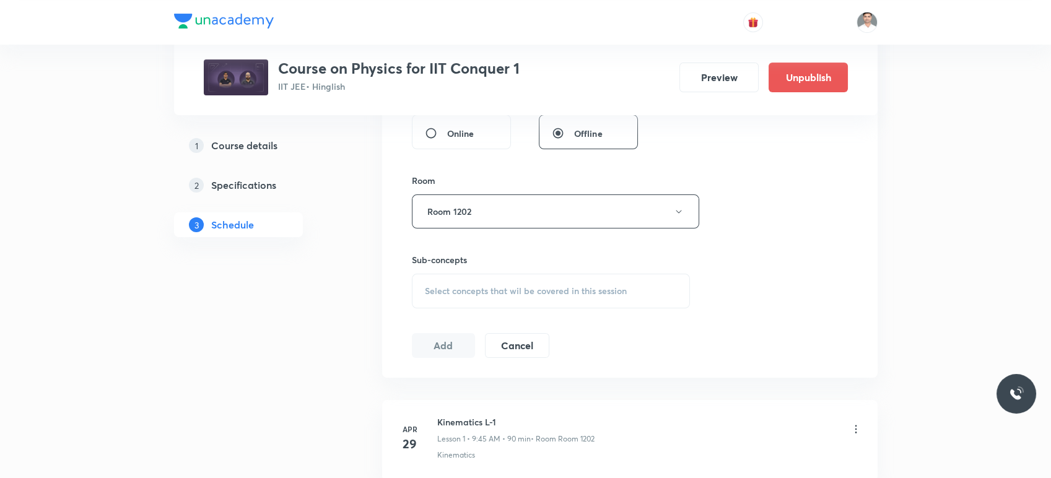
scroll to position [573, 0]
click at [506, 286] on span "Select concepts that wil be covered in this session" at bounding box center [526, 288] width 202 height 10
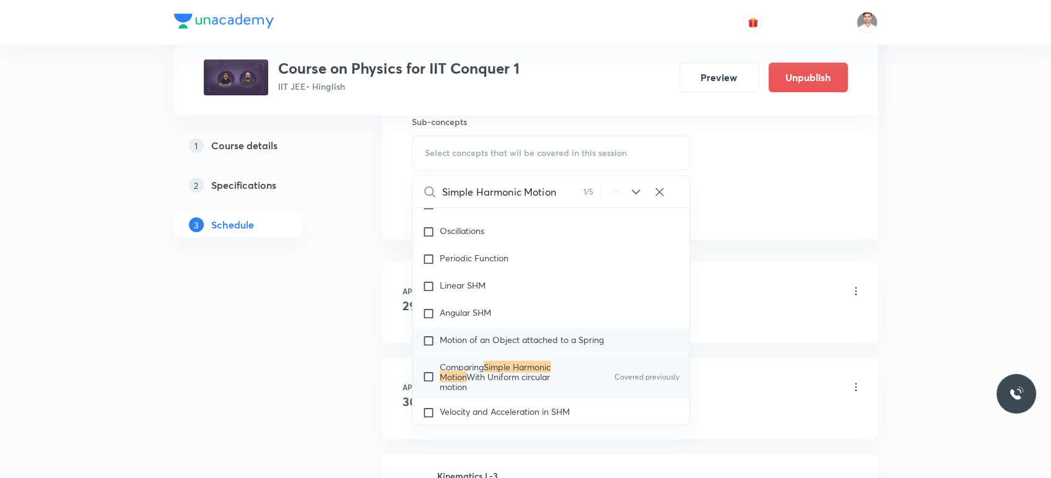
scroll to position [711, 0]
type input "Simple Harmonic Motion"
click at [512, 365] on mark "Simple Harmonic Motion" at bounding box center [495, 369] width 111 height 22
checkbox input "true"
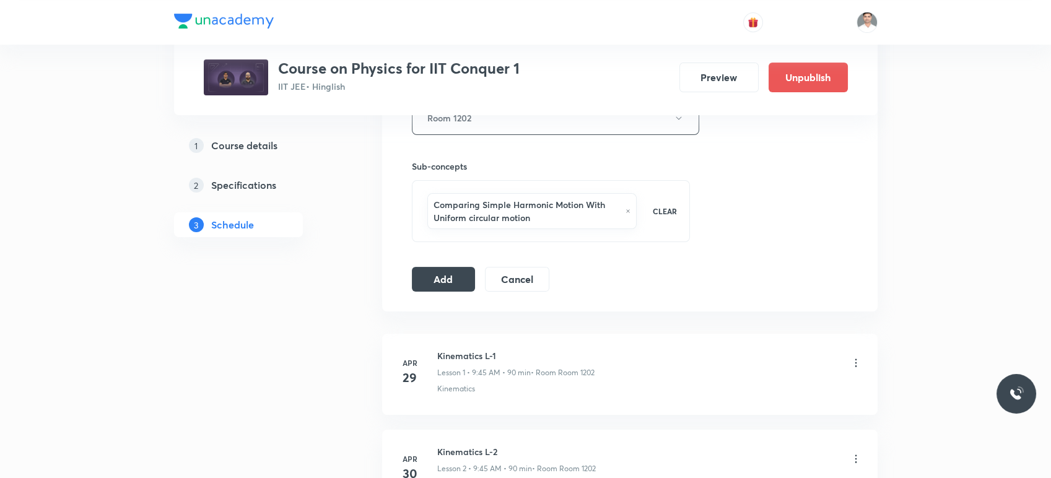
scroll to position [642, 0]
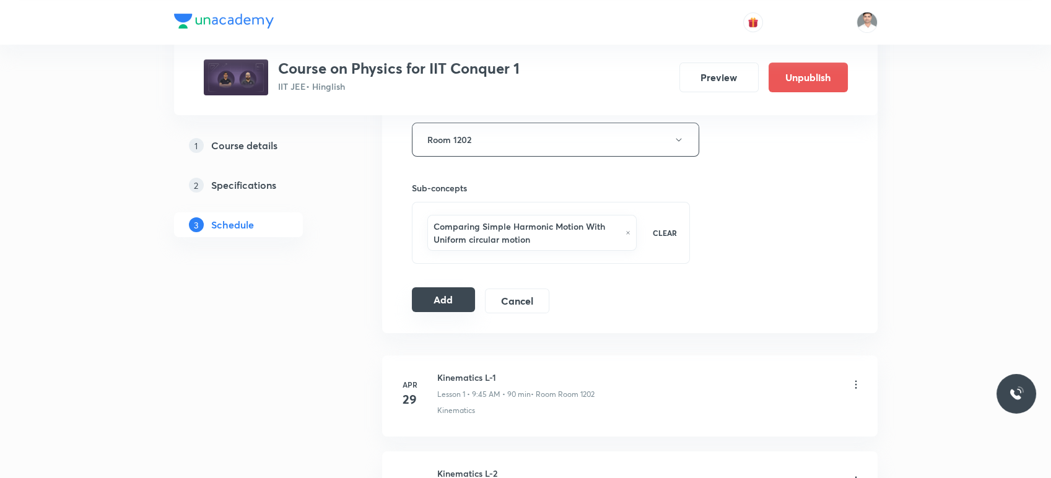
click at [454, 299] on button "Add" at bounding box center [444, 299] width 64 height 25
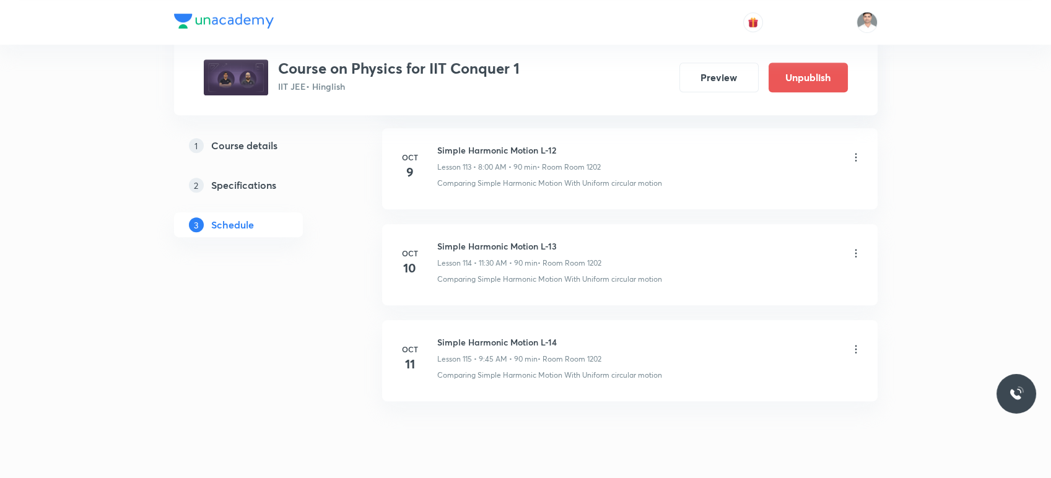
scroll to position [10965, 0]
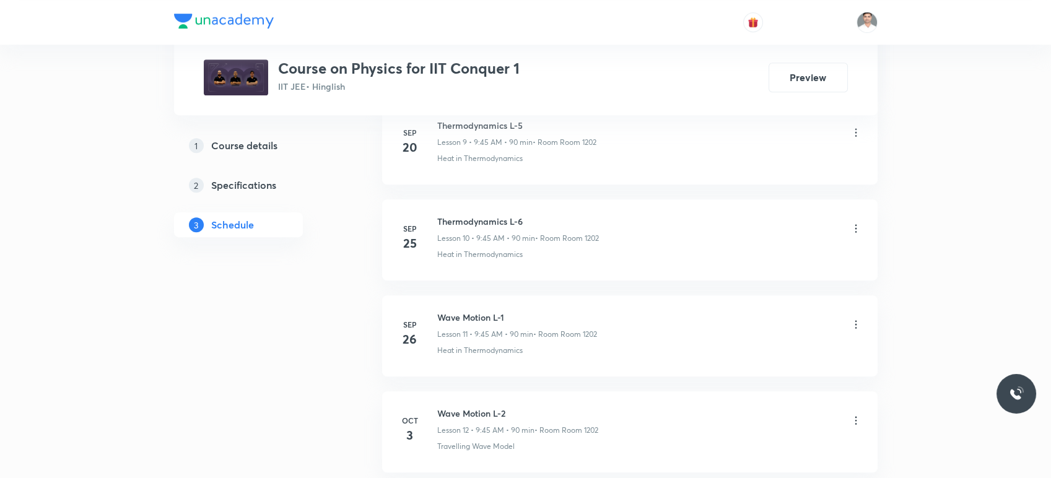
scroll to position [1743, 0]
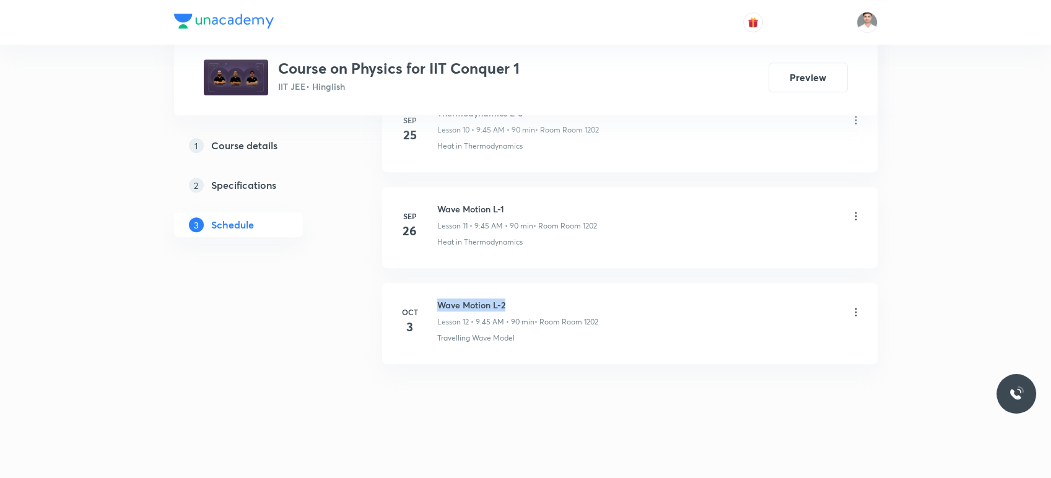
drag, startPoint x: 436, startPoint y: 301, endPoint x: 562, endPoint y: 306, distance: 125.8
click at [562, 306] on h6 "Wave Motion L-2" at bounding box center [517, 304] width 161 height 13
copy h6 "Wave Motion L-2"
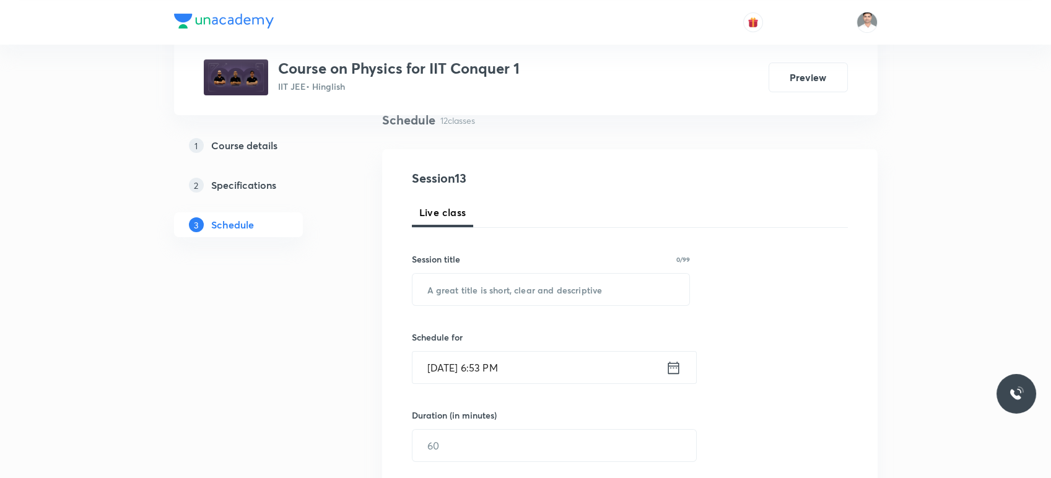
scroll to position [137, 0]
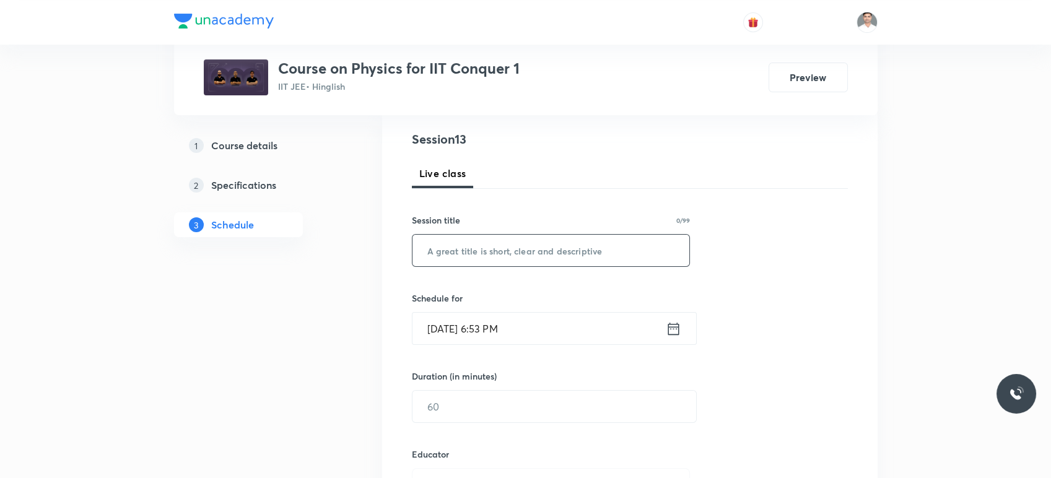
click at [498, 246] on input "text" at bounding box center [550, 251] width 277 height 32
paste input "Wave Motion L-2"
type input "Wave Motion L-3"
click at [676, 331] on icon at bounding box center [672, 328] width 15 height 17
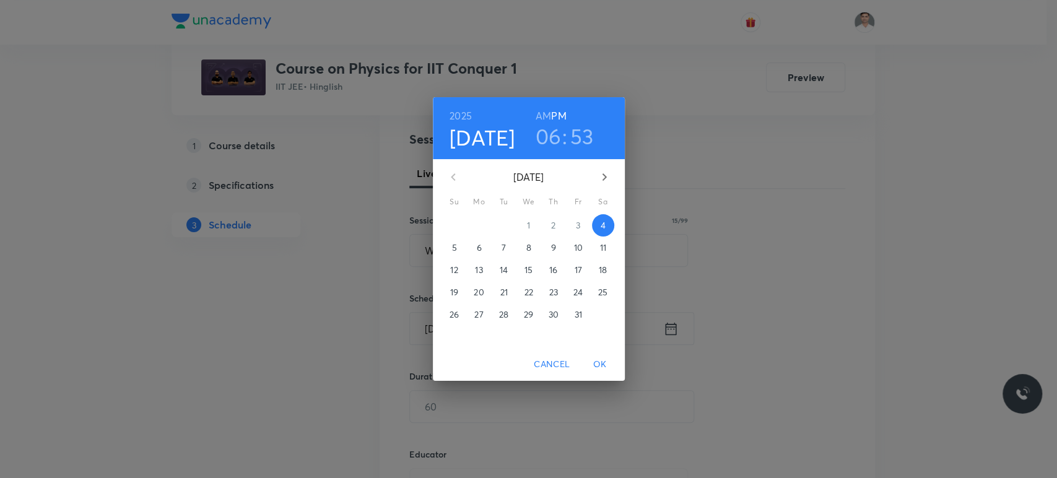
click at [507, 248] on span "7" at bounding box center [504, 247] width 22 height 12
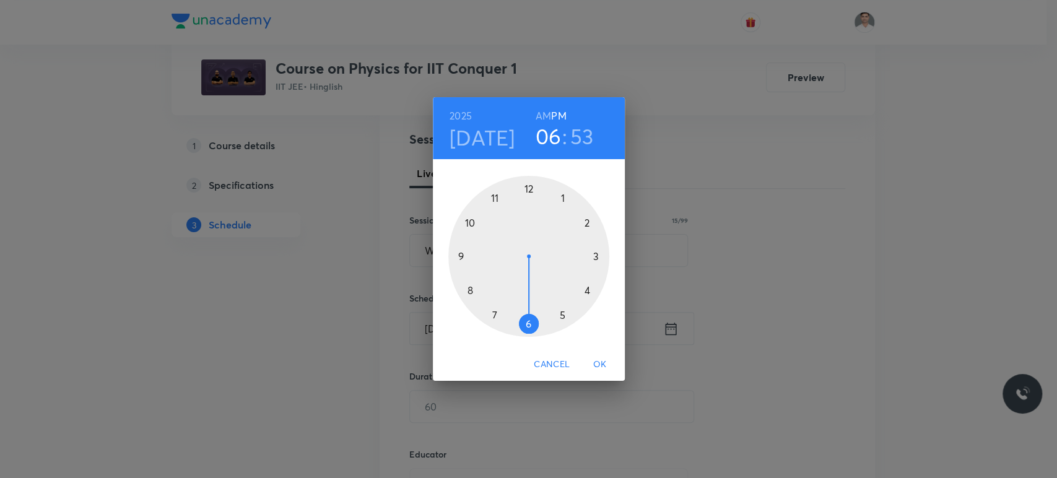
click at [545, 120] on h6 "AM" at bounding box center [542, 115] width 15 height 17
click at [493, 198] on div at bounding box center [528, 256] width 161 height 161
click at [526, 325] on div at bounding box center [528, 256] width 161 height 161
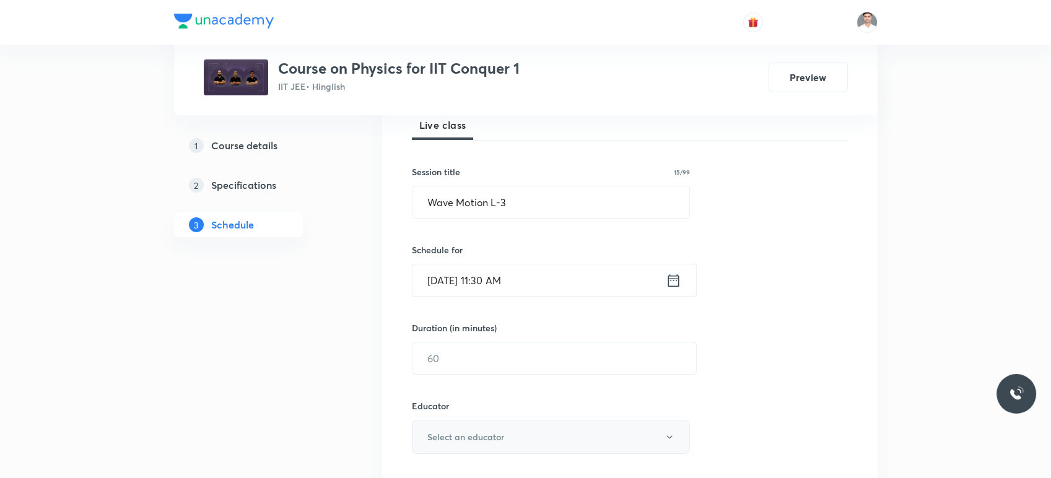
scroll to position [275, 0]
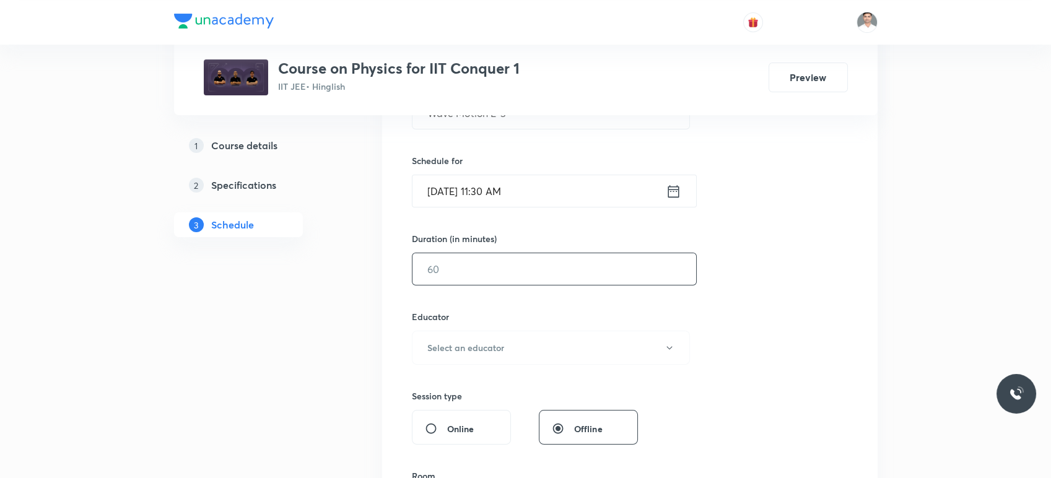
click at [488, 275] on input "text" at bounding box center [554, 269] width 284 height 32
type input "90"
click at [515, 347] on button "Select an educator" at bounding box center [551, 348] width 279 height 34
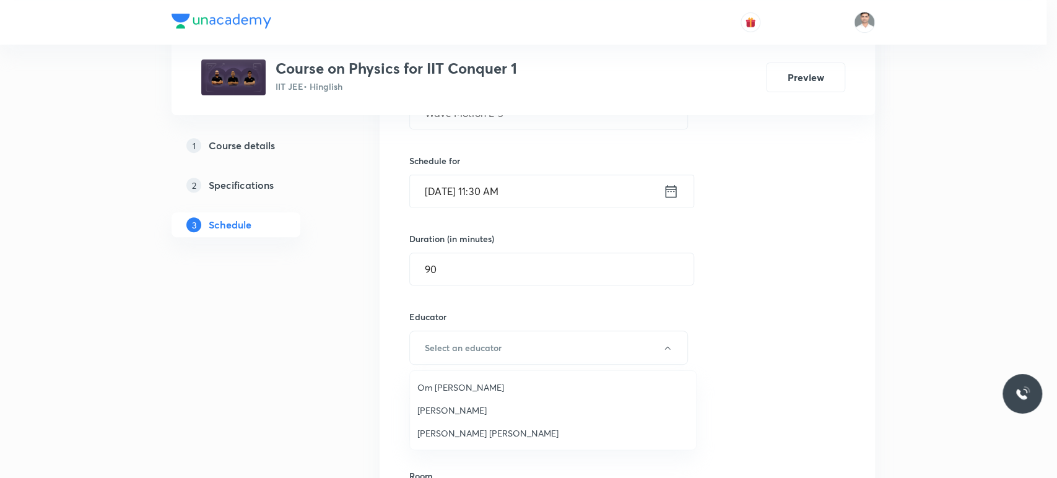
click at [464, 389] on span "Om Prakash Pandey" at bounding box center [552, 387] width 271 height 13
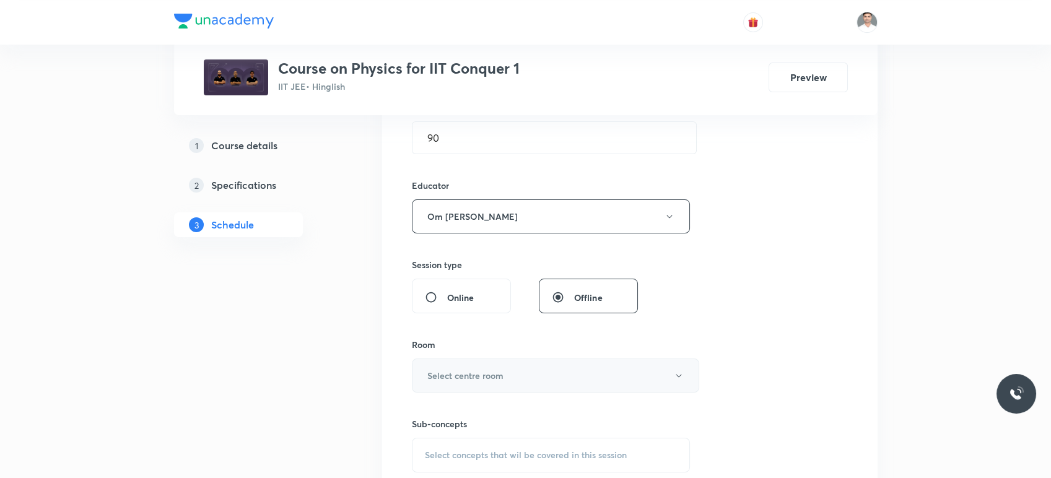
scroll to position [412, 0]
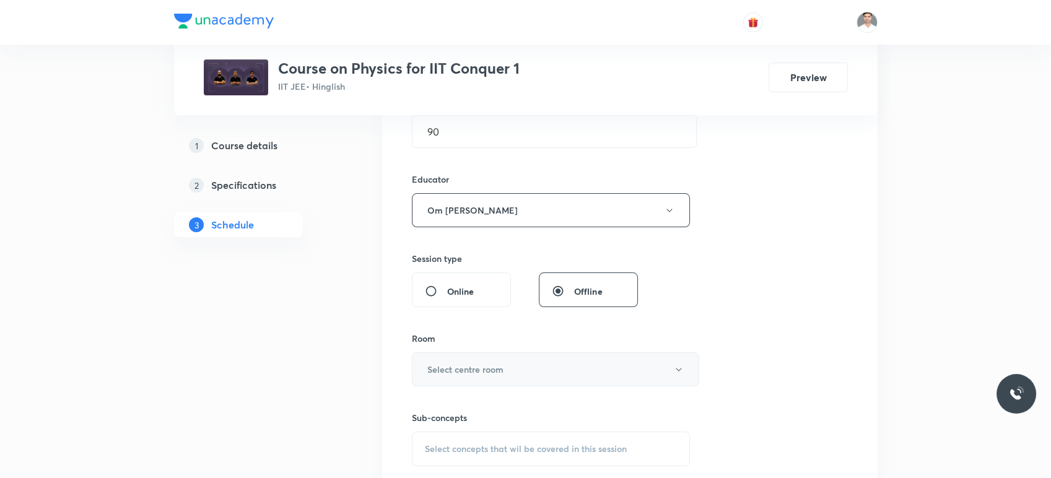
click at [484, 372] on h6 "Select centre room" at bounding box center [465, 369] width 76 height 13
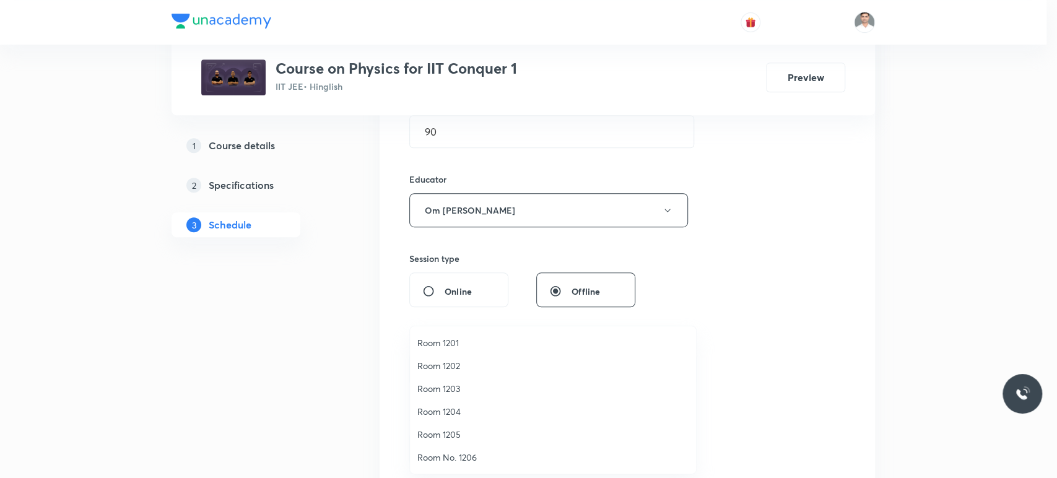
click at [444, 371] on span "Room 1202" at bounding box center [552, 365] width 271 height 13
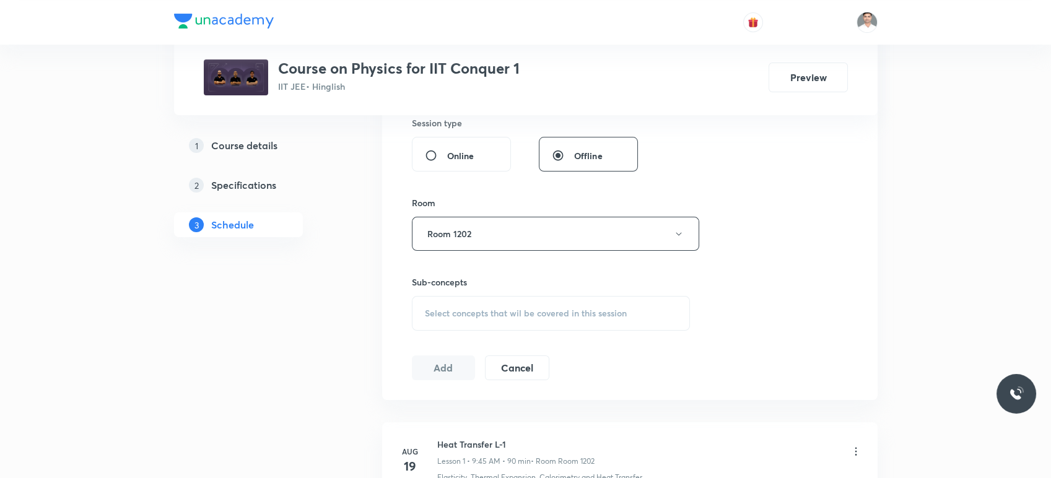
scroll to position [550, 0]
click at [466, 316] on div "Select concepts that wil be covered in this session" at bounding box center [551, 311] width 279 height 35
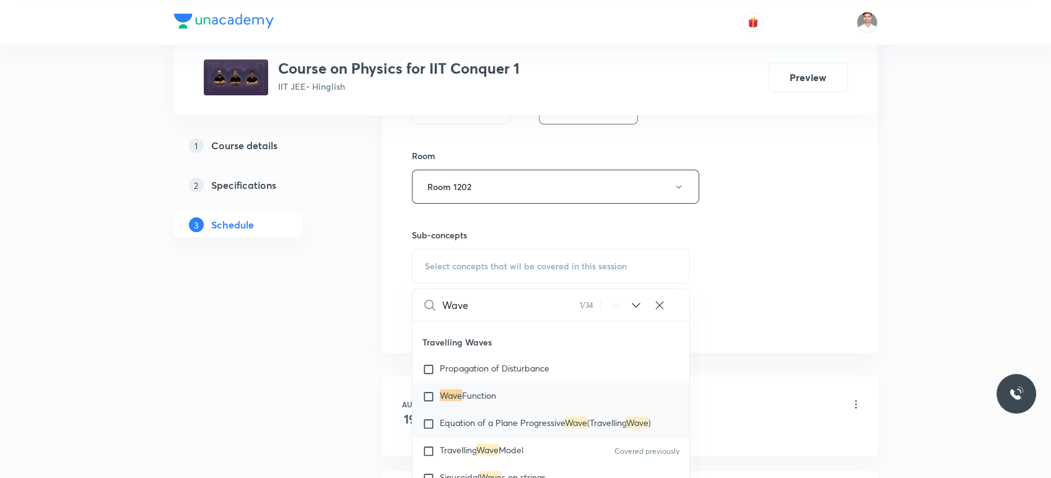
scroll to position [619, 0]
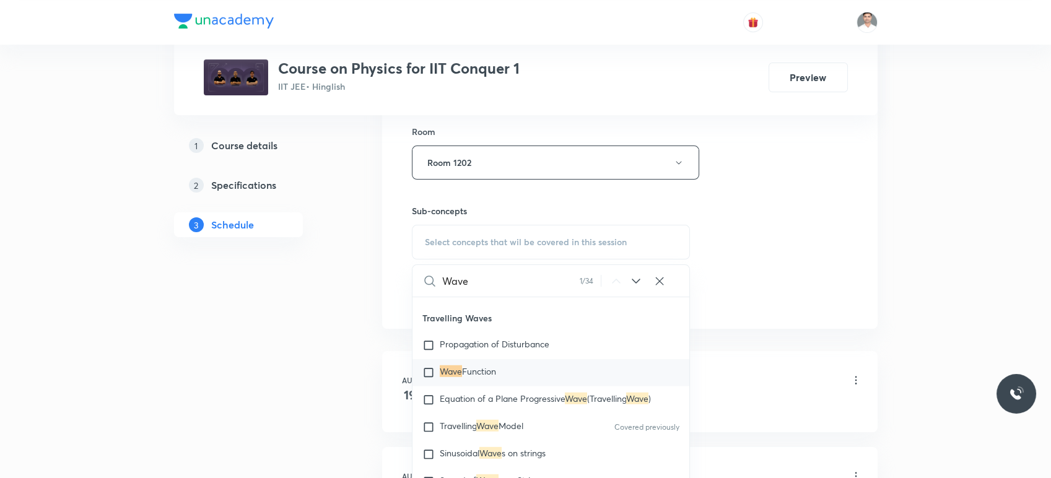
type input "Wave"
click at [443, 377] on mark "Wave" at bounding box center [451, 371] width 22 height 12
checkbox input "true"
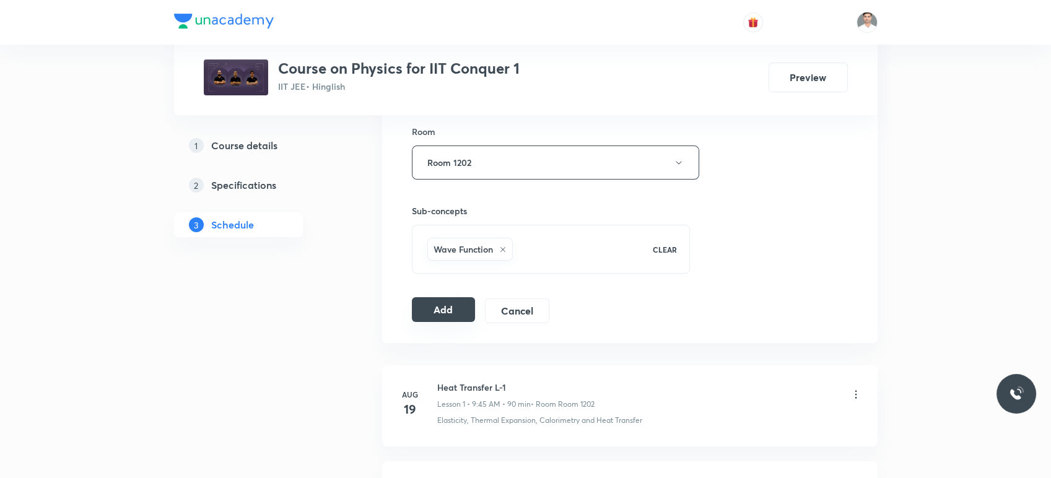
click at [444, 301] on button "Add" at bounding box center [444, 309] width 64 height 25
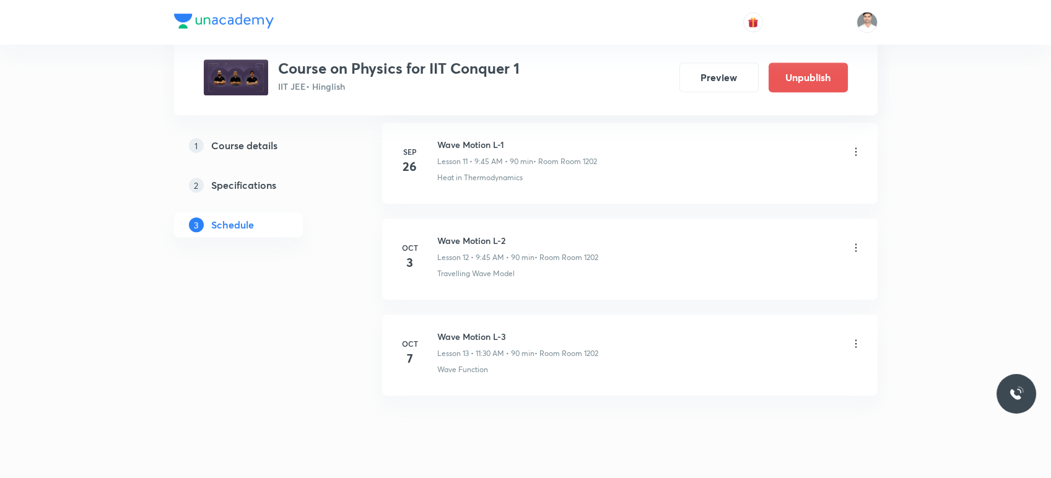
scroll to position [1190, 0]
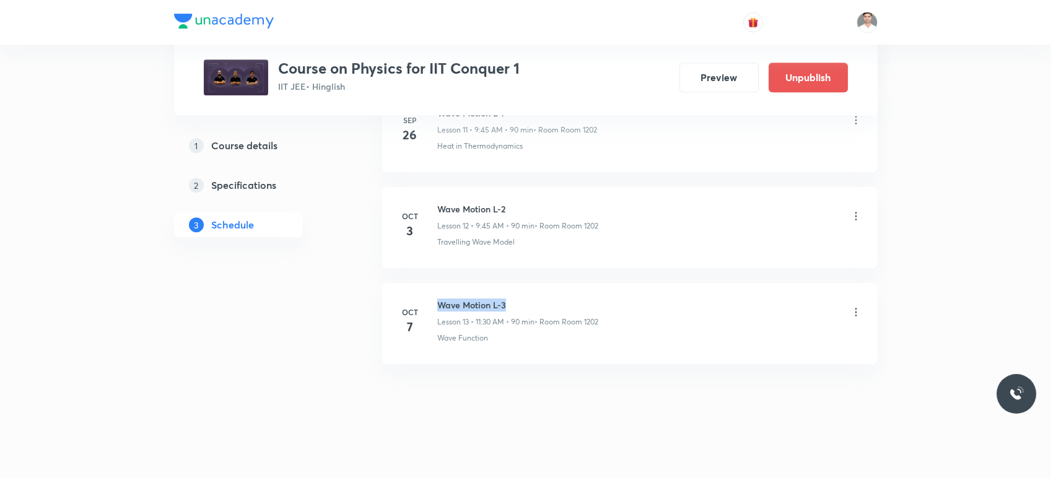
drag, startPoint x: 437, startPoint y: 301, endPoint x: 607, endPoint y: 300, distance: 170.2
click at [607, 300] on div "Wave Motion L-3 Lesson 13 • 11:30 AM • 90 min • Room Room 1202" at bounding box center [649, 312] width 425 height 29
copy h6 "Wave Motion L-3"
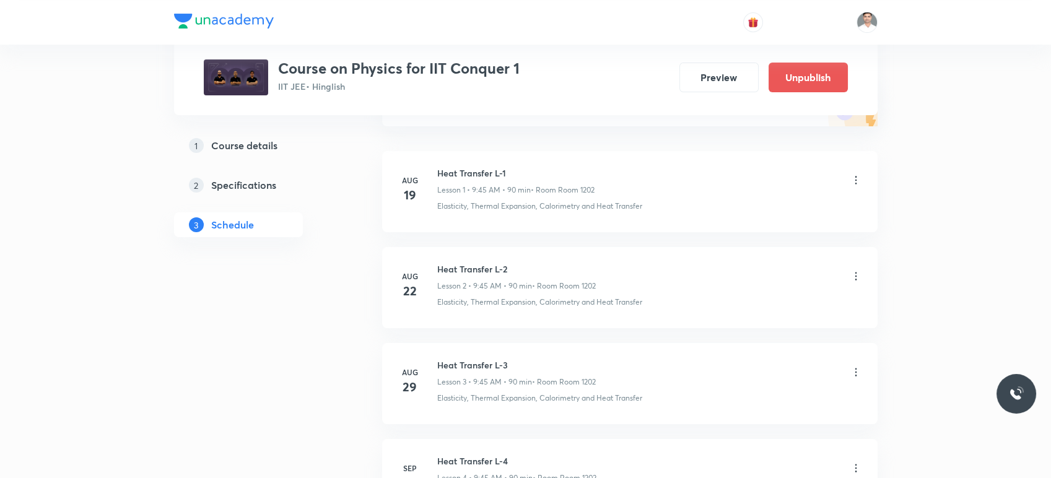
scroll to position [0, 0]
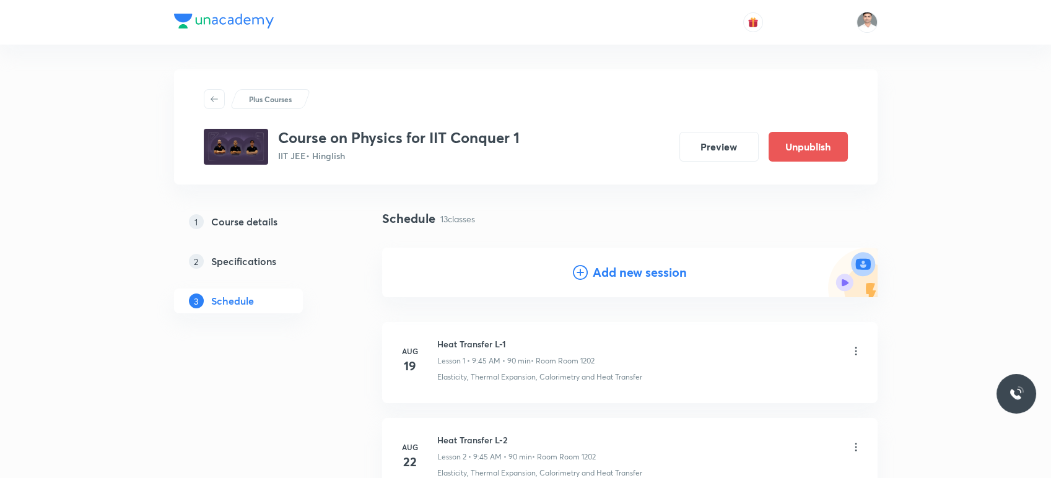
click at [635, 280] on h4 "Add new session" at bounding box center [639, 272] width 94 height 19
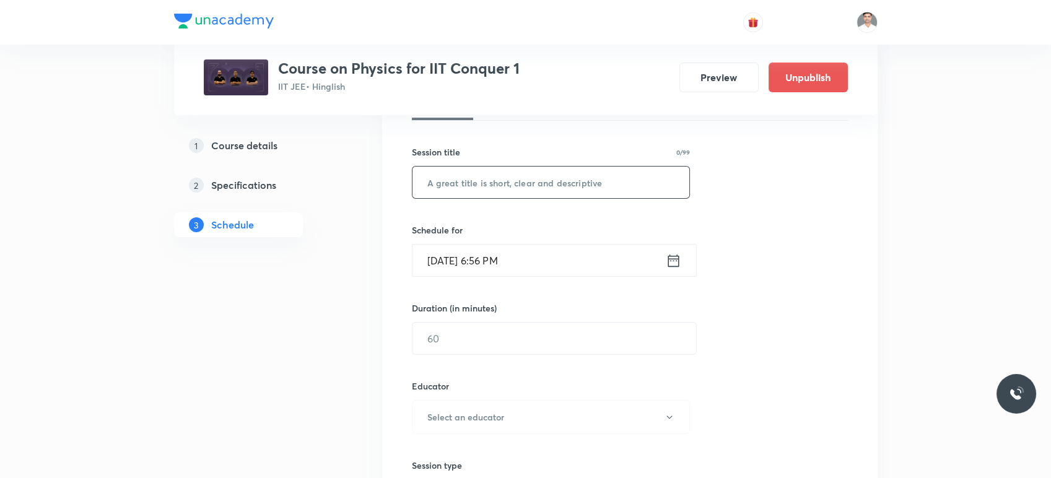
scroll to position [206, 0]
click at [492, 178] on input "text" at bounding box center [550, 182] width 277 height 32
paste input "Wave Motion L-3"
type input "Wave Motion L-4"
click at [673, 261] on icon at bounding box center [672, 259] width 15 height 17
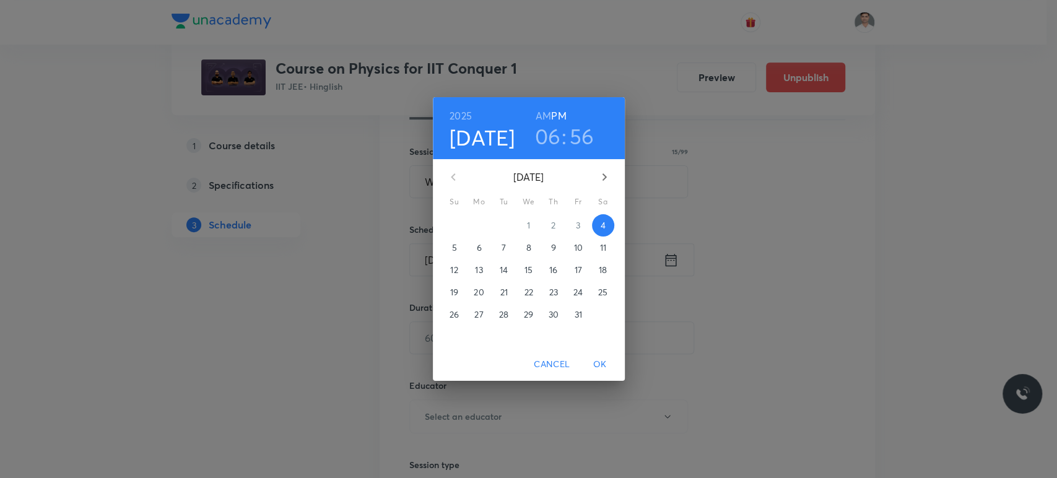
click at [576, 250] on p "10" at bounding box center [577, 247] width 9 height 12
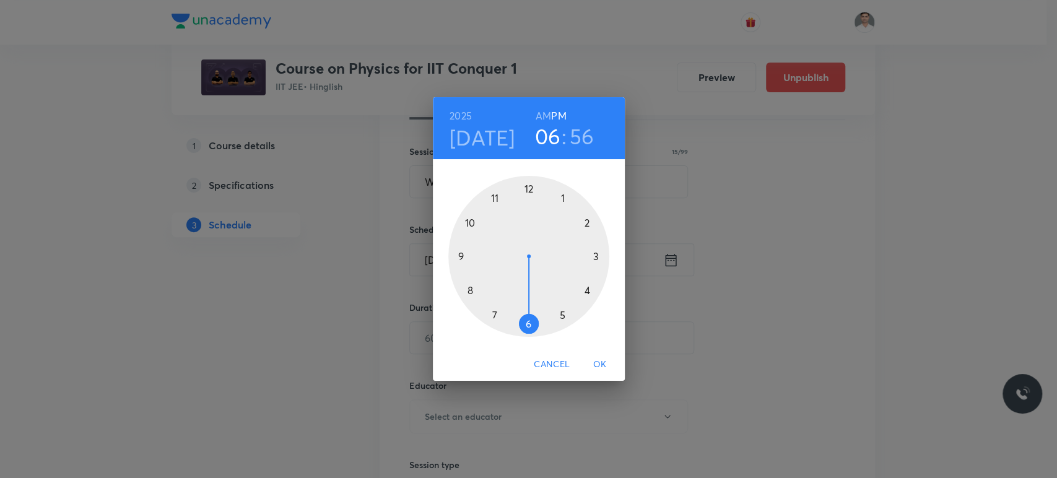
click at [547, 117] on h6 "AM" at bounding box center [542, 115] width 15 height 17
click at [461, 257] on div at bounding box center [528, 256] width 161 height 161
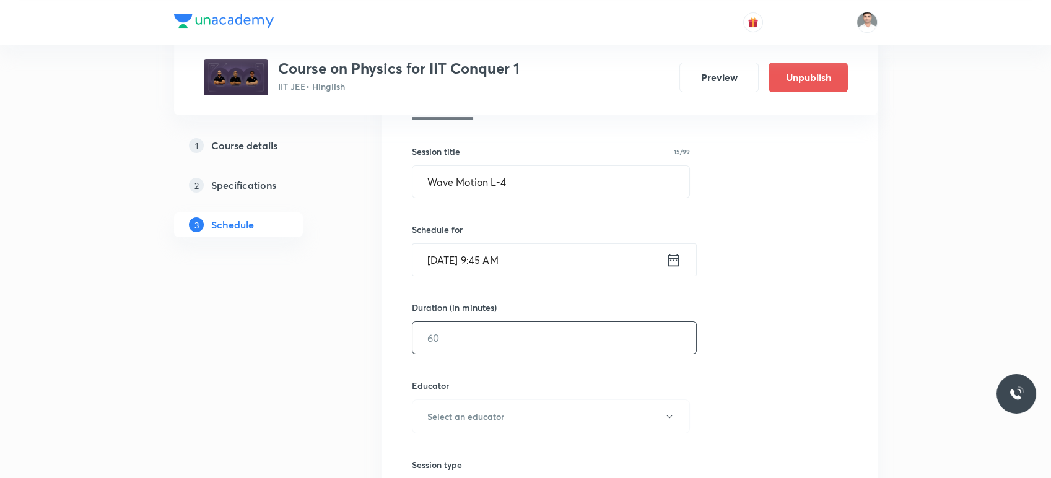
click at [470, 337] on input "text" at bounding box center [554, 338] width 284 height 32
type input "90"
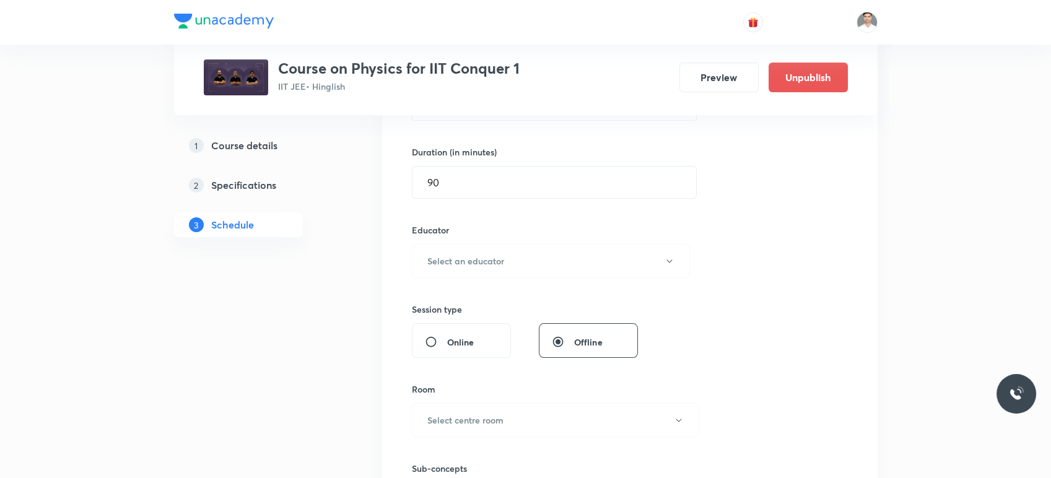
scroll to position [412, 0]
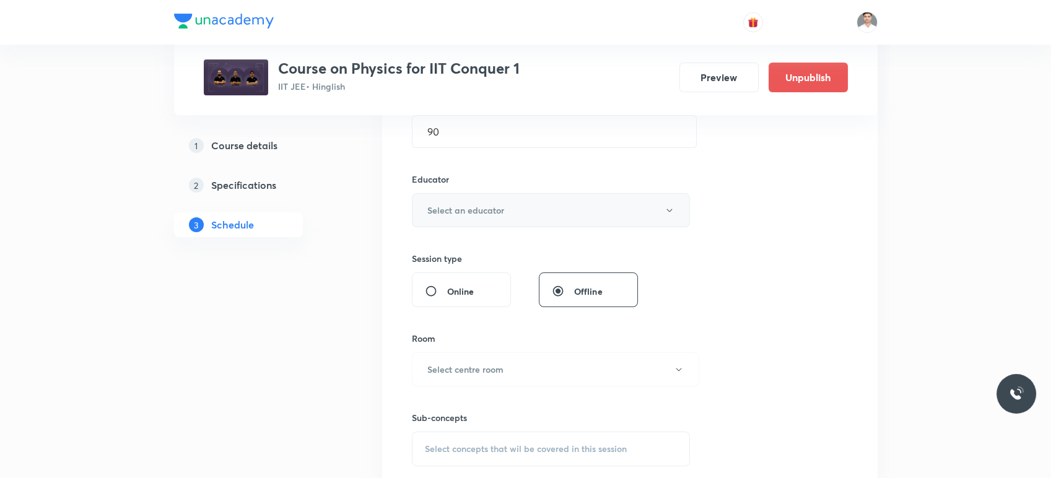
click at [495, 219] on button "Select an educator" at bounding box center [551, 210] width 279 height 34
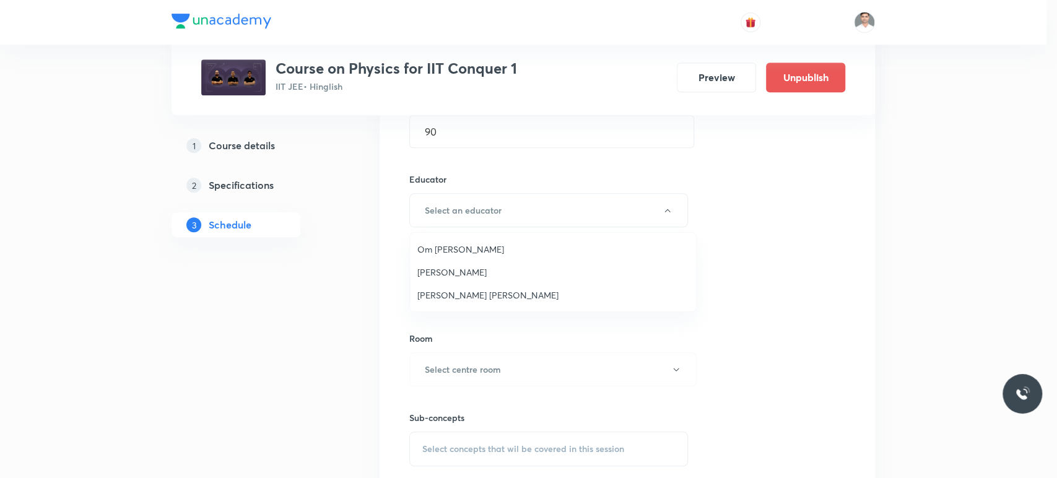
click at [480, 244] on span "Om Prakash Pandey" at bounding box center [552, 249] width 271 height 13
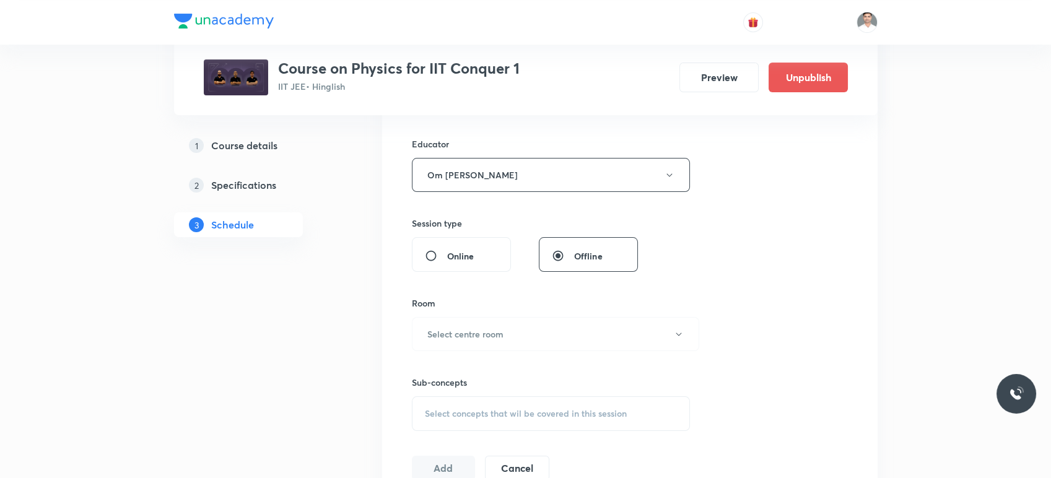
scroll to position [481, 0]
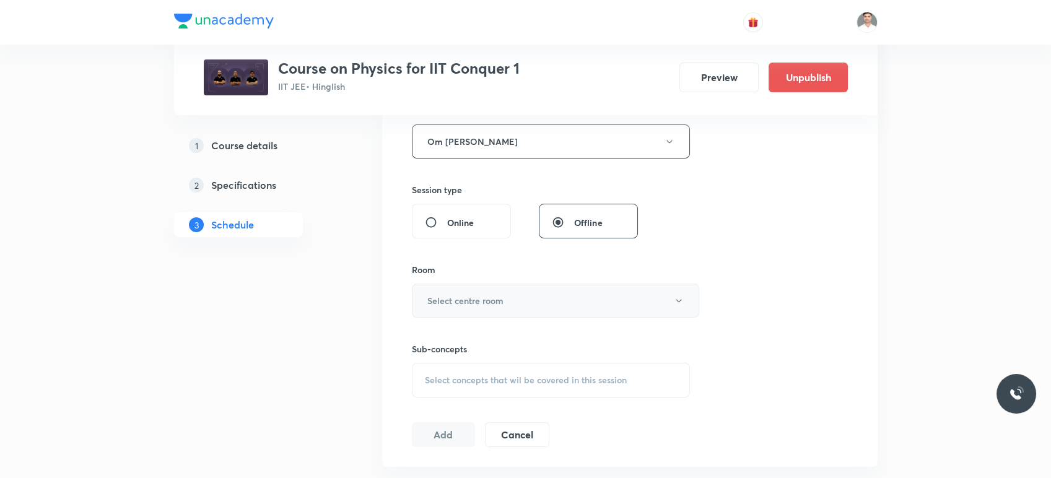
click at [525, 292] on button "Select centre room" at bounding box center [555, 301] width 287 height 34
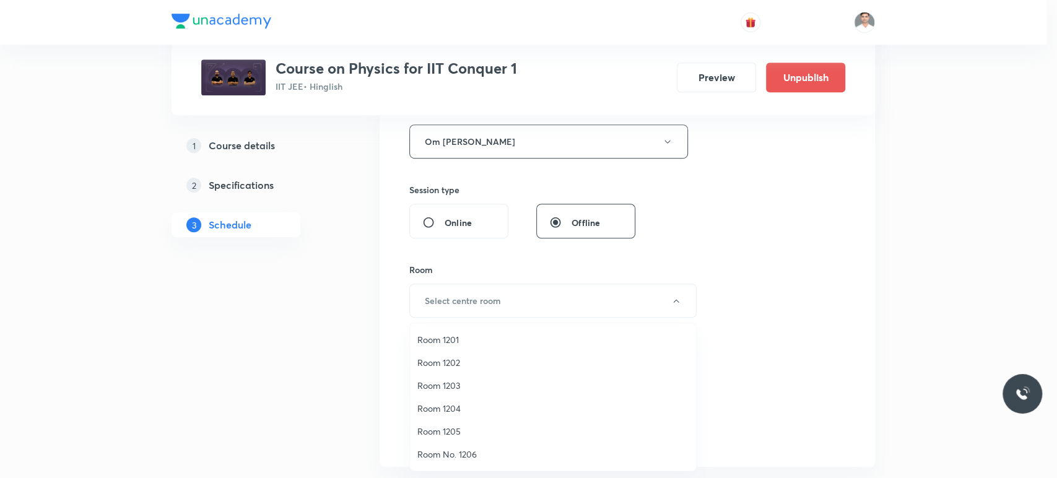
click at [439, 365] on span "Room 1202" at bounding box center [552, 362] width 271 height 13
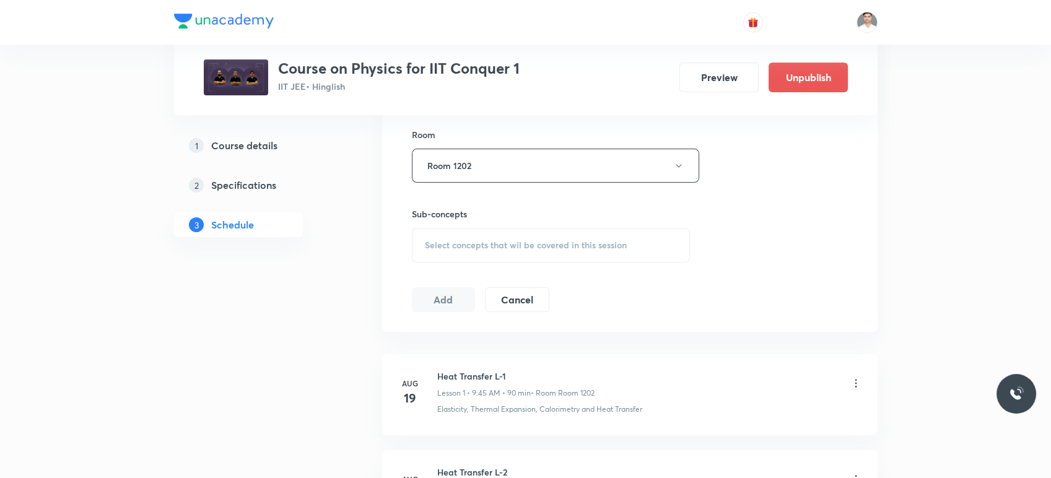
scroll to position [619, 0]
click at [469, 240] on span "Select concepts that wil be covered in this session" at bounding box center [526, 242] width 202 height 10
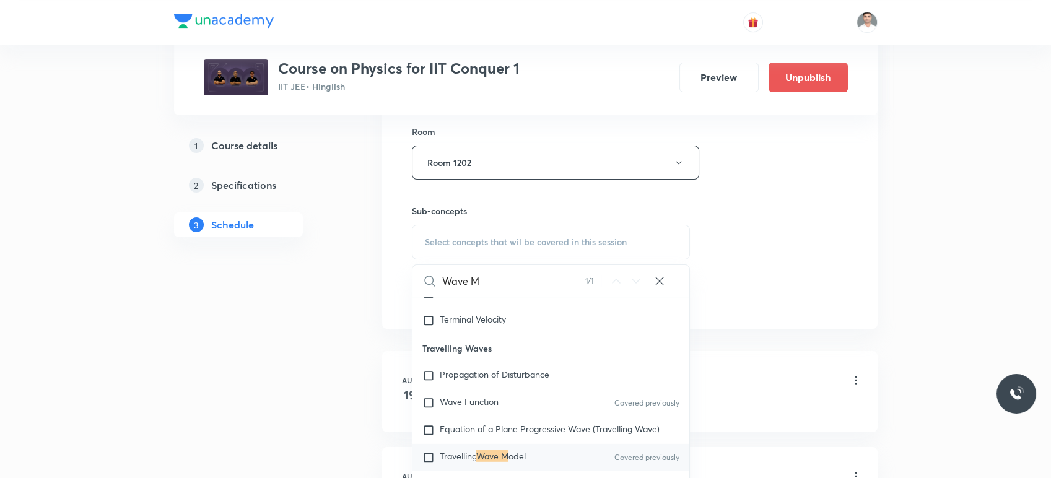
scroll to position [7372, 0]
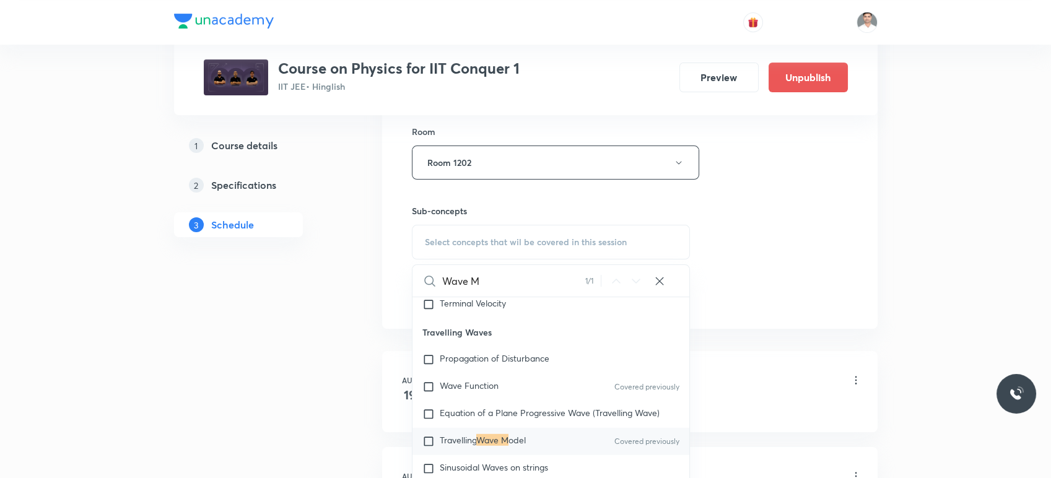
type input "Wave M"
click at [498, 446] on mark "Wave M" at bounding box center [492, 440] width 32 height 12
checkbox input "true"
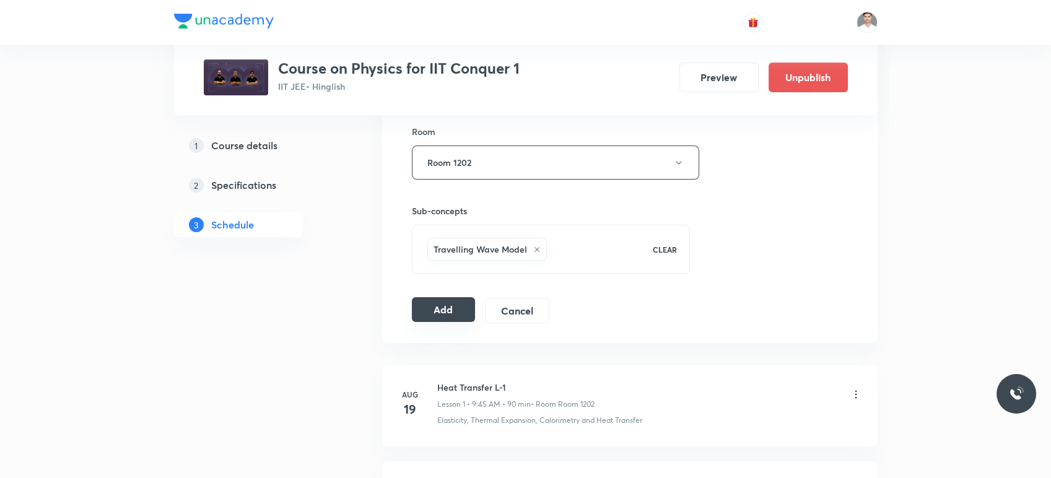
click at [444, 300] on button "Add" at bounding box center [444, 309] width 64 height 25
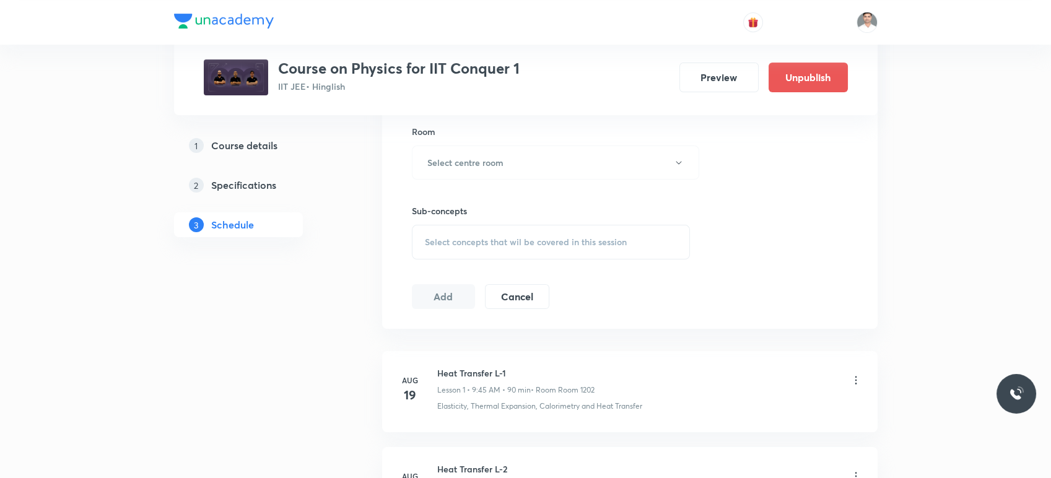
scroll to position [619, 0]
